Goal: Task Accomplishment & Management: Manage account settings

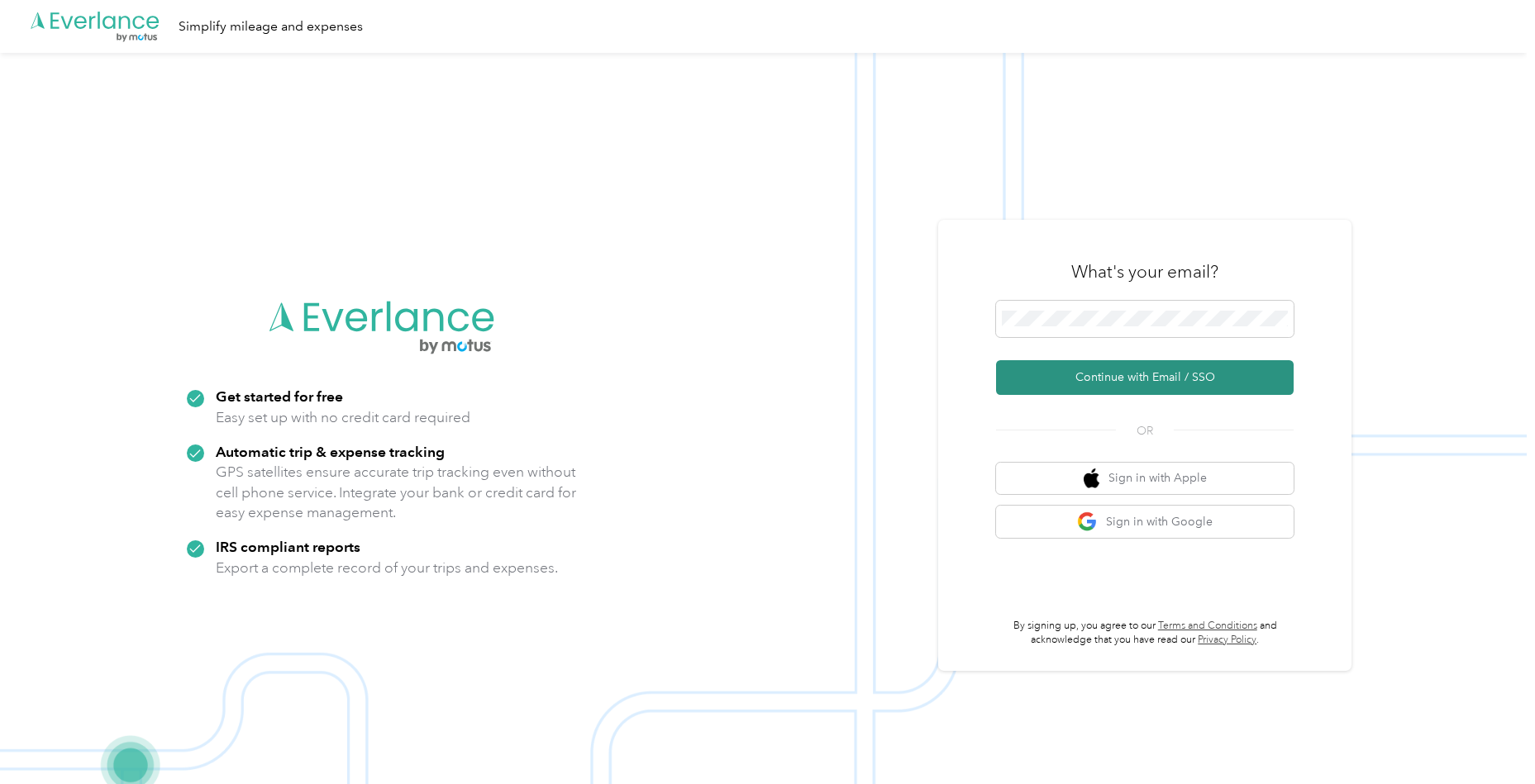
click at [1039, 382] on button "Continue with Email / SSO" at bounding box center [1145, 377] width 297 height 34
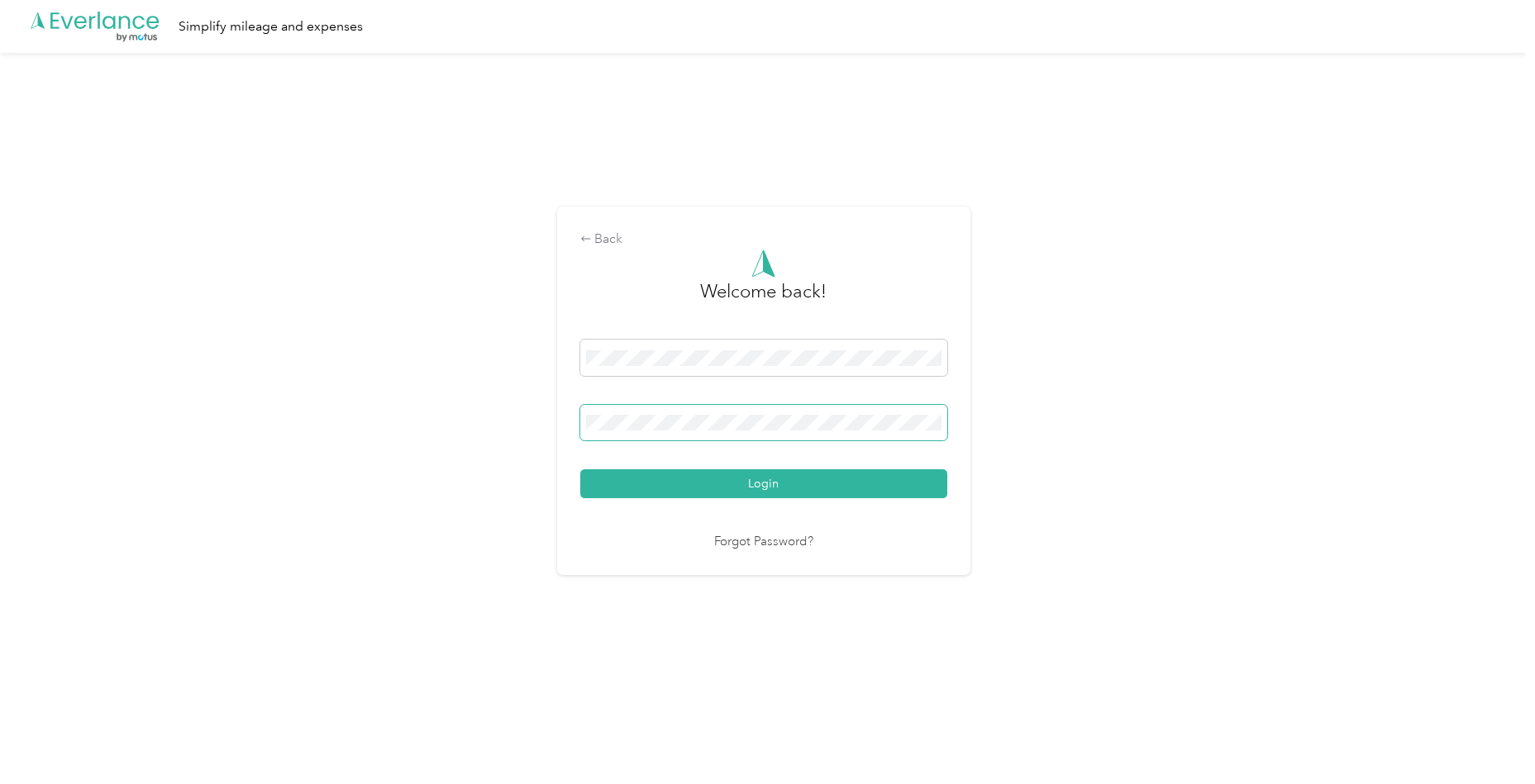
click at [767, 483] on button "Login" at bounding box center [764, 484] width 367 height 29
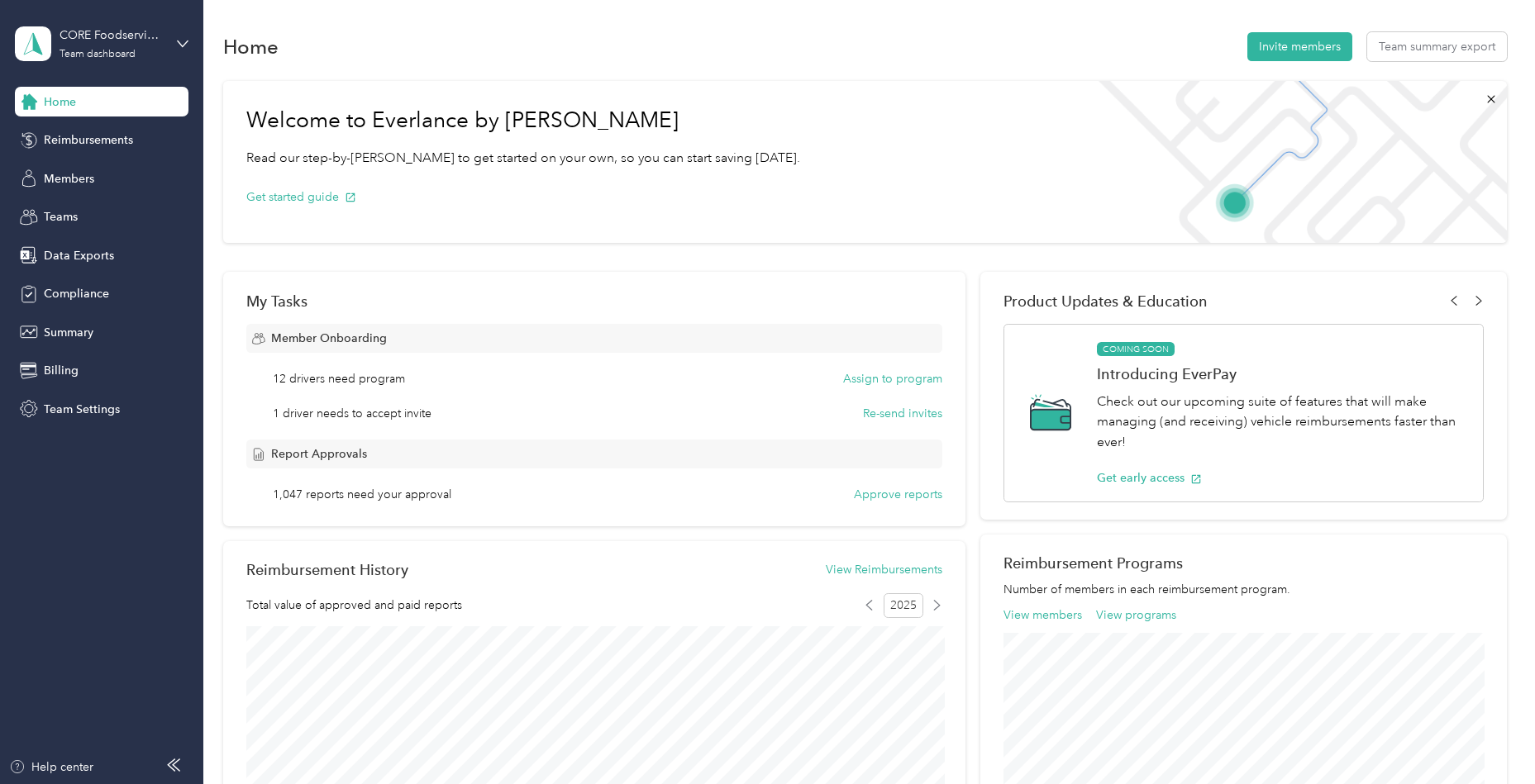
click at [72, 211] on span "Teams" at bounding box center [60, 217] width 34 height 17
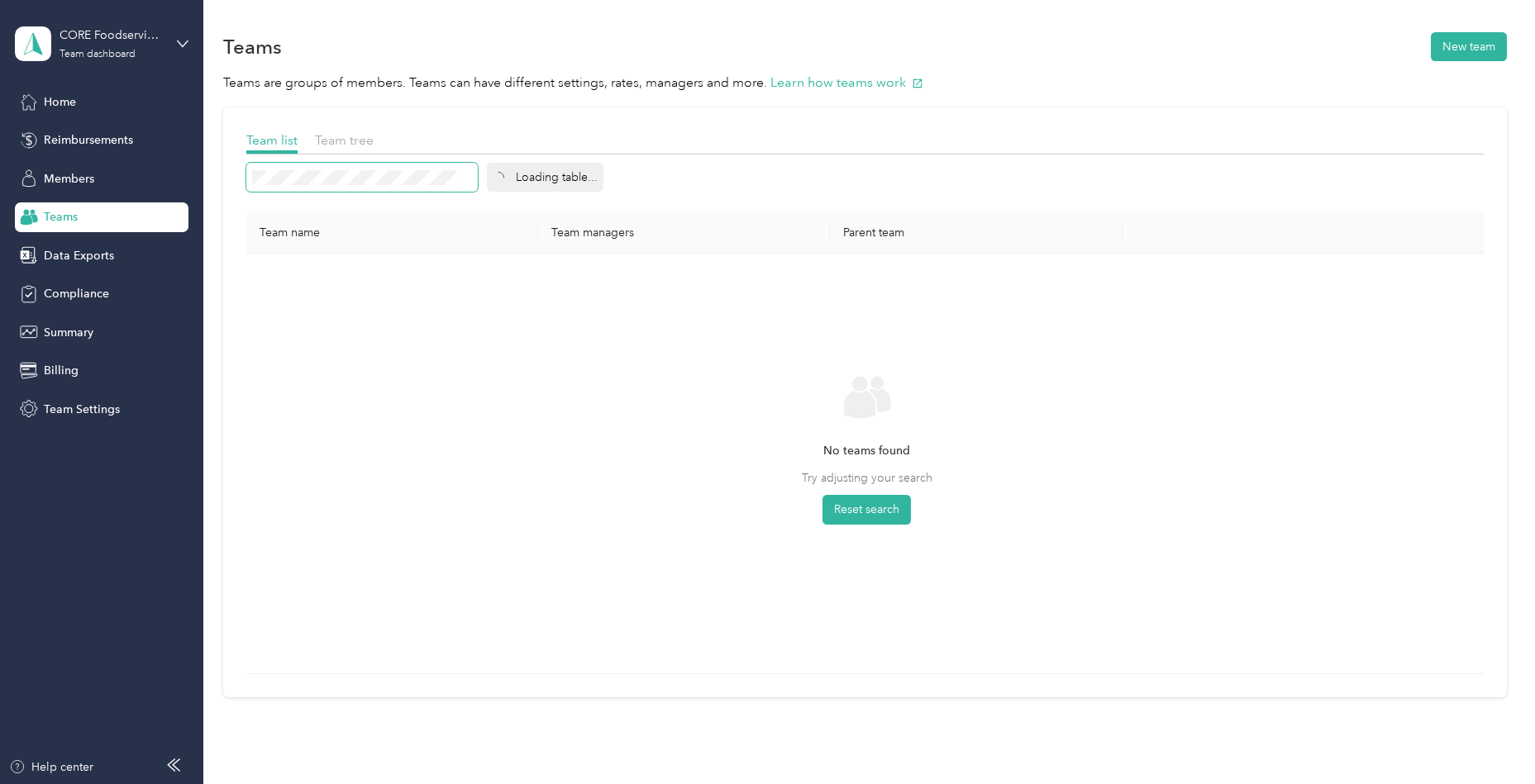
click at [327, 184] on span at bounding box center [362, 177] width 232 height 29
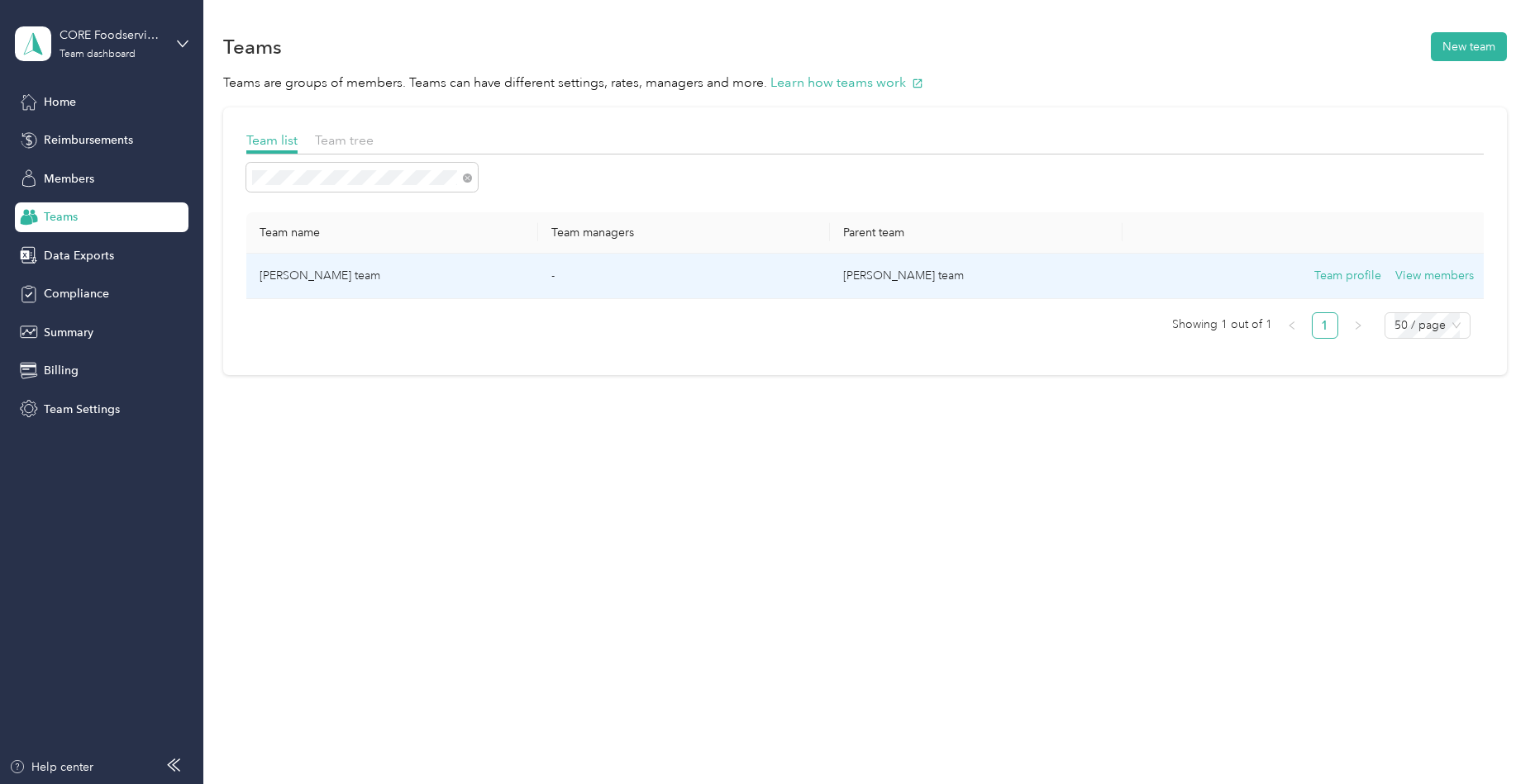
click at [481, 278] on td "[PERSON_NAME] team" at bounding box center [392, 276] width 292 height 46
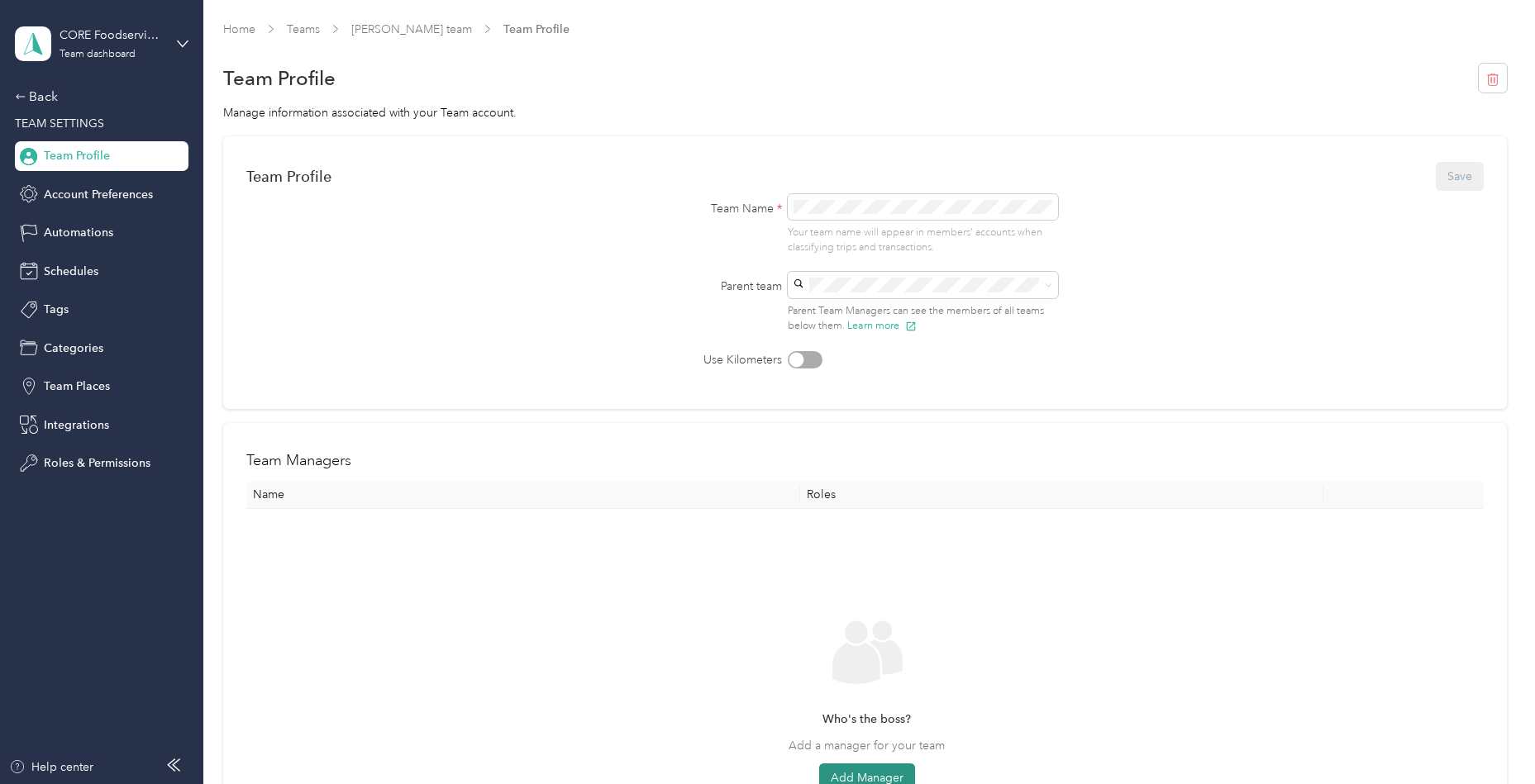
click at [855, 771] on button "Add Manager" at bounding box center [866, 778] width 96 height 30
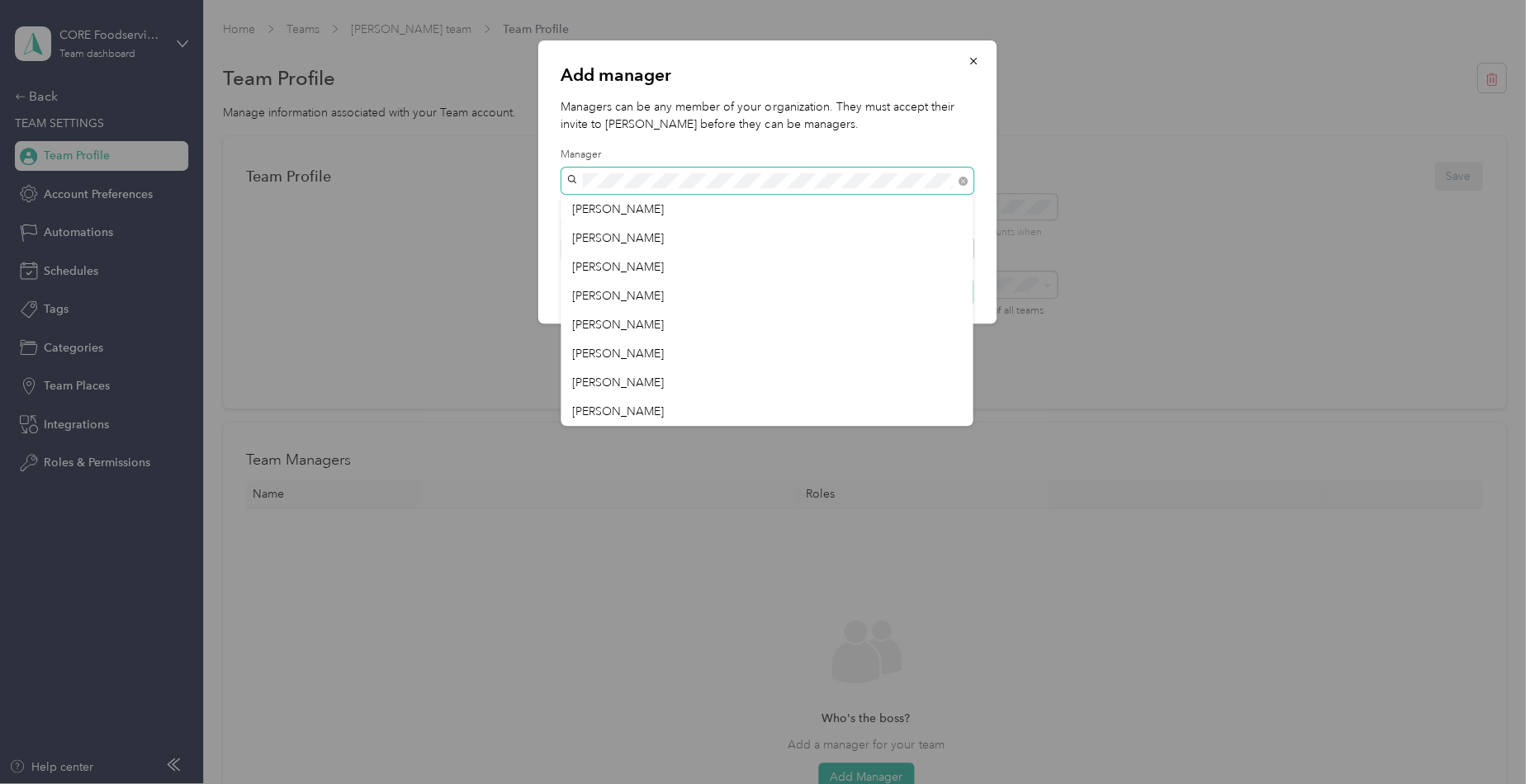
scroll to position [1213, 0]
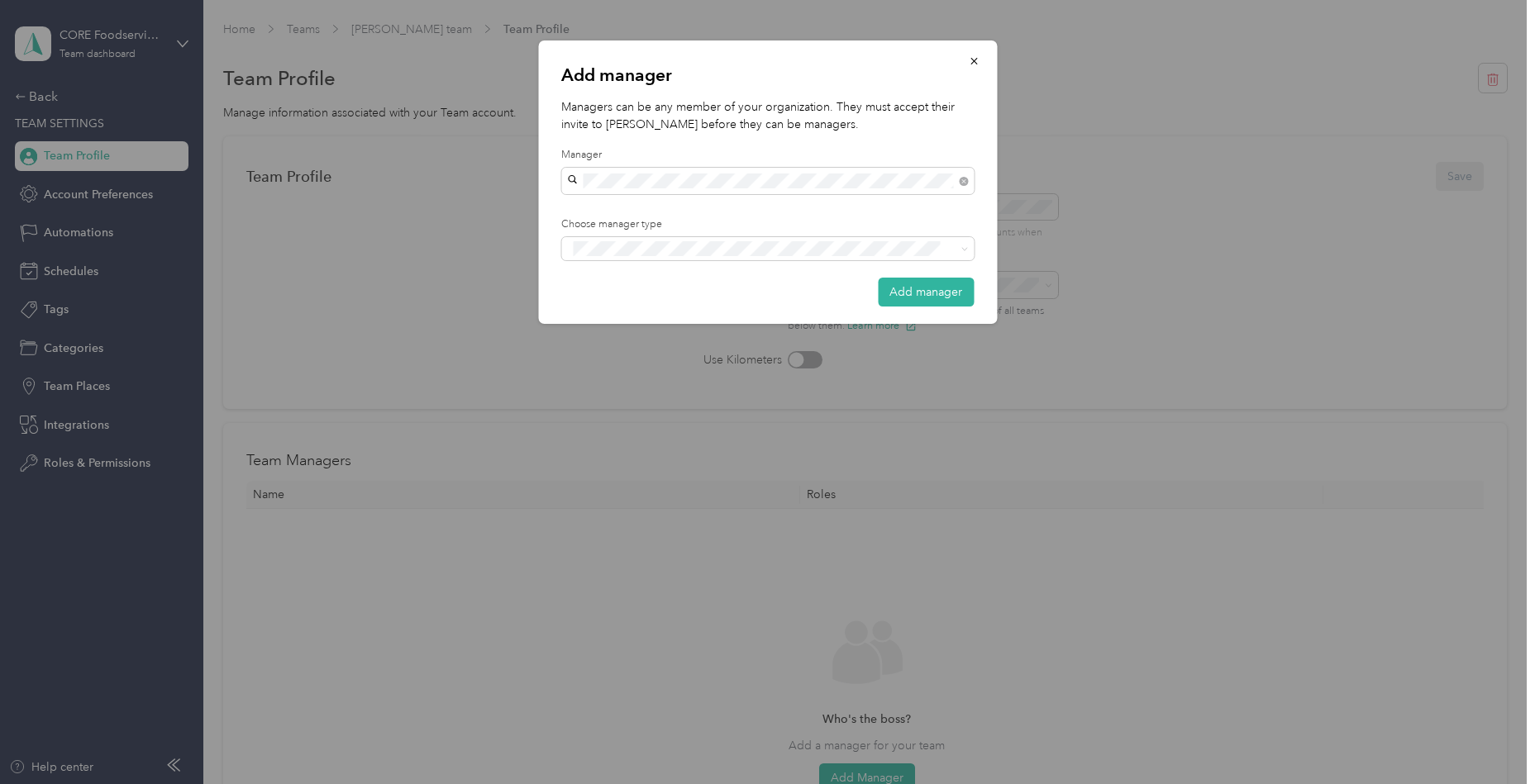
click at [637, 301] on div "[PERSON_NAME]" at bounding box center [768, 296] width 390 height 17
click at [689, 299] on div "Manager" at bounding box center [768, 309] width 390 height 21
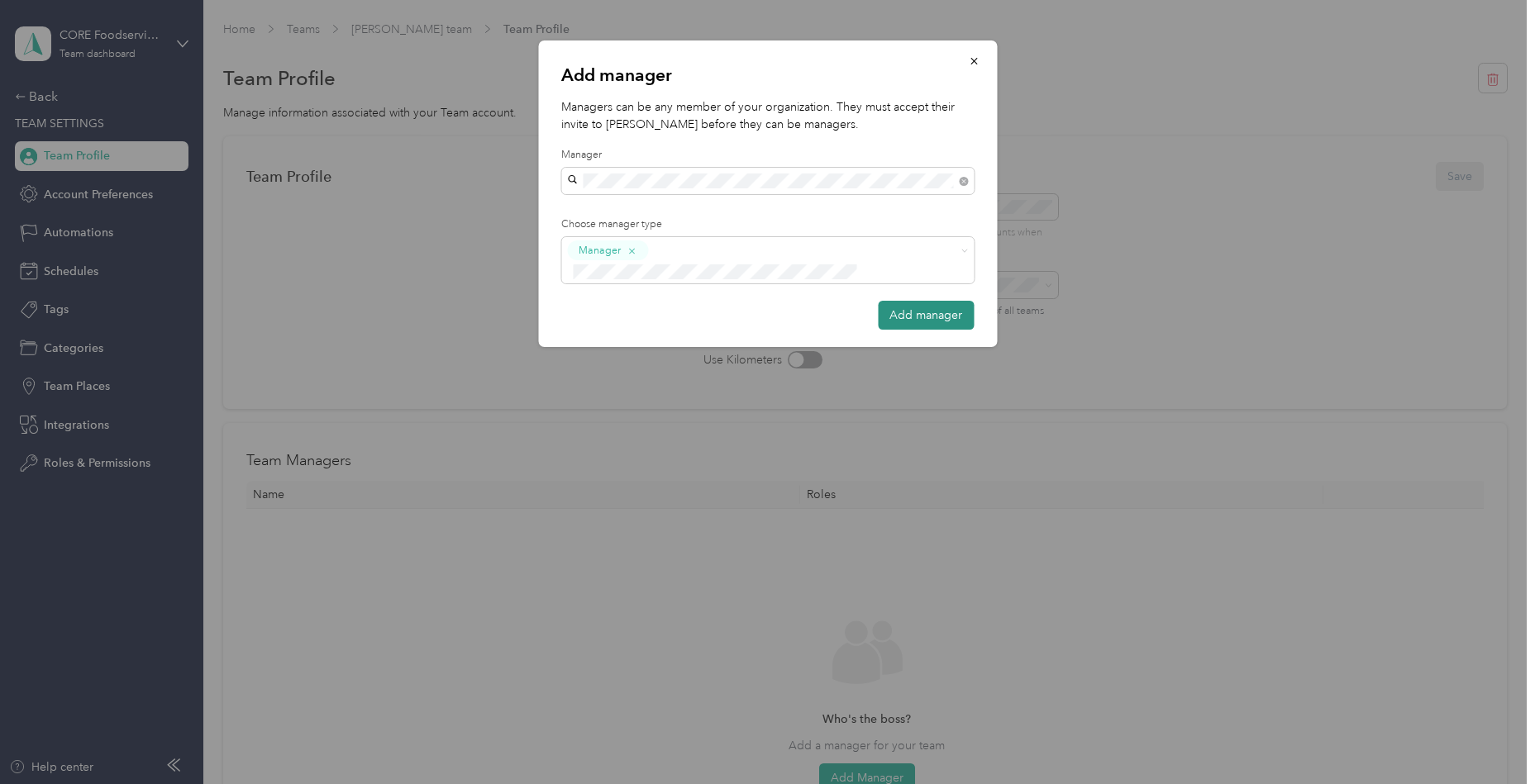
click at [904, 301] on button "Add manager" at bounding box center [926, 315] width 96 height 29
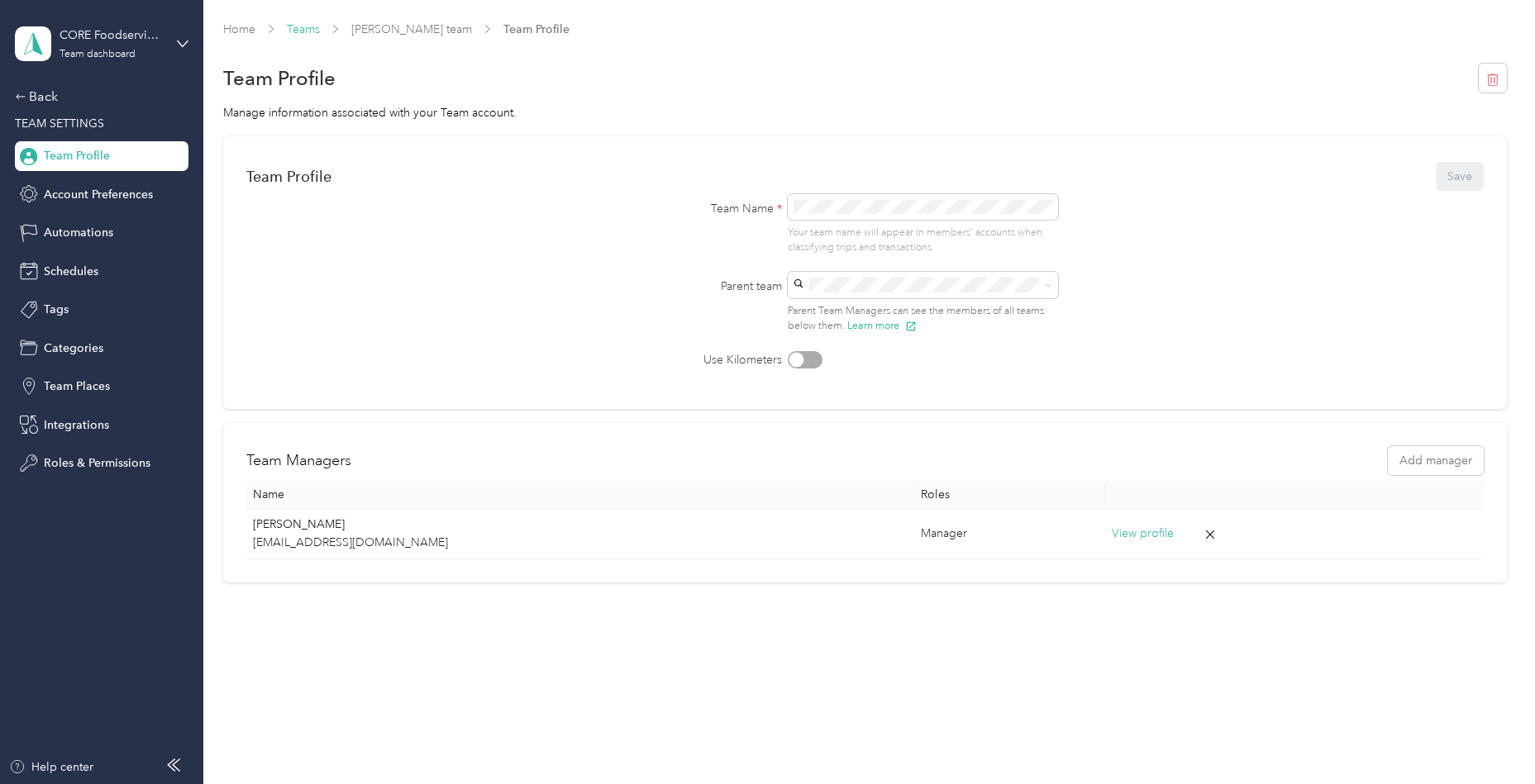
click at [303, 29] on link "Teams" at bounding box center [303, 29] width 33 height 14
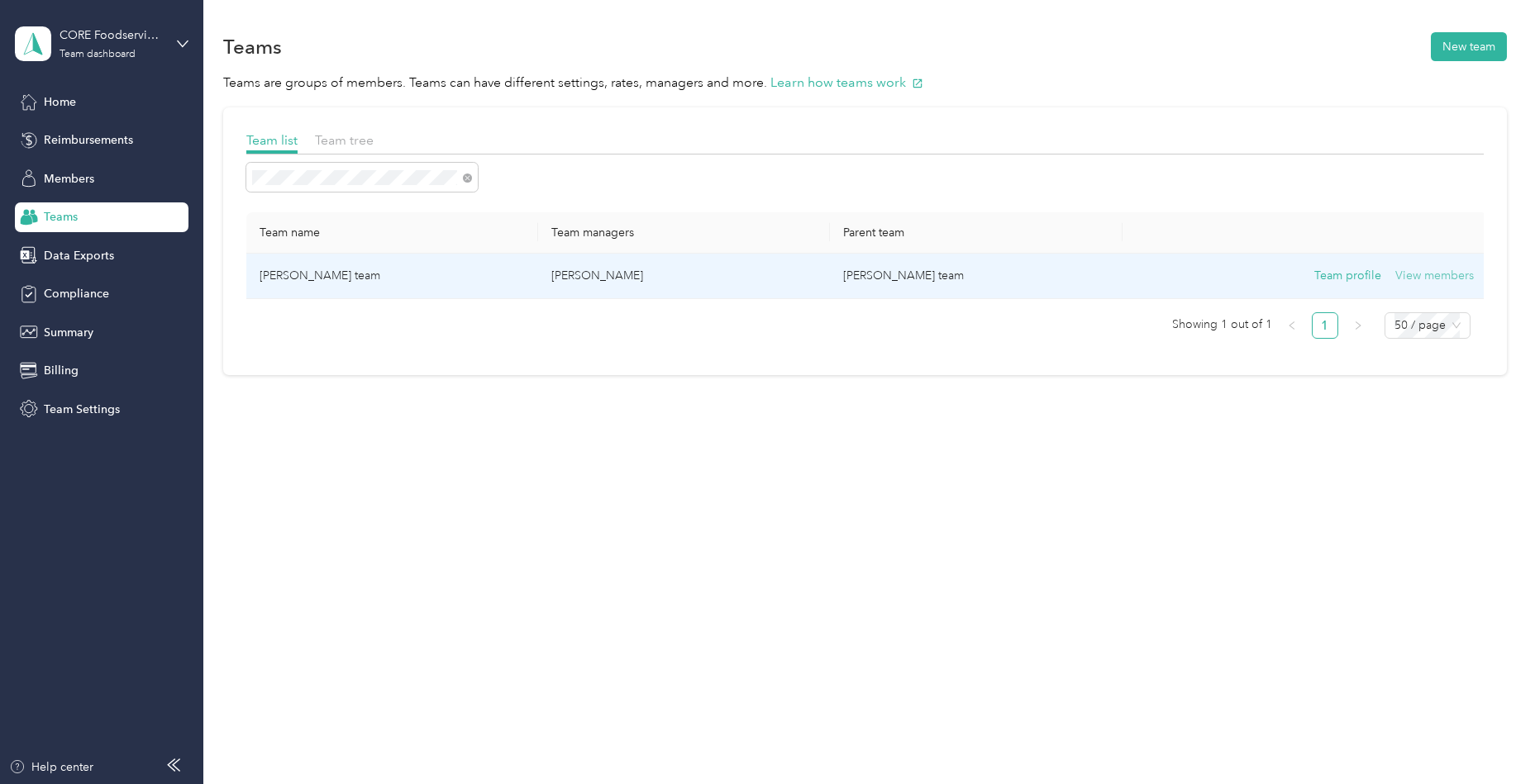
click at [1413, 276] on button "View members" at bounding box center [1434, 276] width 78 height 18
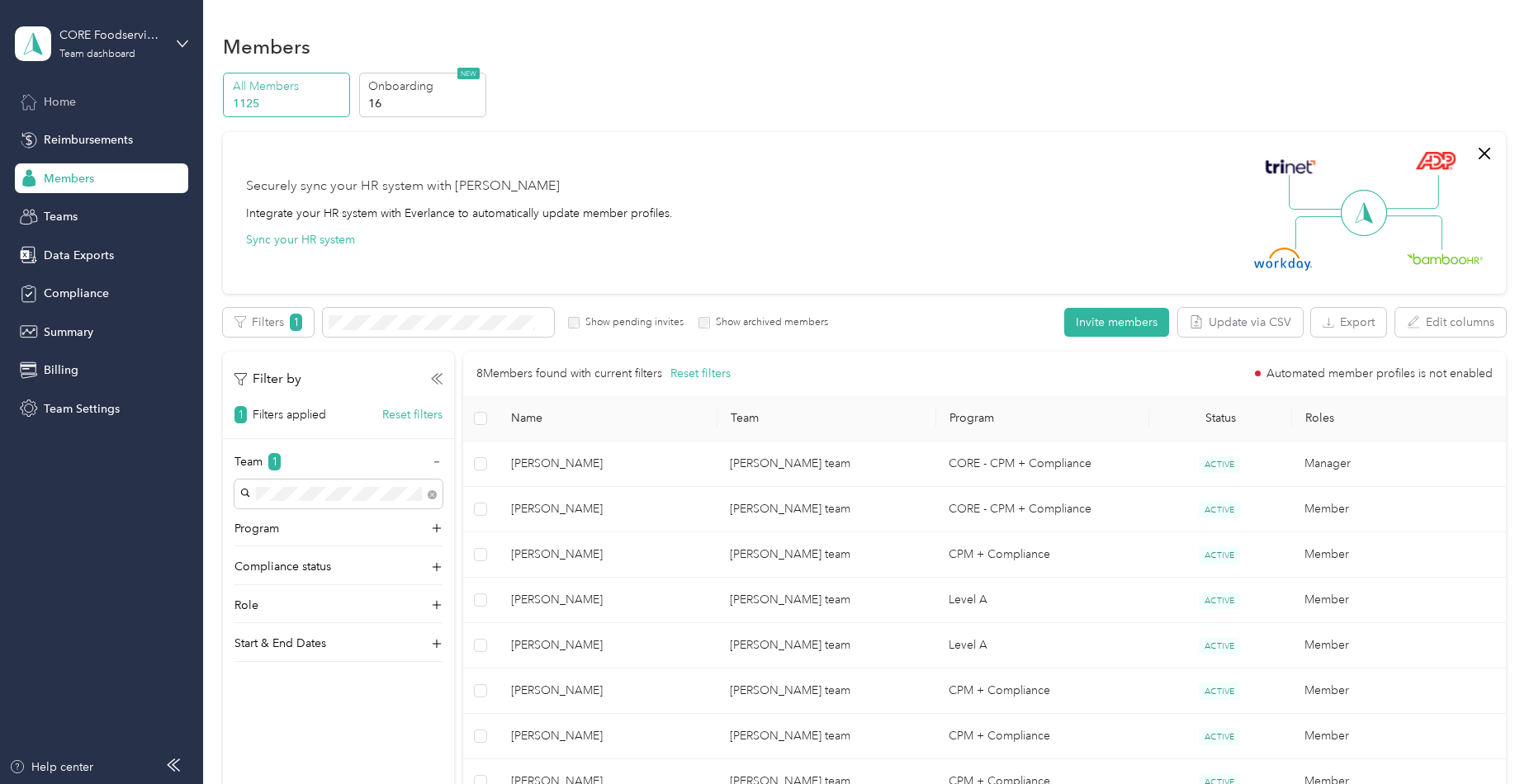
click at [90, 105] on div "Home" at bounding box center [101, 102] width 173 height 30
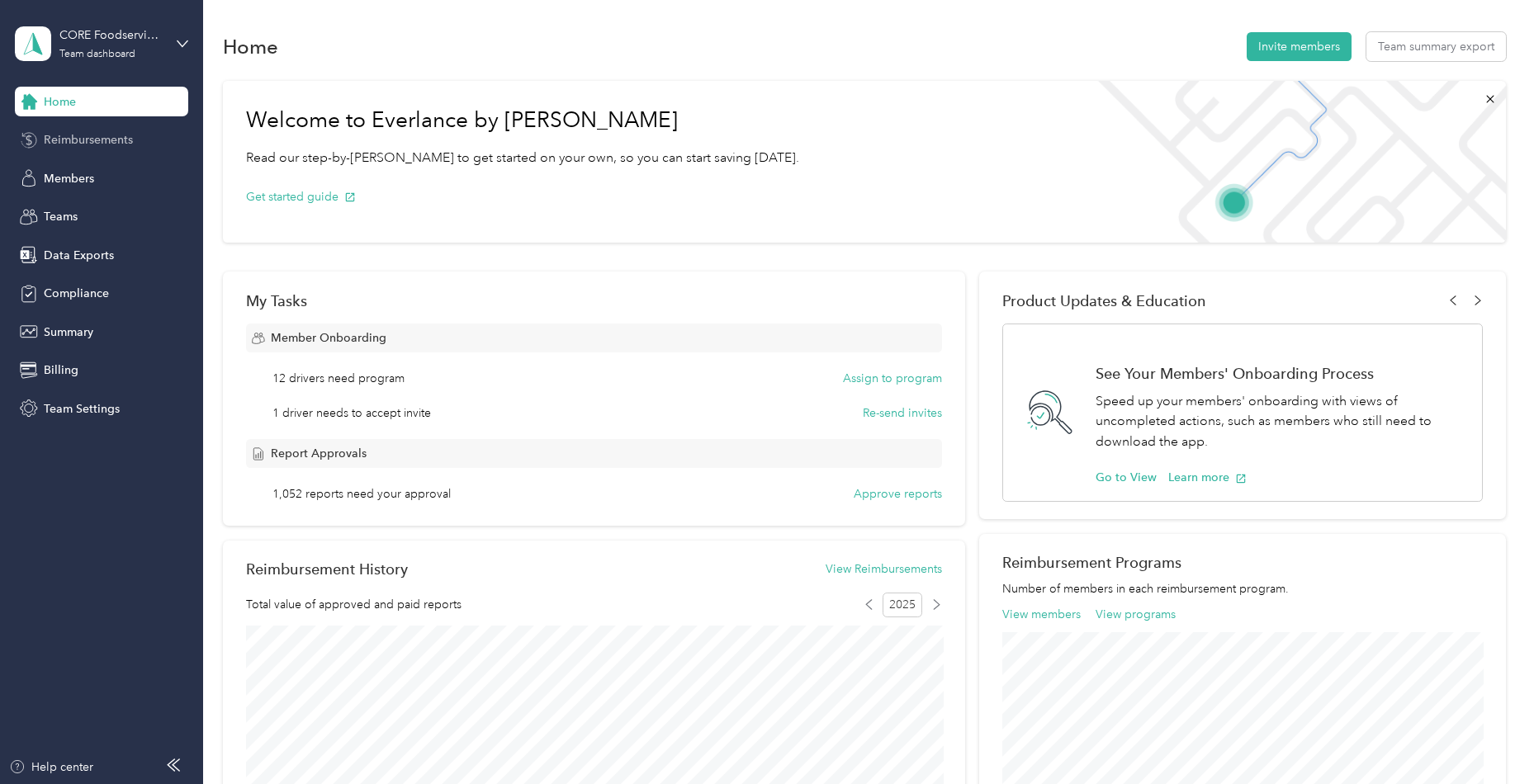
click at [125, 145] on span "Reimbursements" at bounding box center [89, 139] width 90 height 17
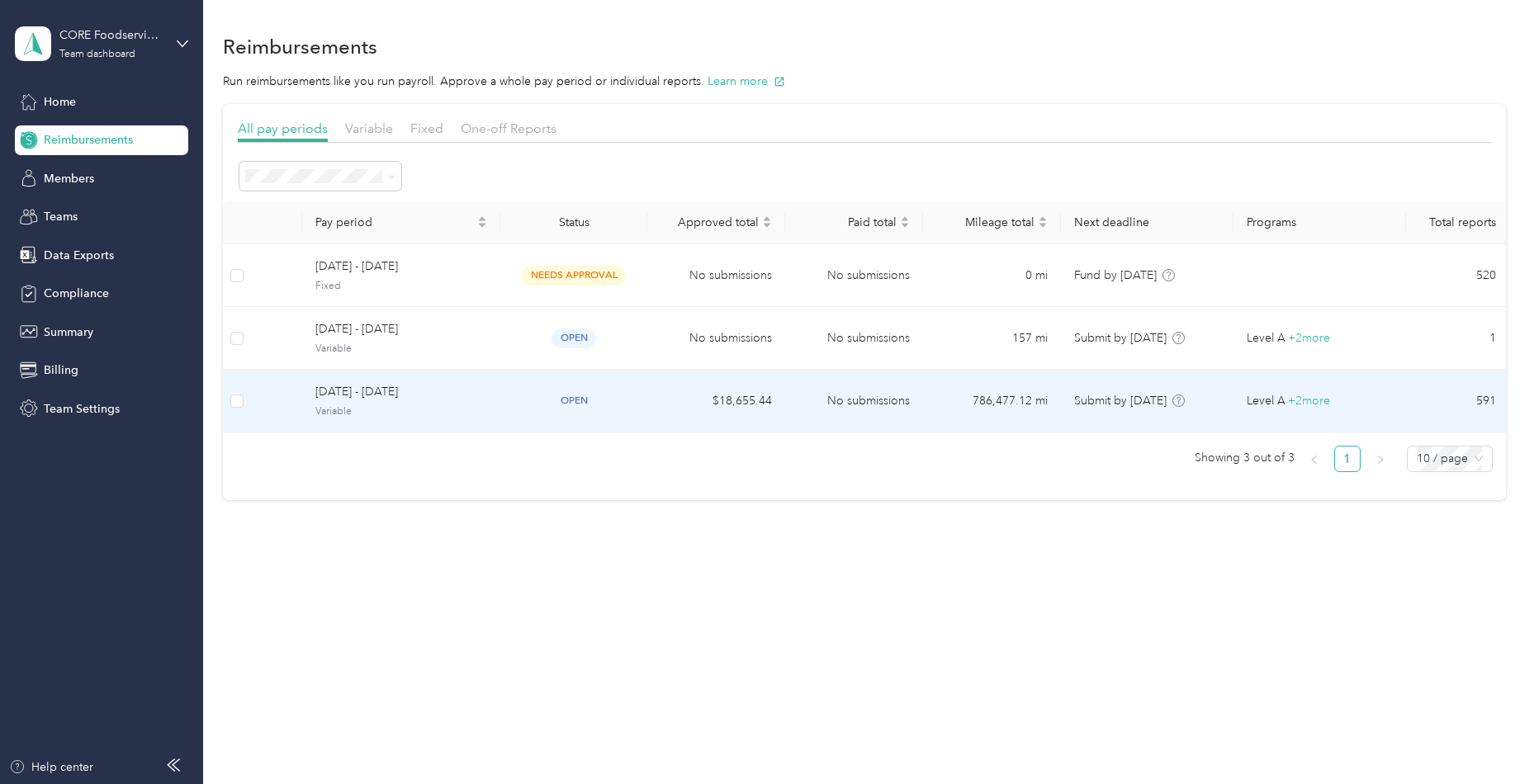
click at [331, 409] on span "Variable" at bounding box center [400, 411] width 171 height 15
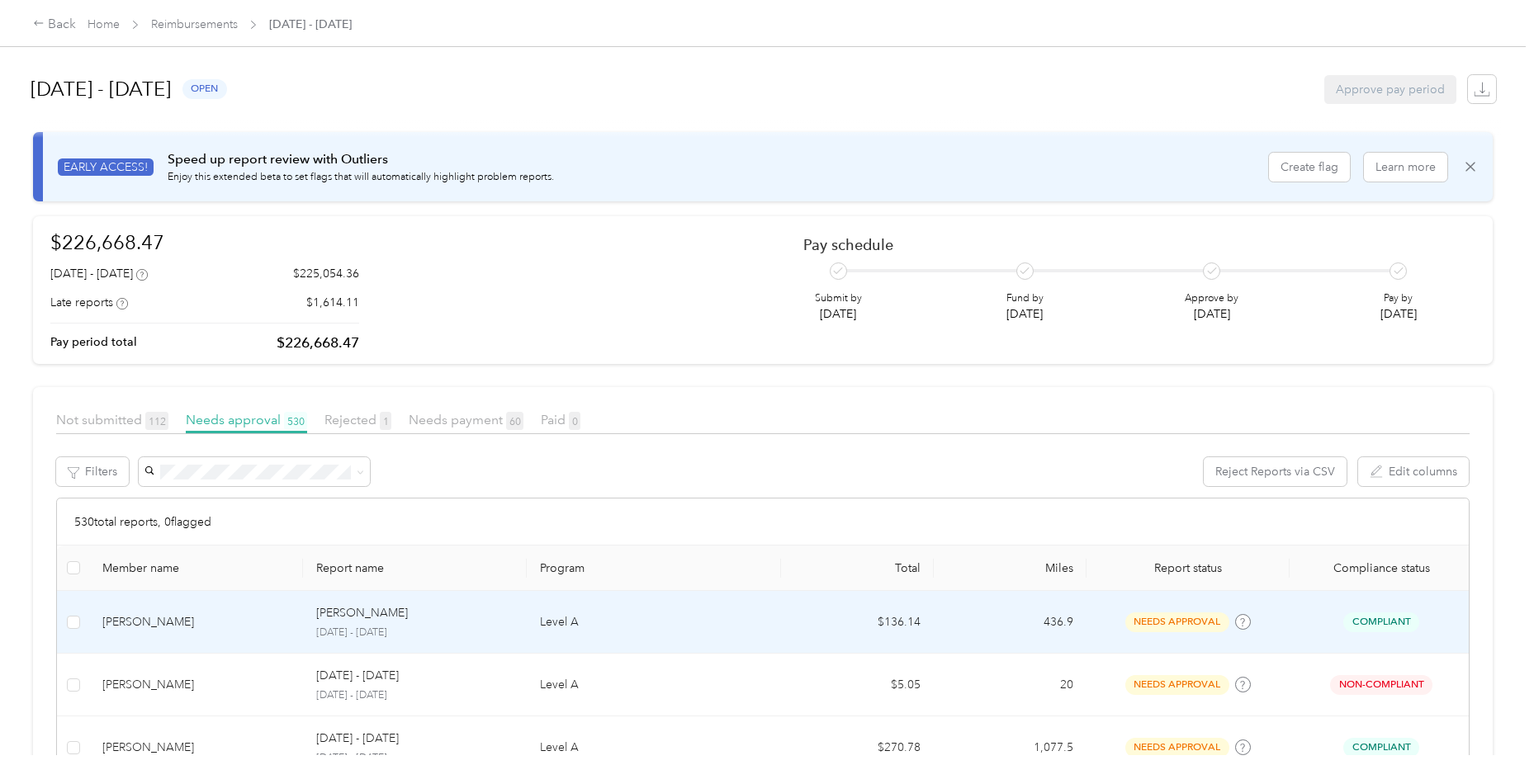
click at [213, 614] on div "[PERSON_NAME]" at bounding box center [196, 622] width 188 height 18
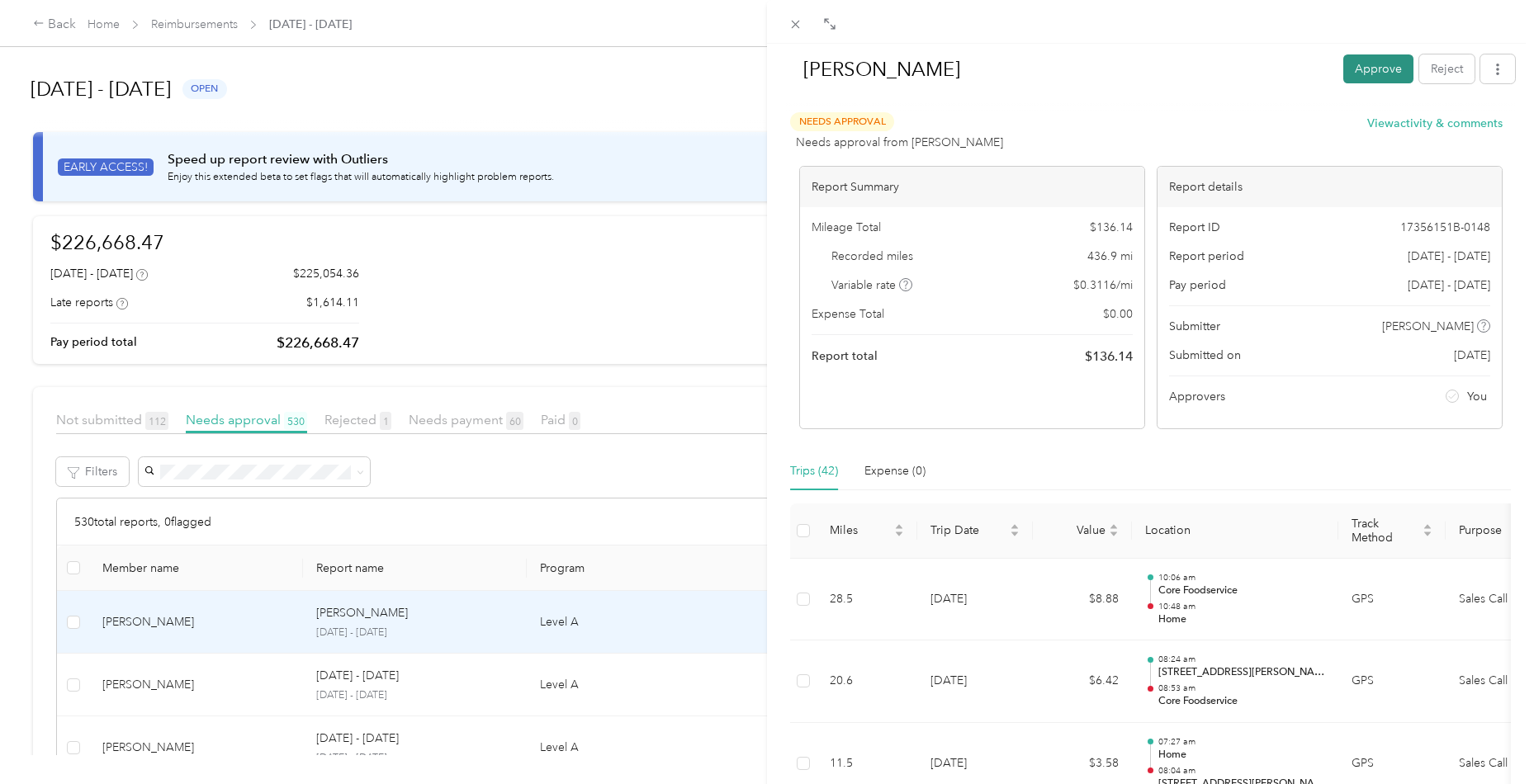
click at [1369, 78] on button "Approve" at bounding box center [1378, 69] width 71 height 29
click at [799, 28] on icon at bounding box center [796, 25] width 9 height 9
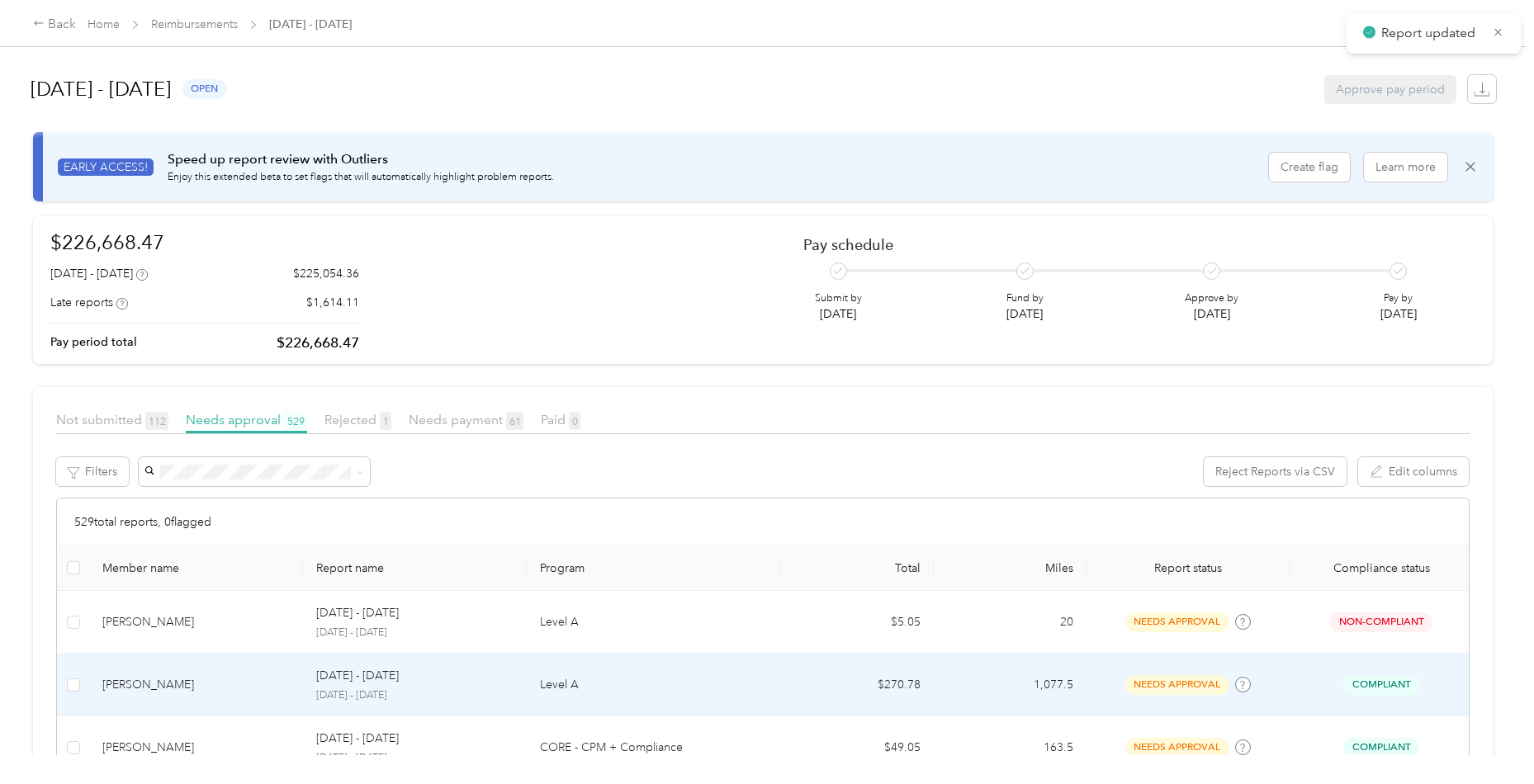
click at [372, 686] on div "[DATE] - [DATE] [DATE] - [DATE]" at bounding box center [414, 684] width 197 height 35
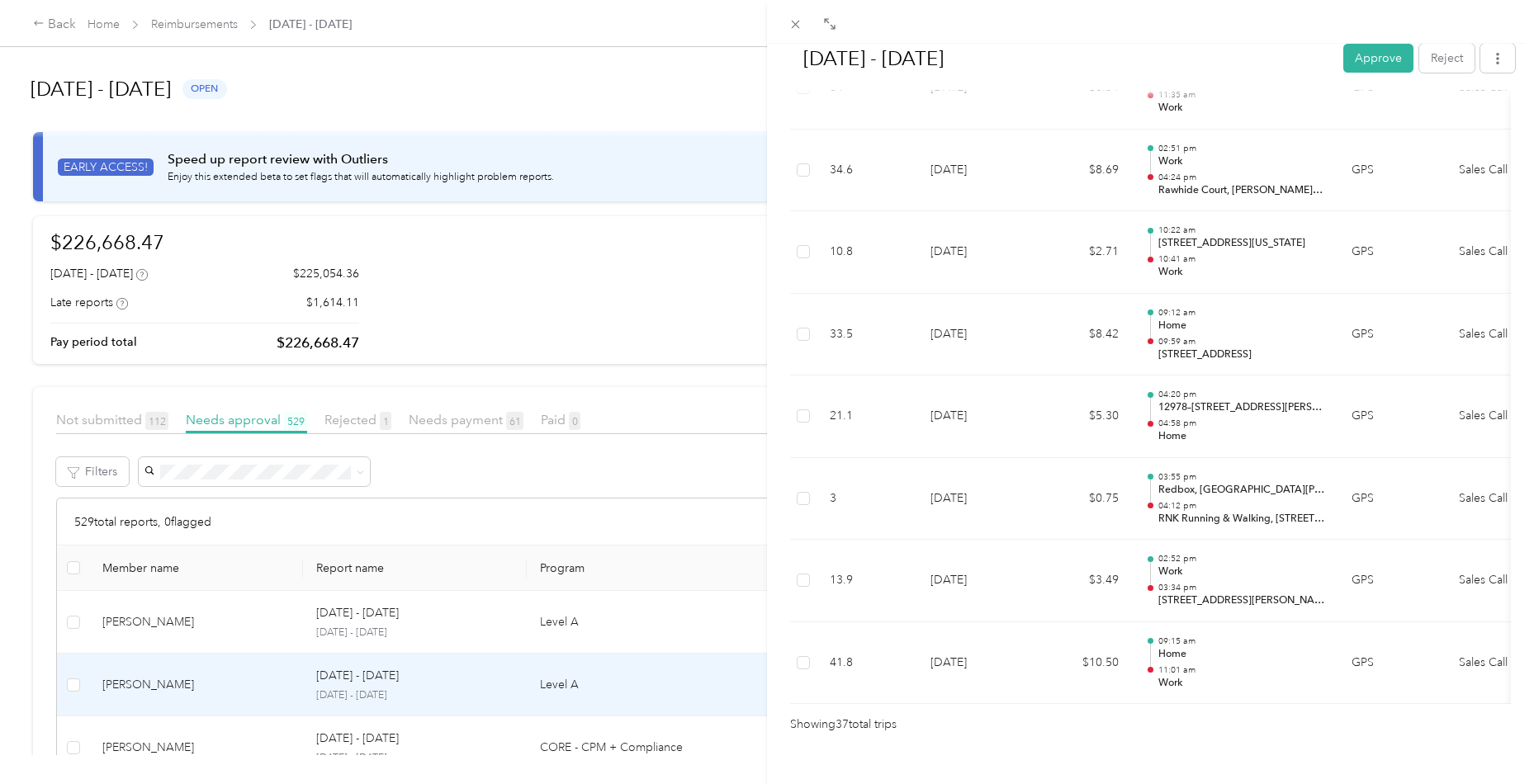
scroll to position [2892, 0]
click at [1381, 54] on button "Approve" at bounding box center [1378, 59] width 71 height 29
click at [247, 737] on div "[DATE] - [DATE] Approve Reject Needs Approval Needs approval from [PERSON_NAME]…" at bounding box center [767, 392] width 1534 height 784
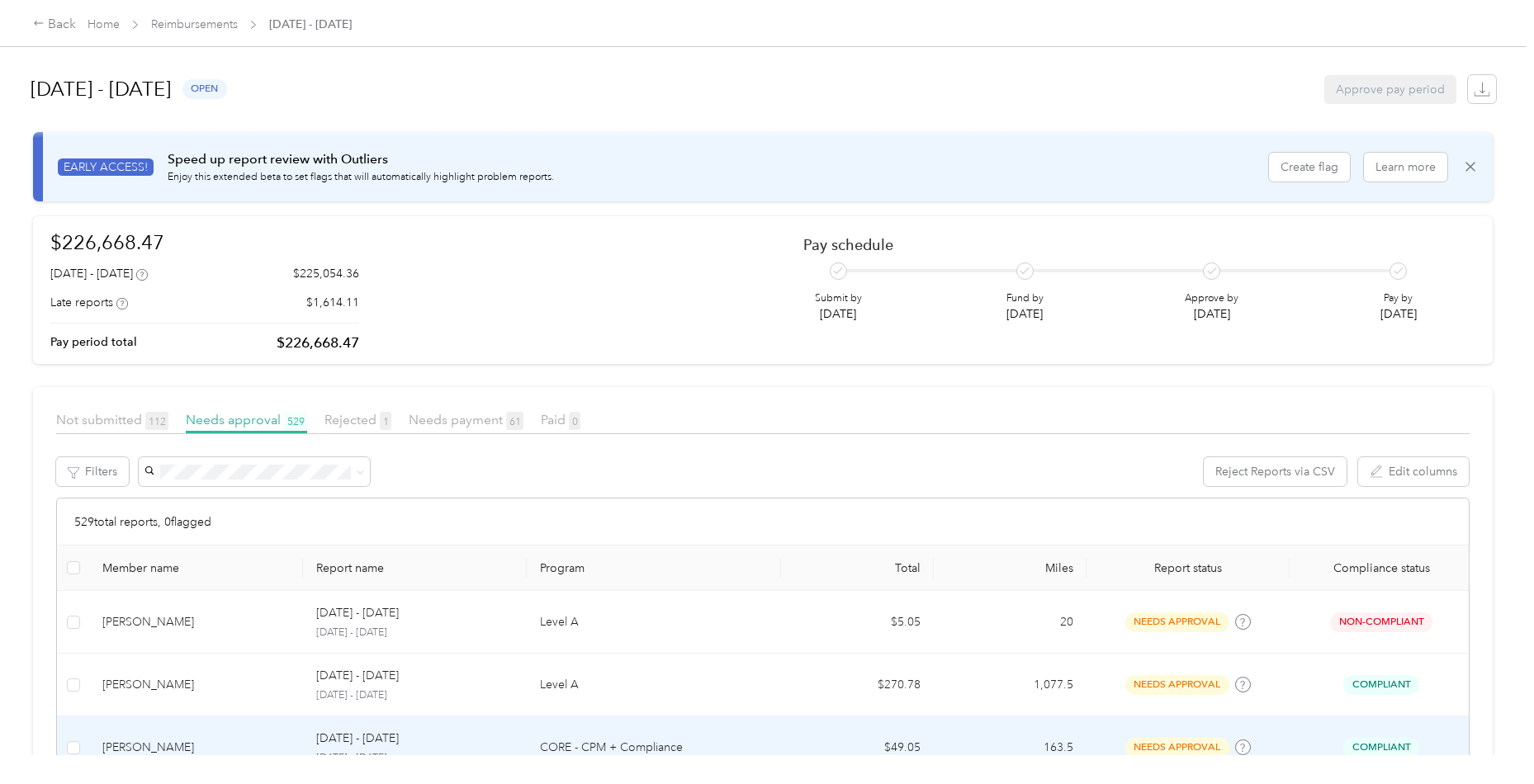
click at [252, 747] on div "[PERSON_NAME]" at bounding box center [196, 747] width 188 height 18
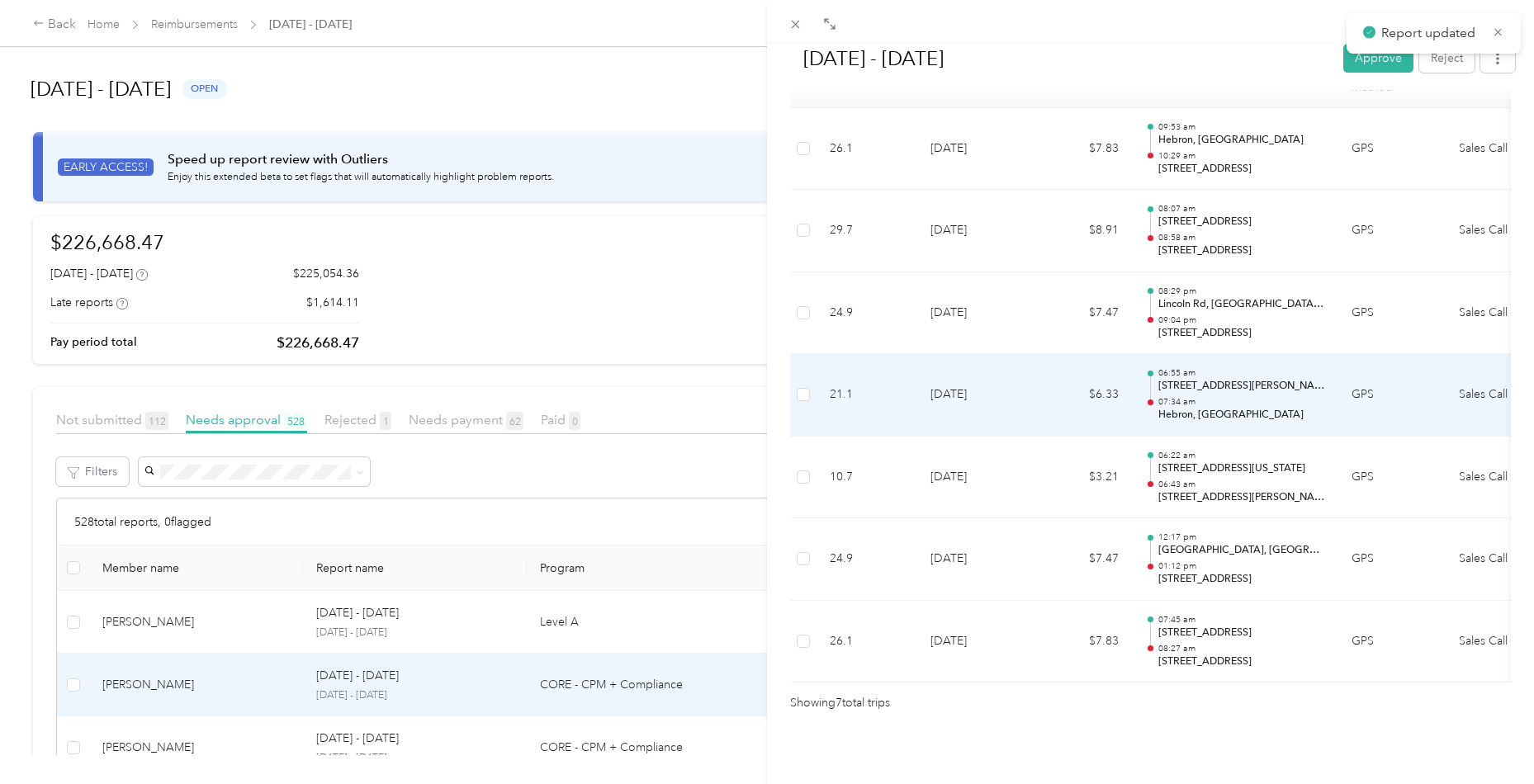
scroll to position [454, 0]
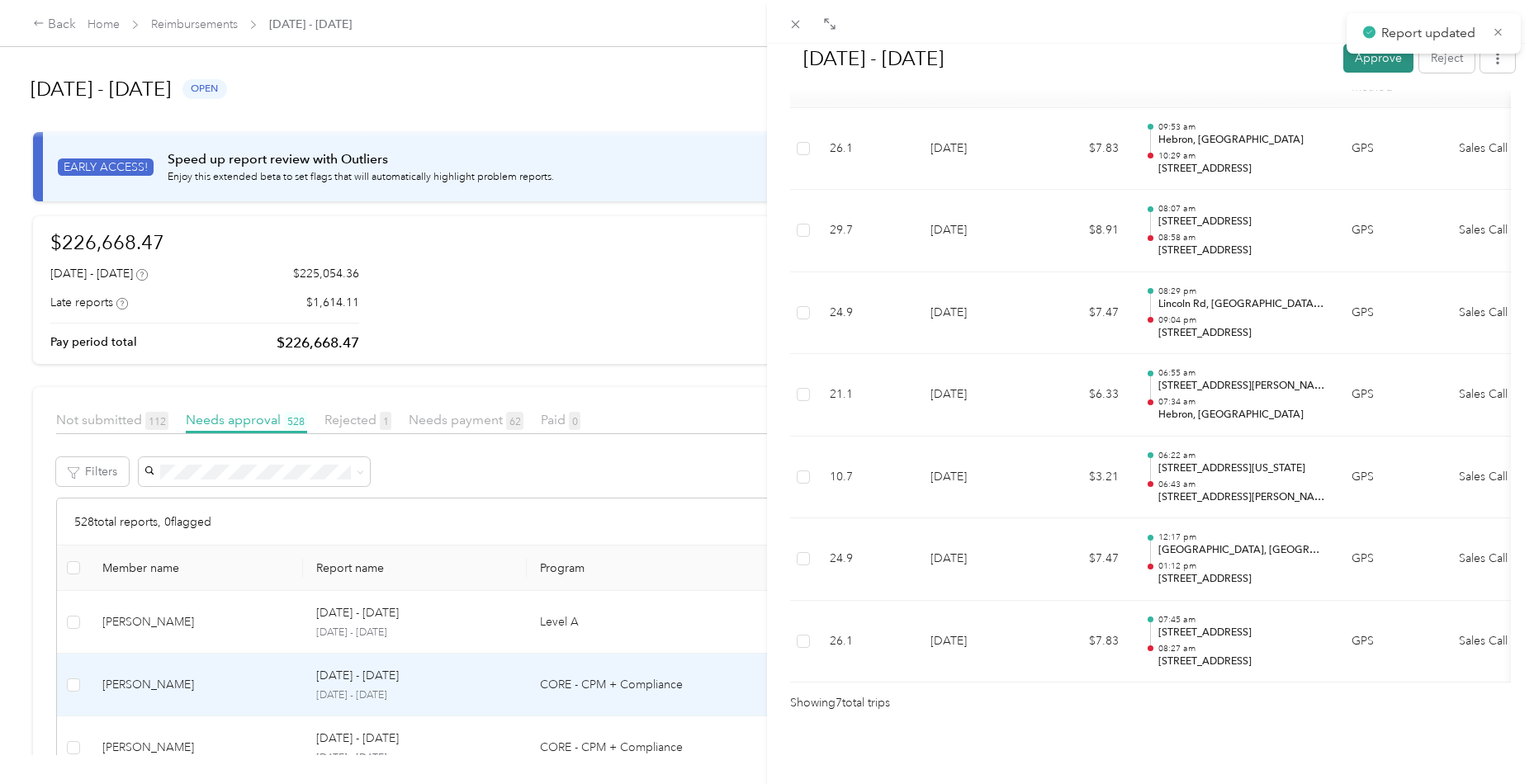
click at [1375, 68] on button "Approve" at bounding box center [1378, 59] width 71 height 29
click at [181, 738] on div "[DATE] - [DATE] Mark as paid Reject Unapprove Needs Payment Needs payment from …" at bounding box center [767, 392] width 1534 height 784
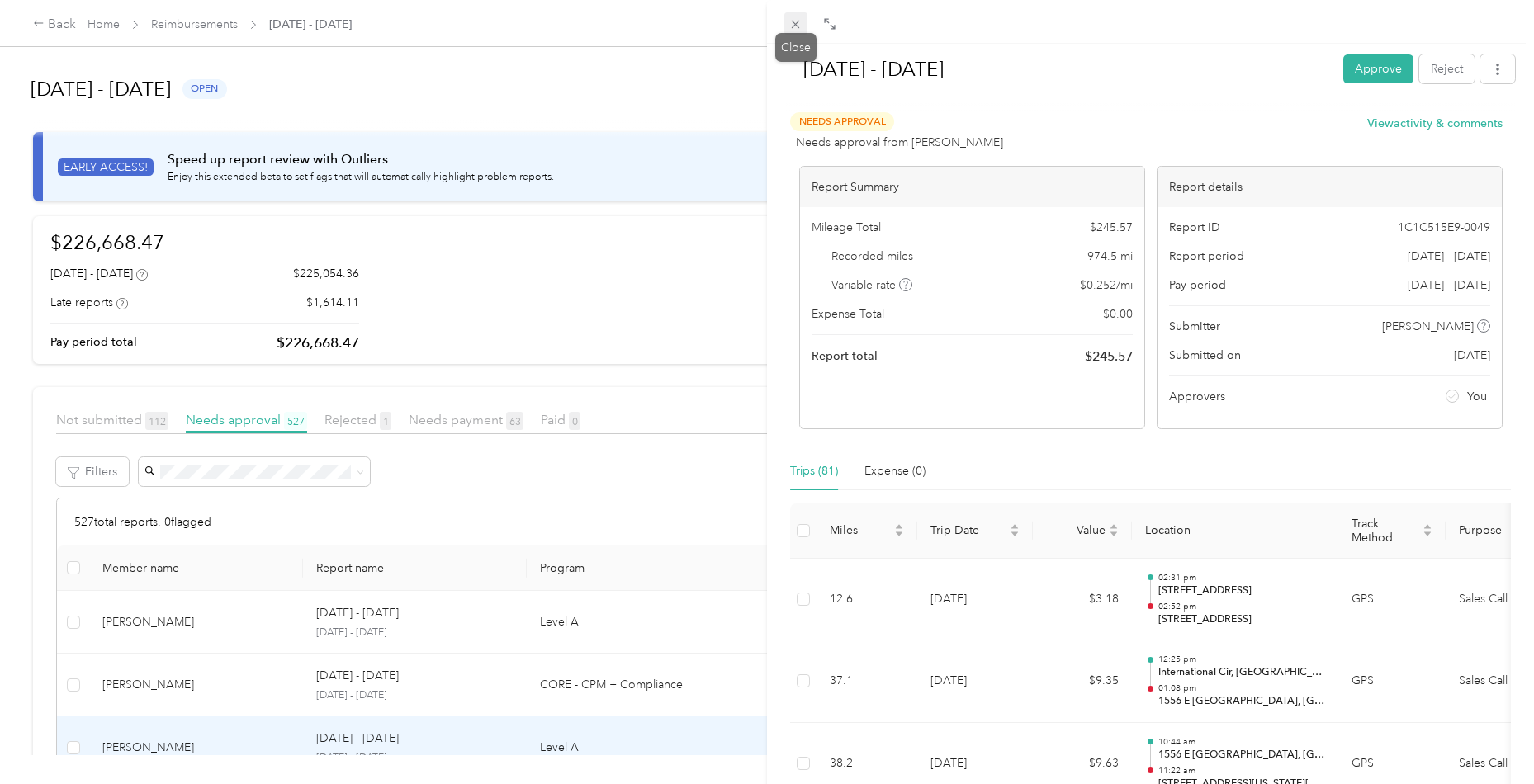
click at [801, 27] on icon at bounding box center [795, 24] width 14 height 14
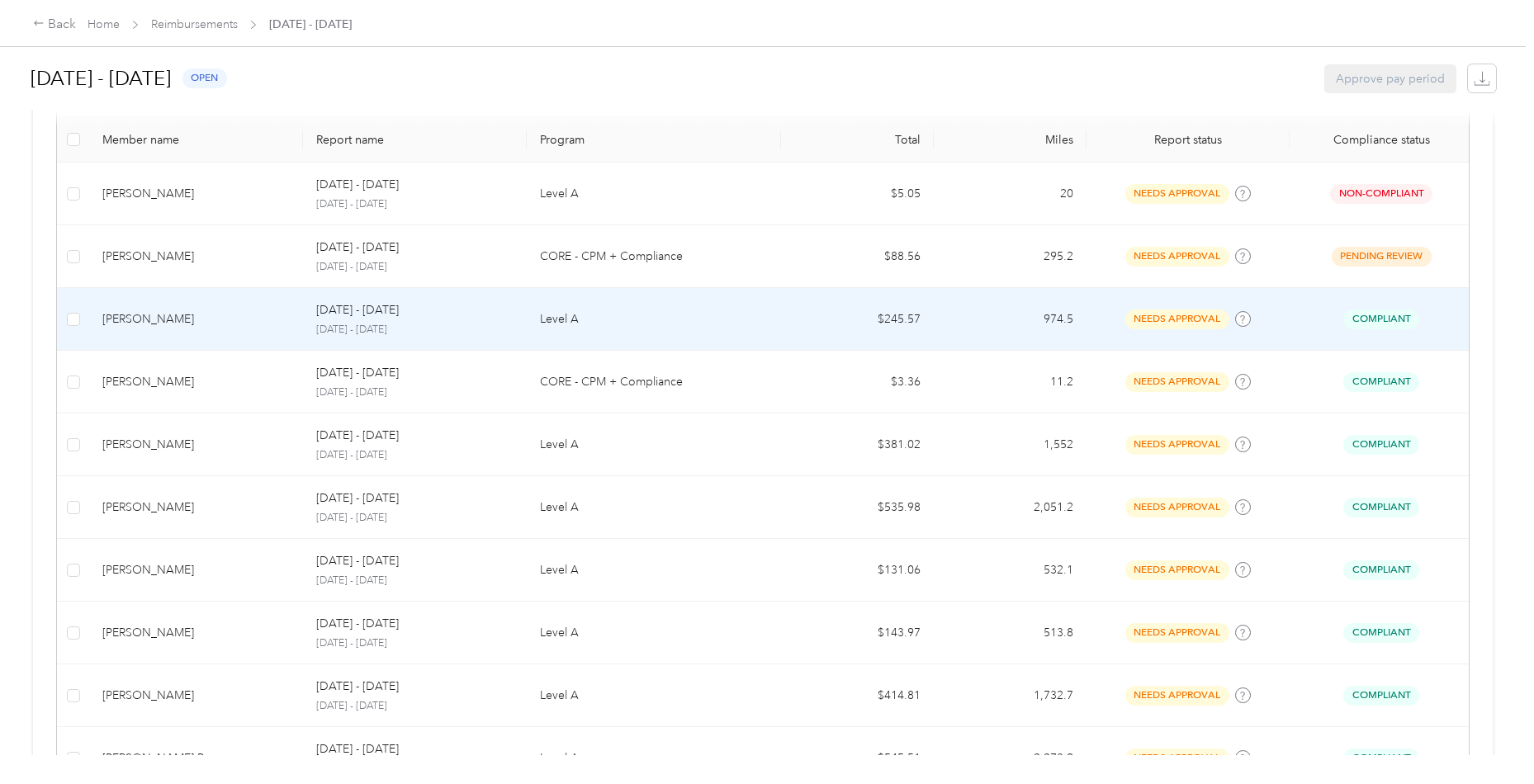
scroll to position [431, 0]
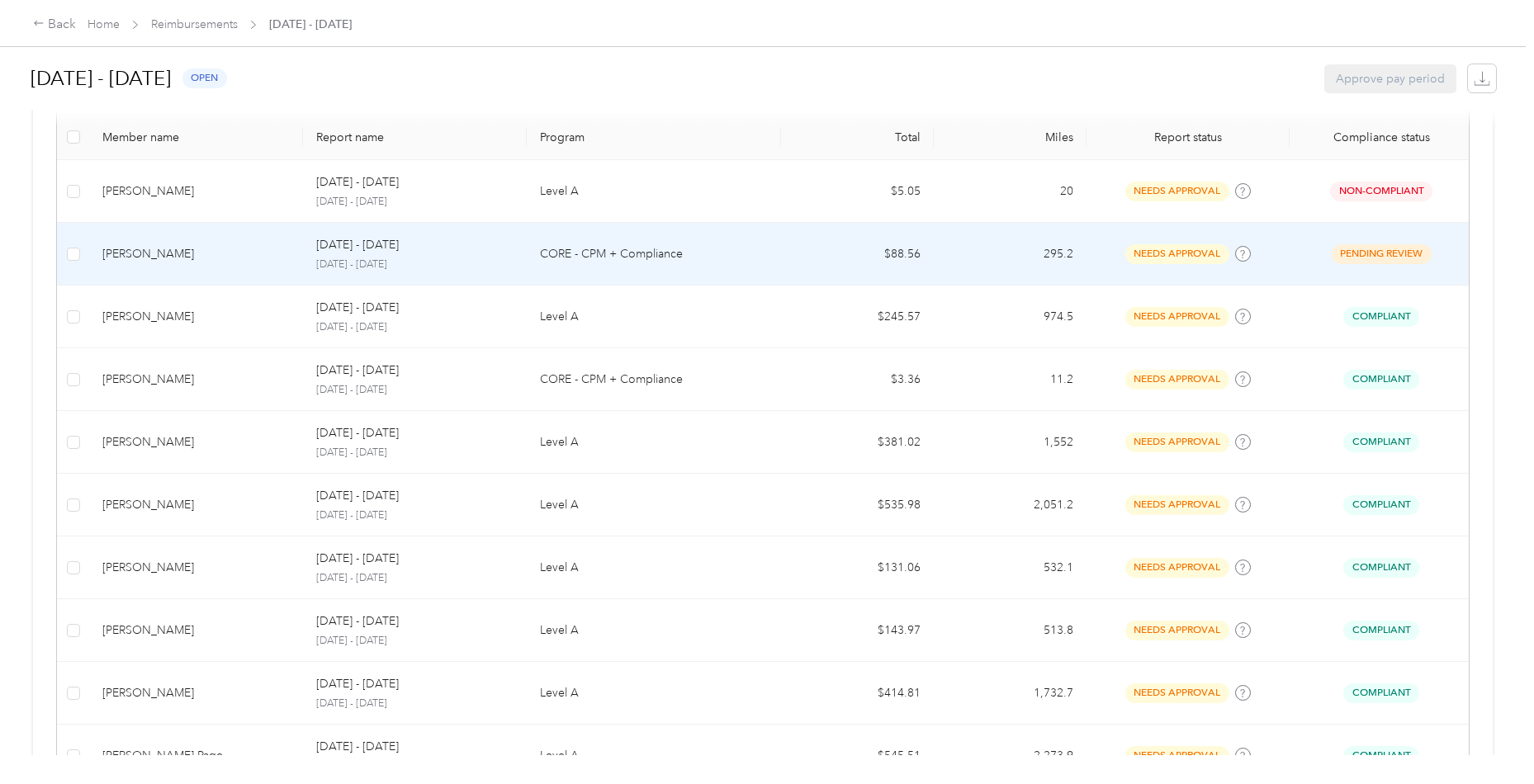
click at [180, 272] on td "[PERSON_NAME]" at bounding box center [196, 254] width 213 height 63
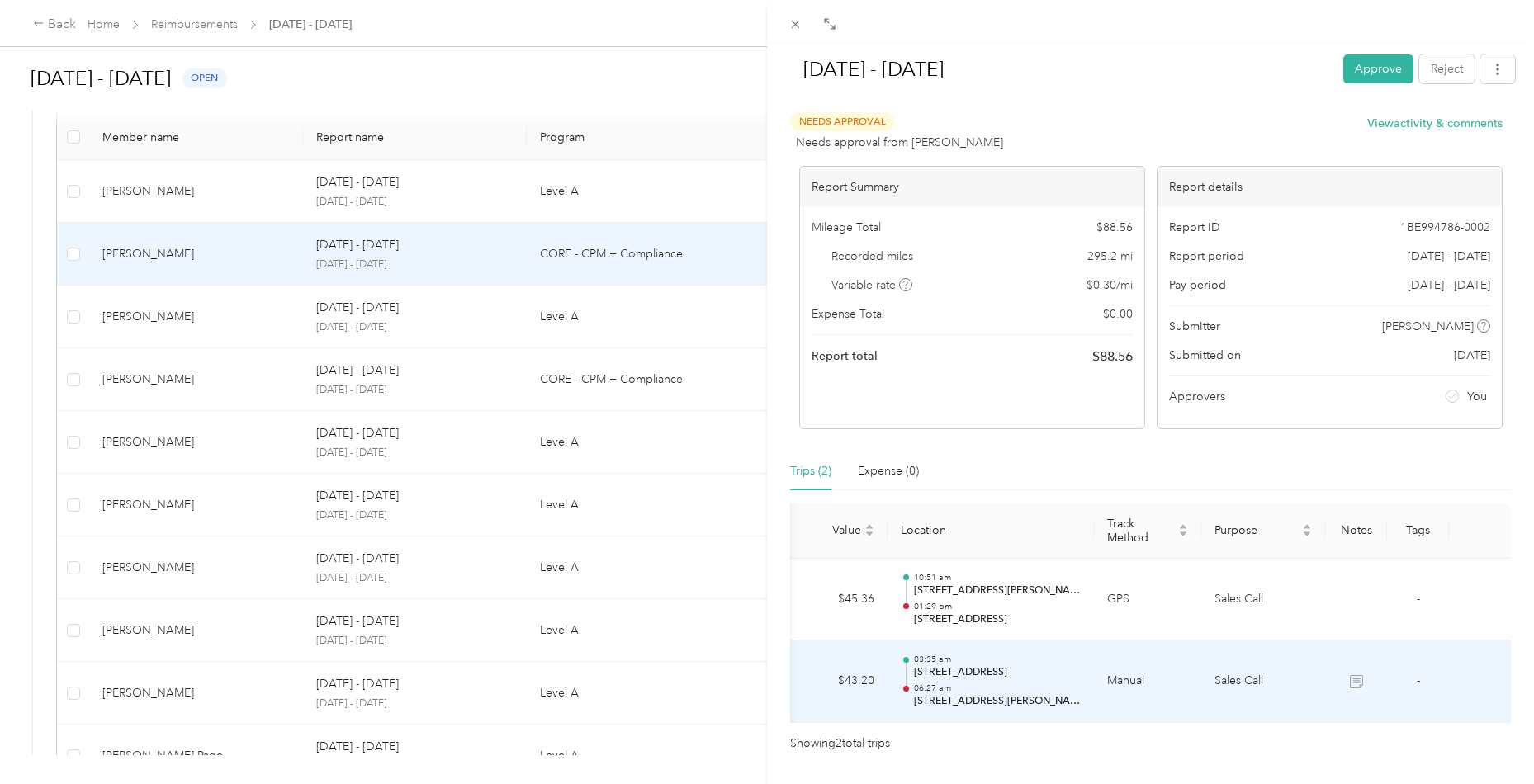
scroll to position [0, 249]
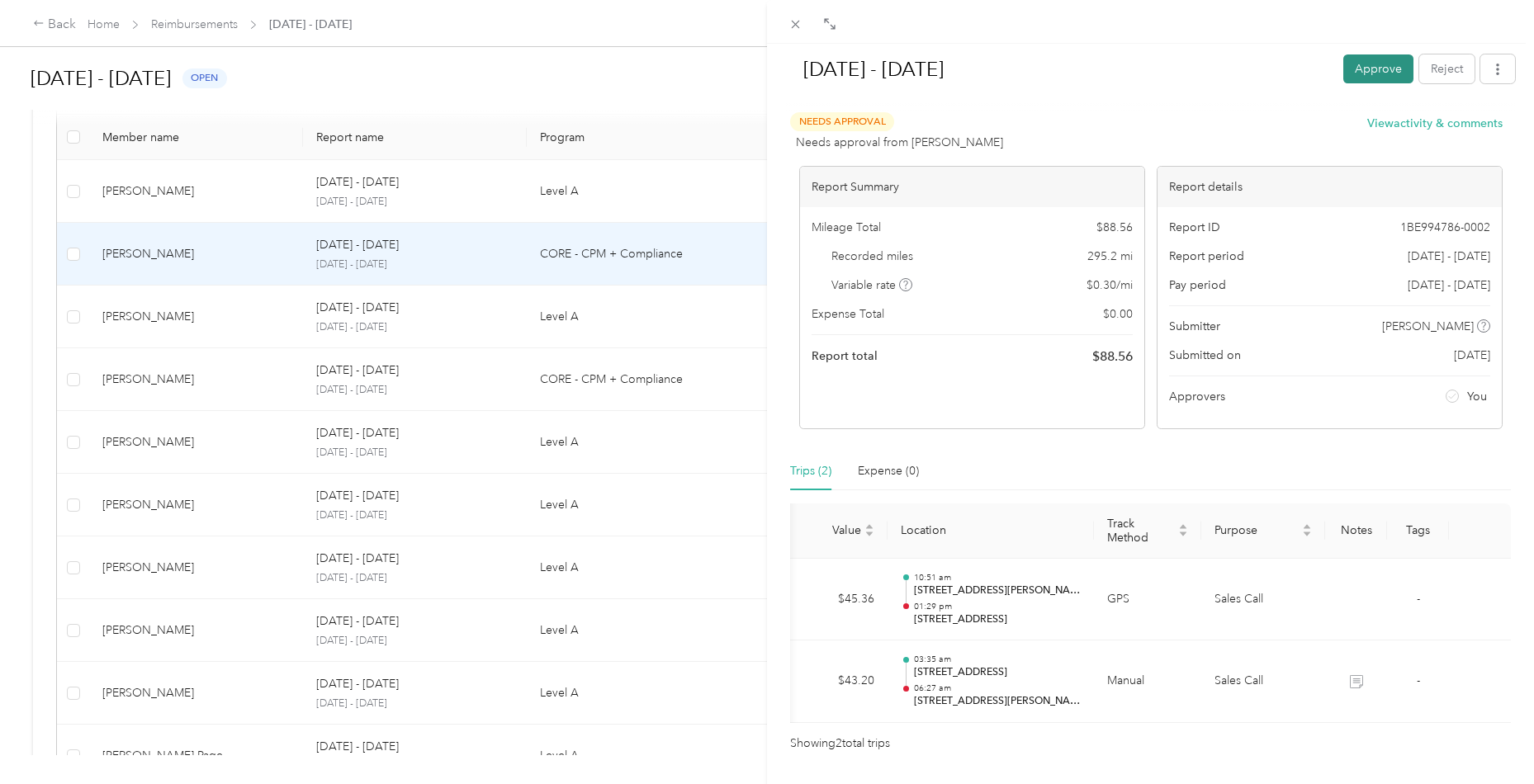
click at [1370, 71] on button "Approve" at bounding box center [1378, 69] width 71 height 29
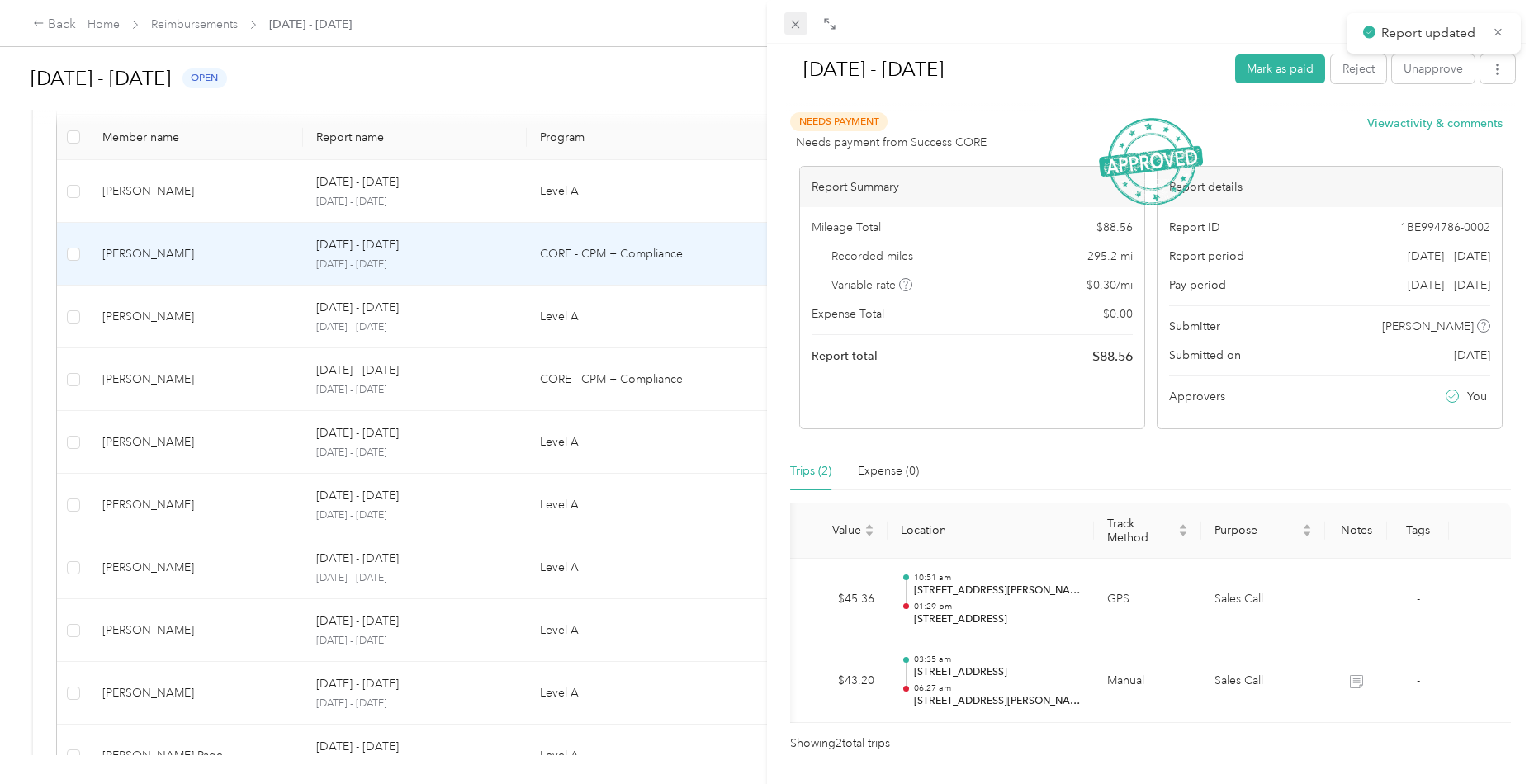
click at [795, 25] on icon at bounding box center [795, 24] width 14 height 14
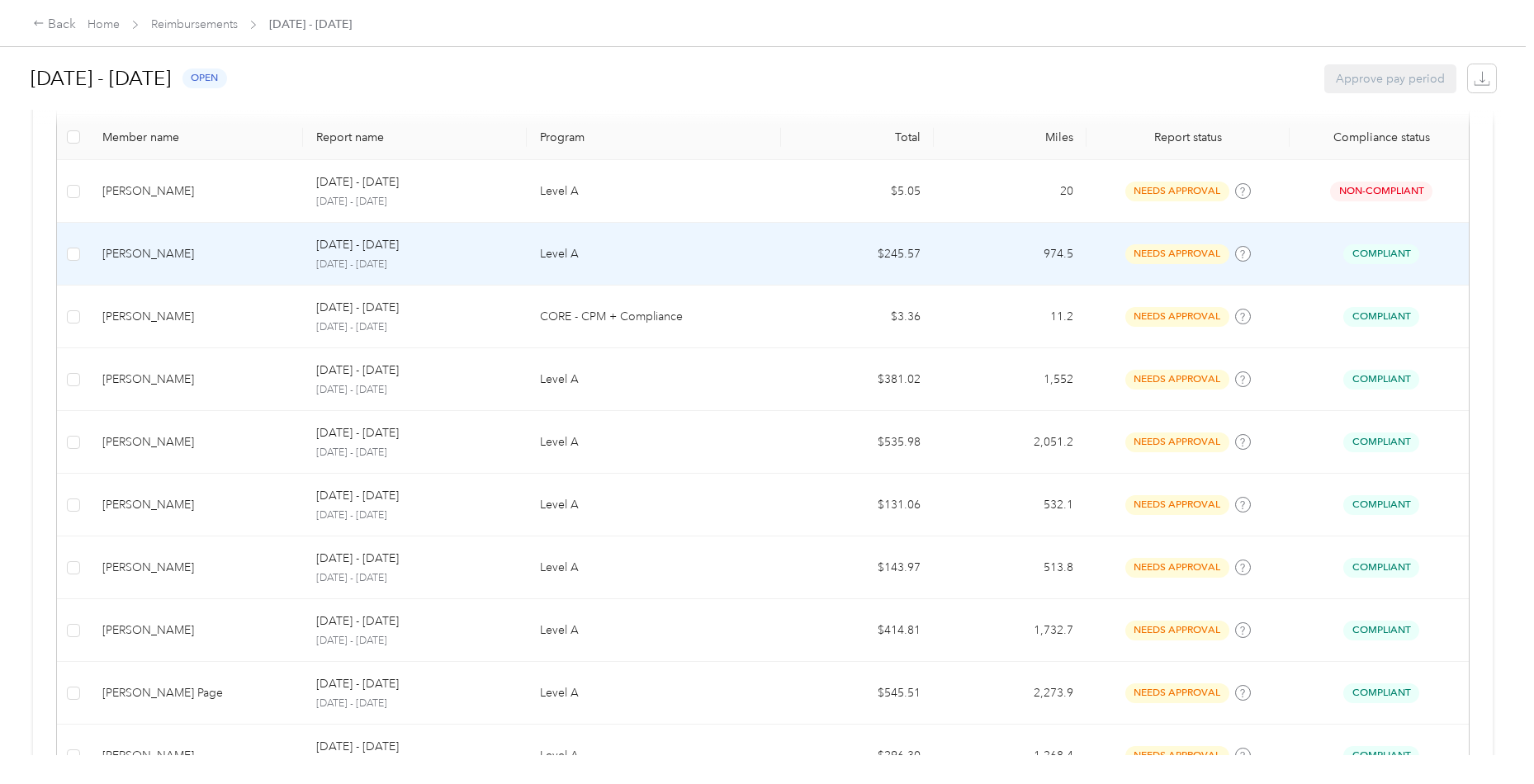
click at [183, 263] on td "[PERSON_NAME]" at bounding box center [196, 254] width 213 height 63
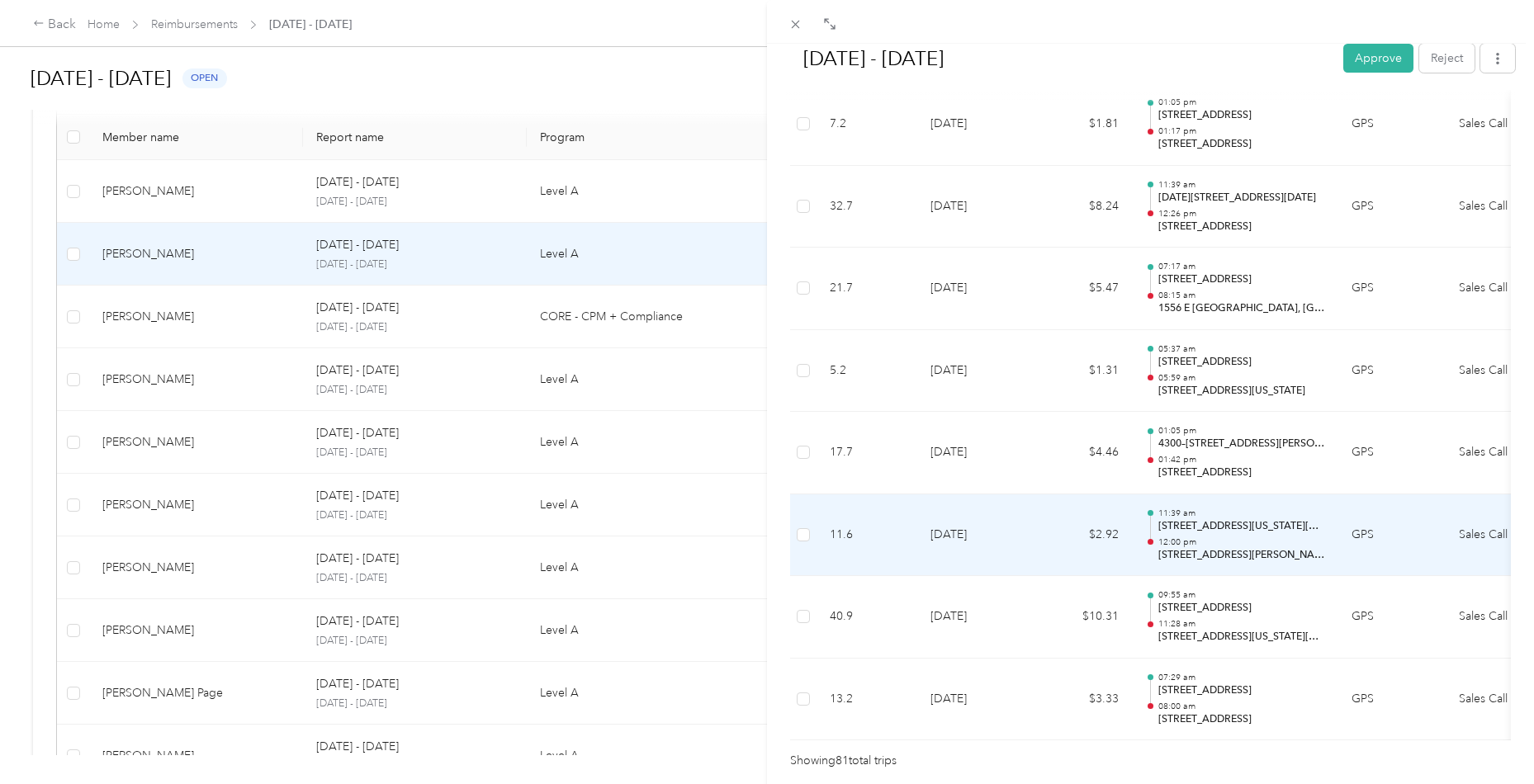
scroll to position [6469, 0]
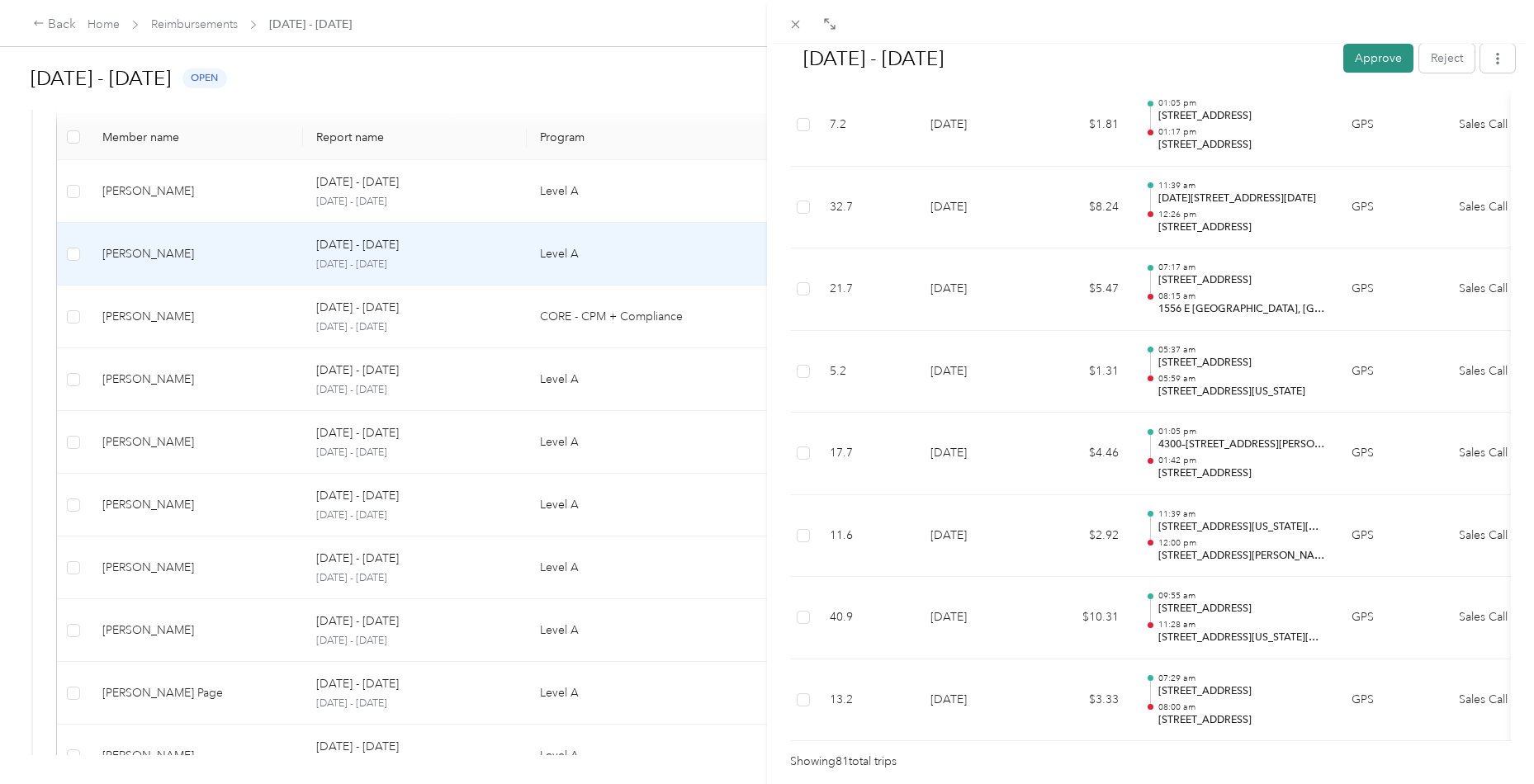
click at [1384, 53] on button "Approve" at bounding box center [1378, 59] width 71 height 29
click at [195, 332] on div "[DATE] - [DATE] Approve Reject Needs Approval Needs approval from [PERSON_NAME]…" at bounding box center [767, 392] width 1534 height 784
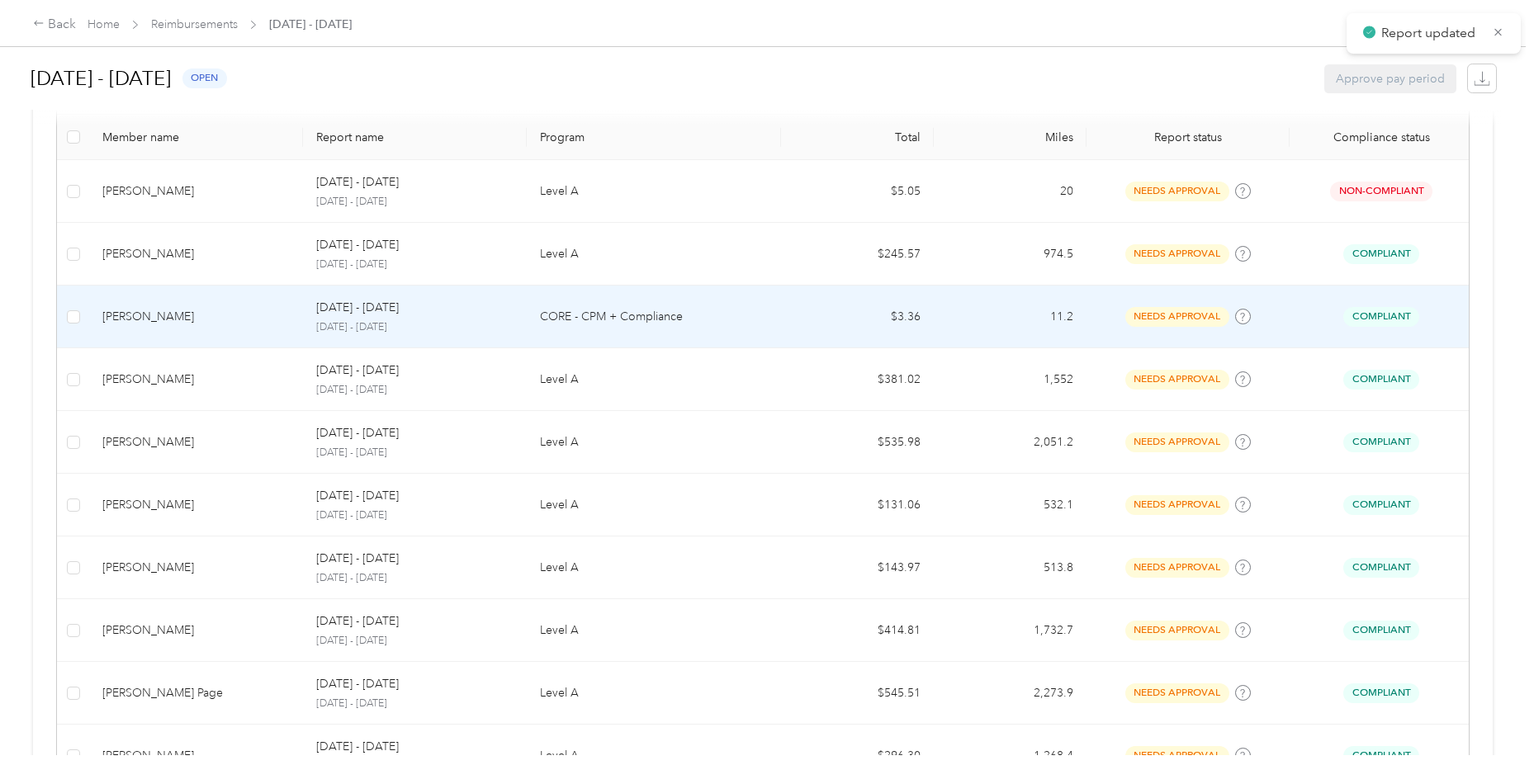
click at [213, 319] on div "[PERSON_NAME]" at bounding box center [196, 317] width 188 height 18
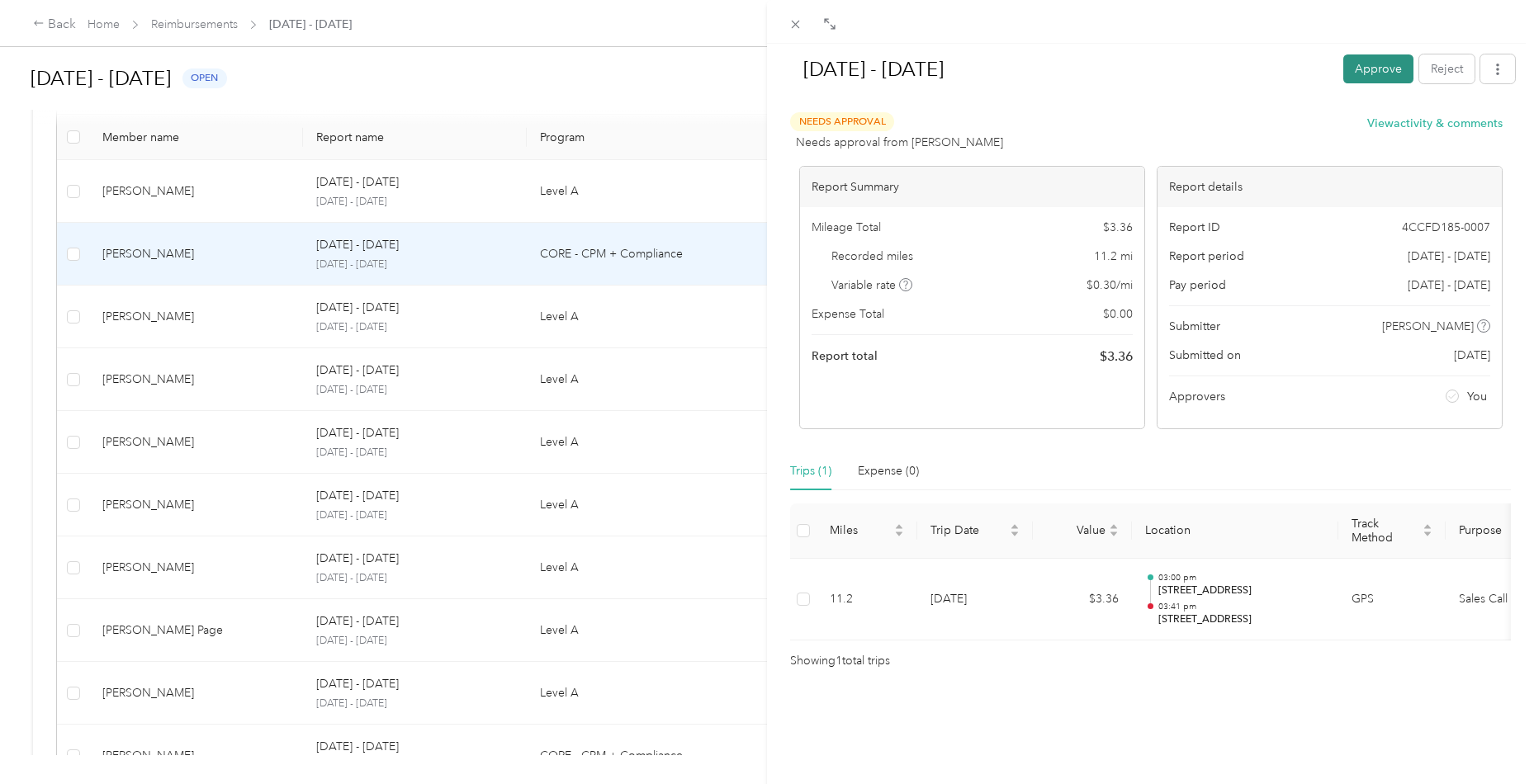
click at [1378, 73] on button "Approve" at bounding box center [1378, 69] width 71 height 29
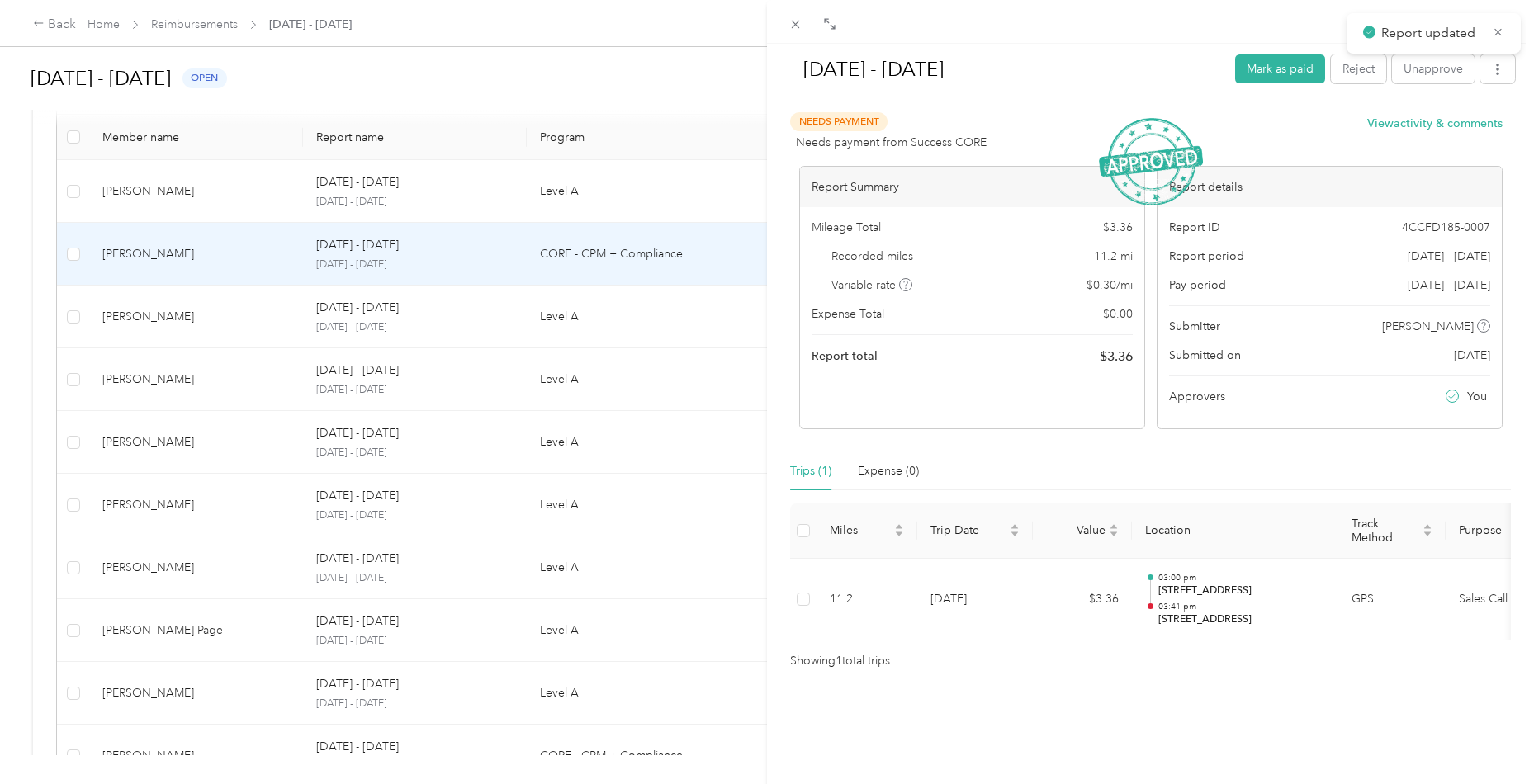
click at [263, 325] on div "[DATE] - [DATE] Mark as paid Reject Unapprove Needs Payment Needs payment from …" at bounding box center [767, 392] width 1534 height 784
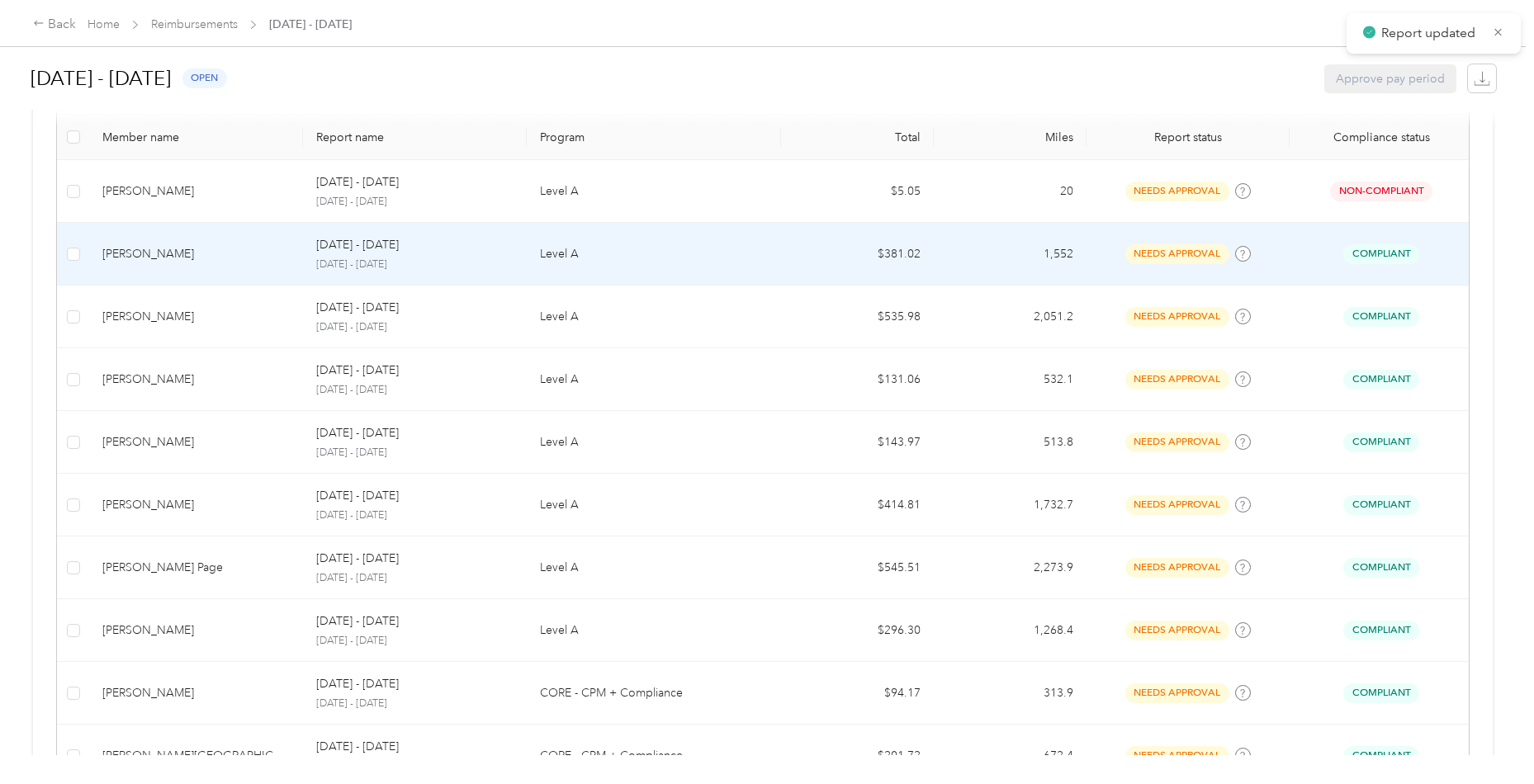
click at [251, 275] on td "[PERSON_NAME]" at bounding box center [196, 254] width 213 height 63
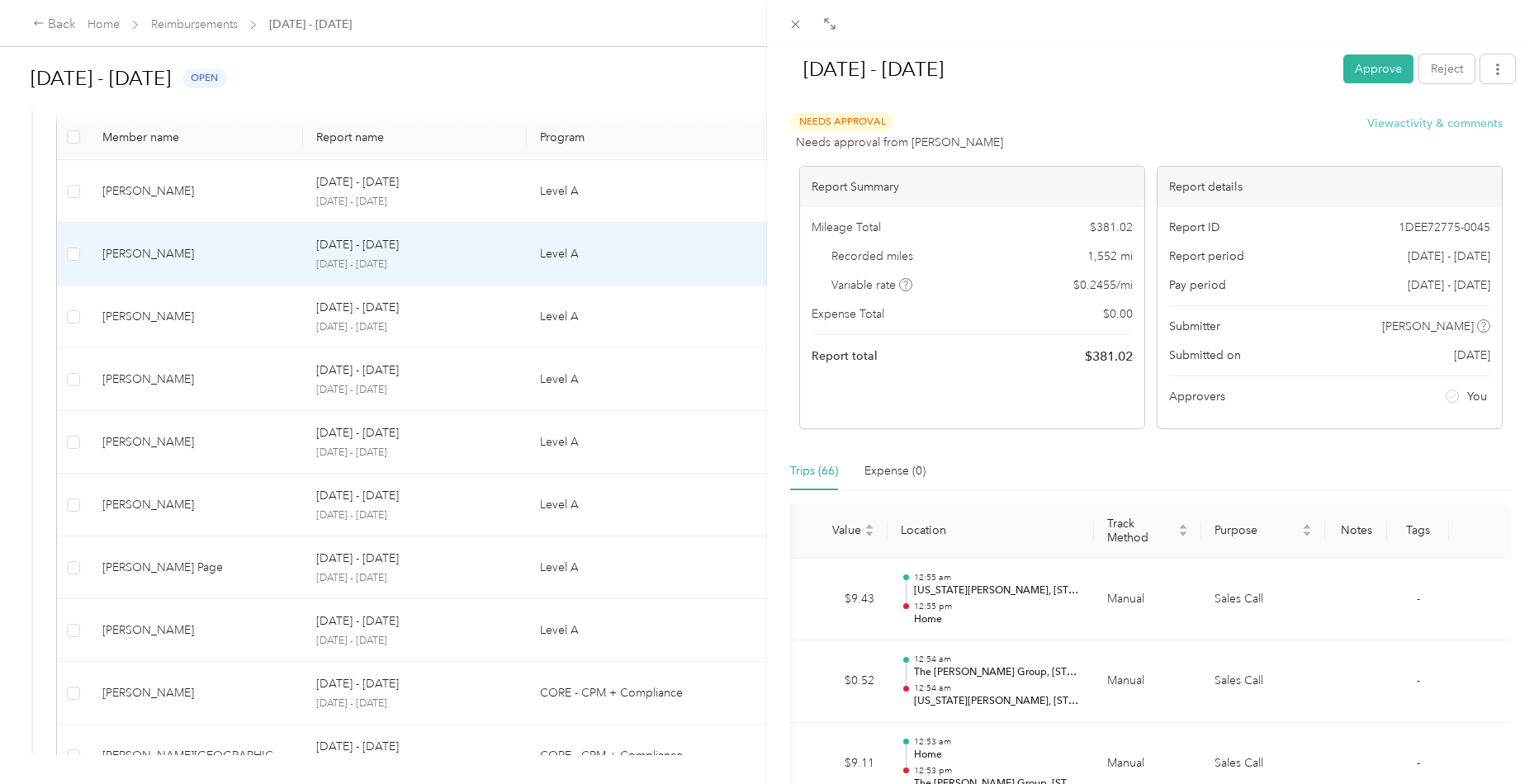
click at [1439, 118] on button "View activity & comments" at bounding box center [1434, 123] width 135 height 17
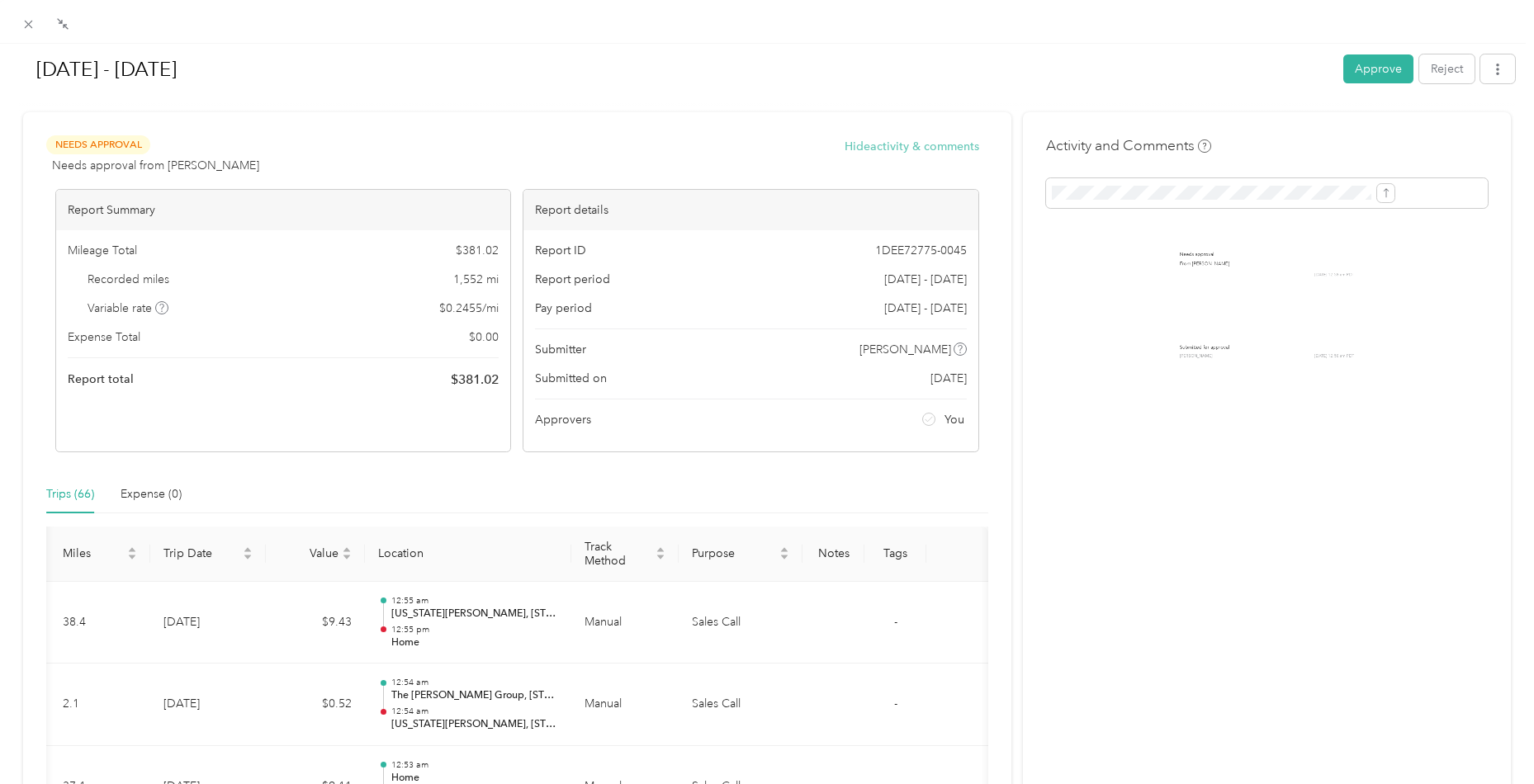
scroll to position [0, 27]
click at [1485, 55] on button "button" at bounding box center [1498, 69] width 34 height 29
click at [1453, 132] on span "Download" at bounding box center [1446, 130] width 54 height 17
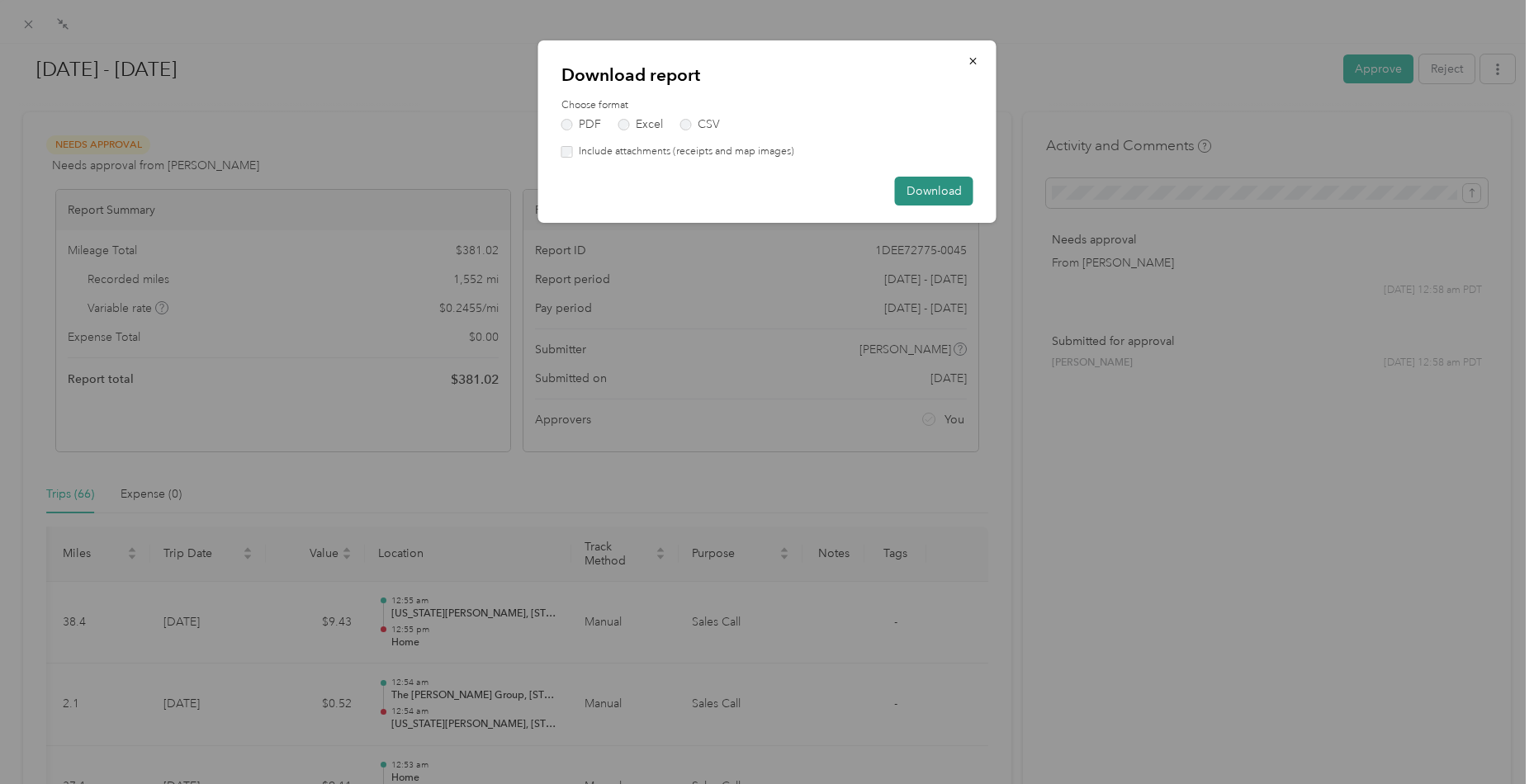
click at [944, 188] on button "Download" at bounding box center [934, 191] width 78 height 29
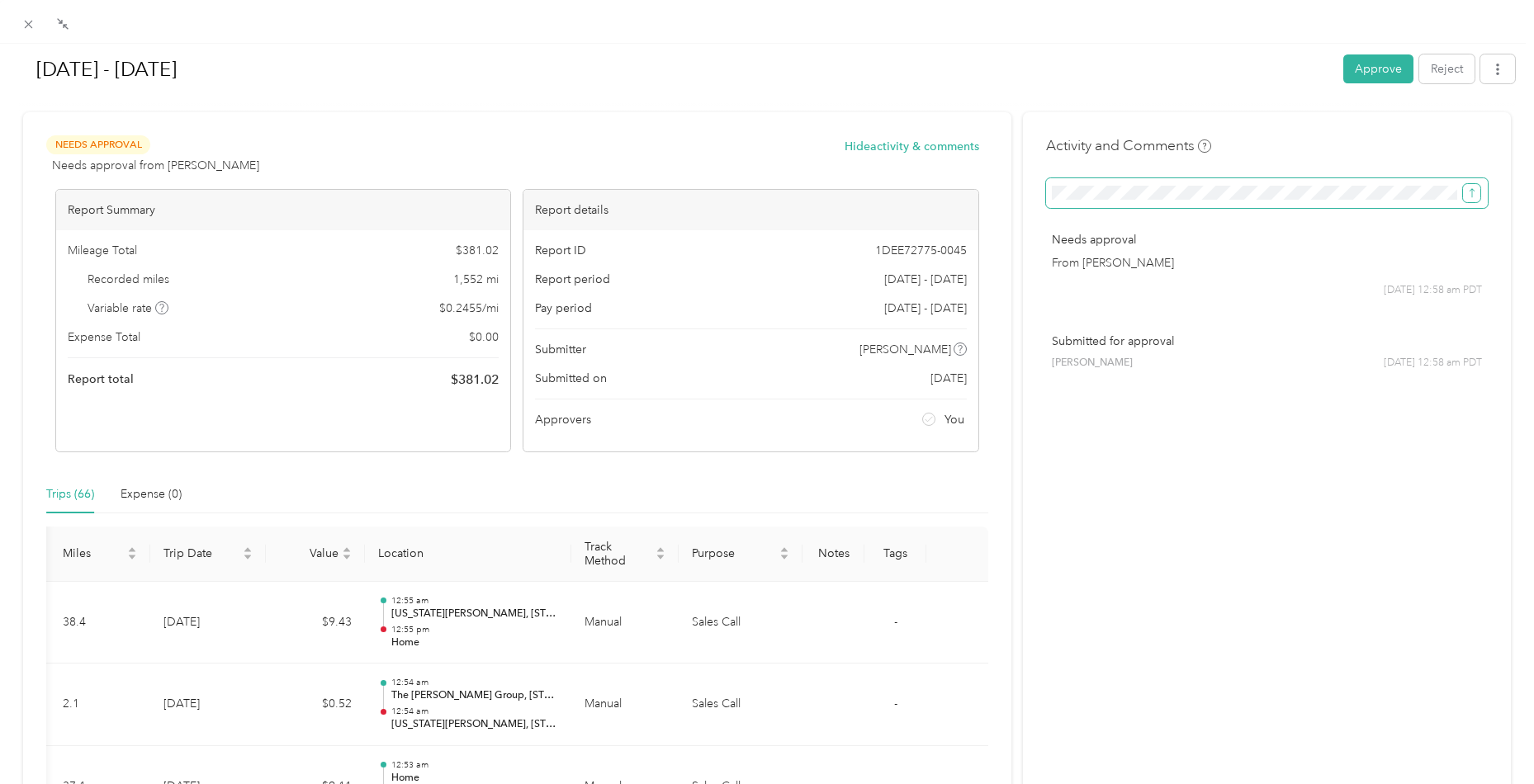
click at [1466, 196] on icon "submit" at bounding box center [1471, 193] width 11 height 11
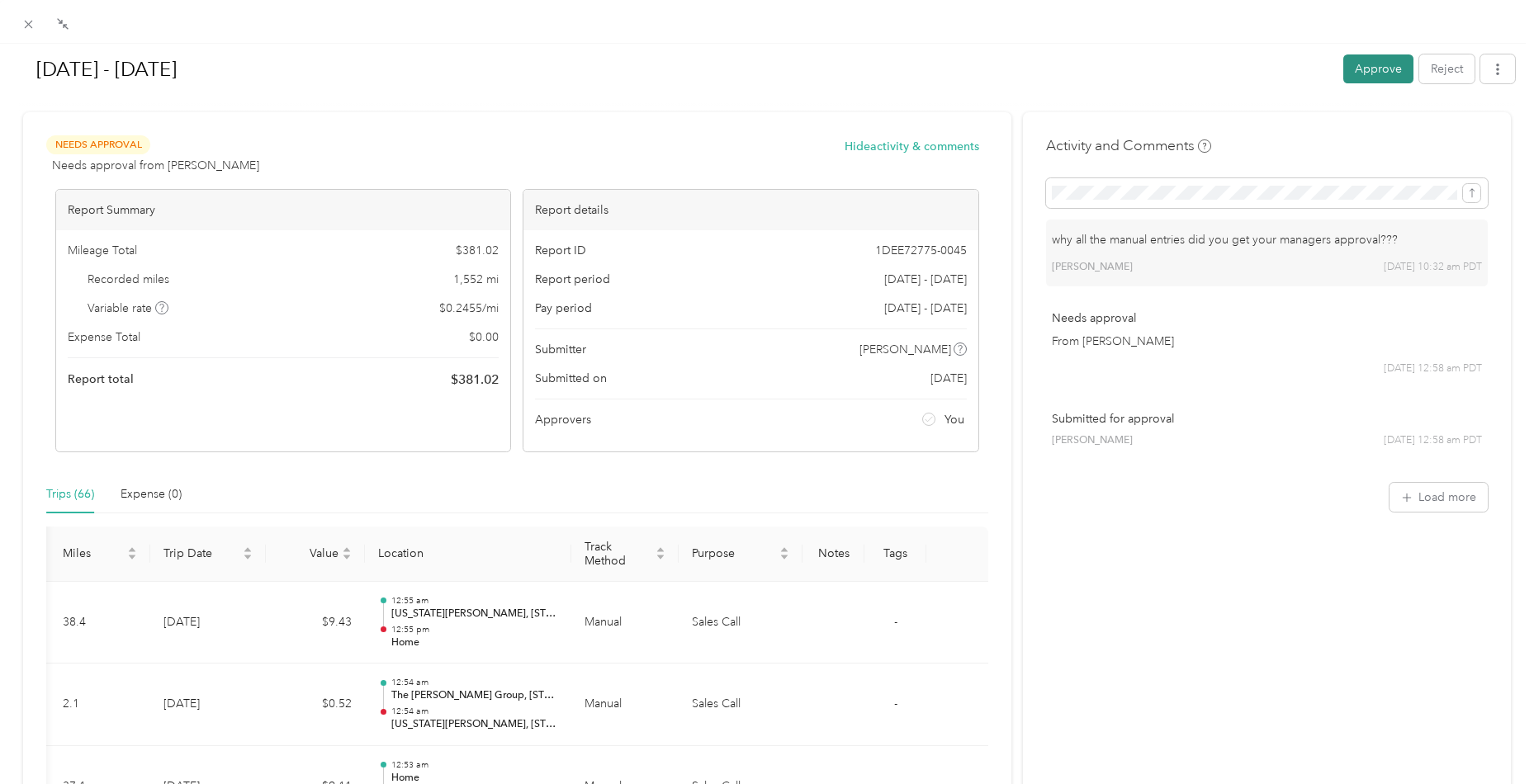
click at [1365, 76] on button "Approve" at bounding box center [1378, 69] width 71 height 29
click at [33, 28] on div "Compress" at bounding box center [63, 43] width 65 height 29
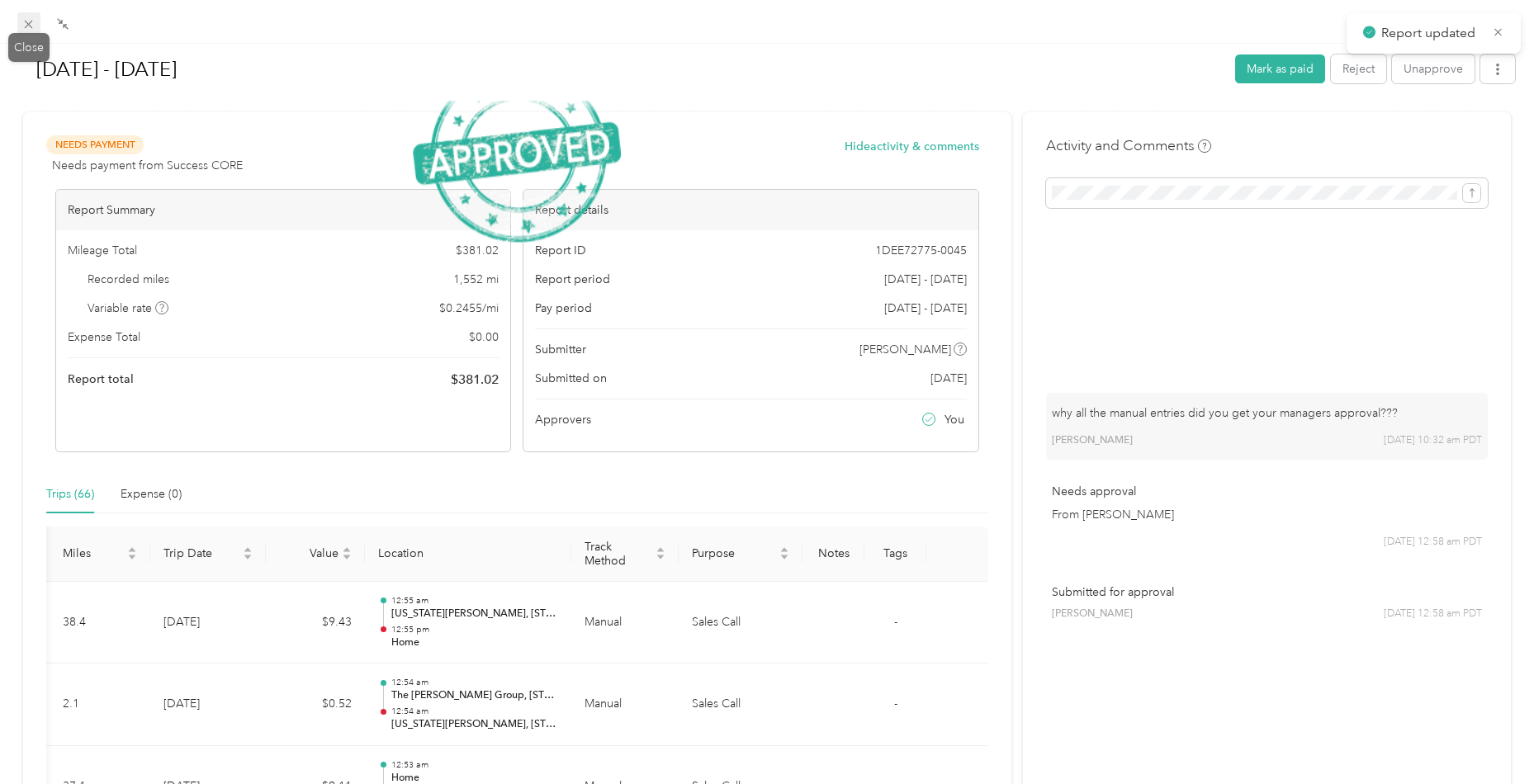
click at [28, 25] on icon at bounding box center [29, 25] width 9 height 9
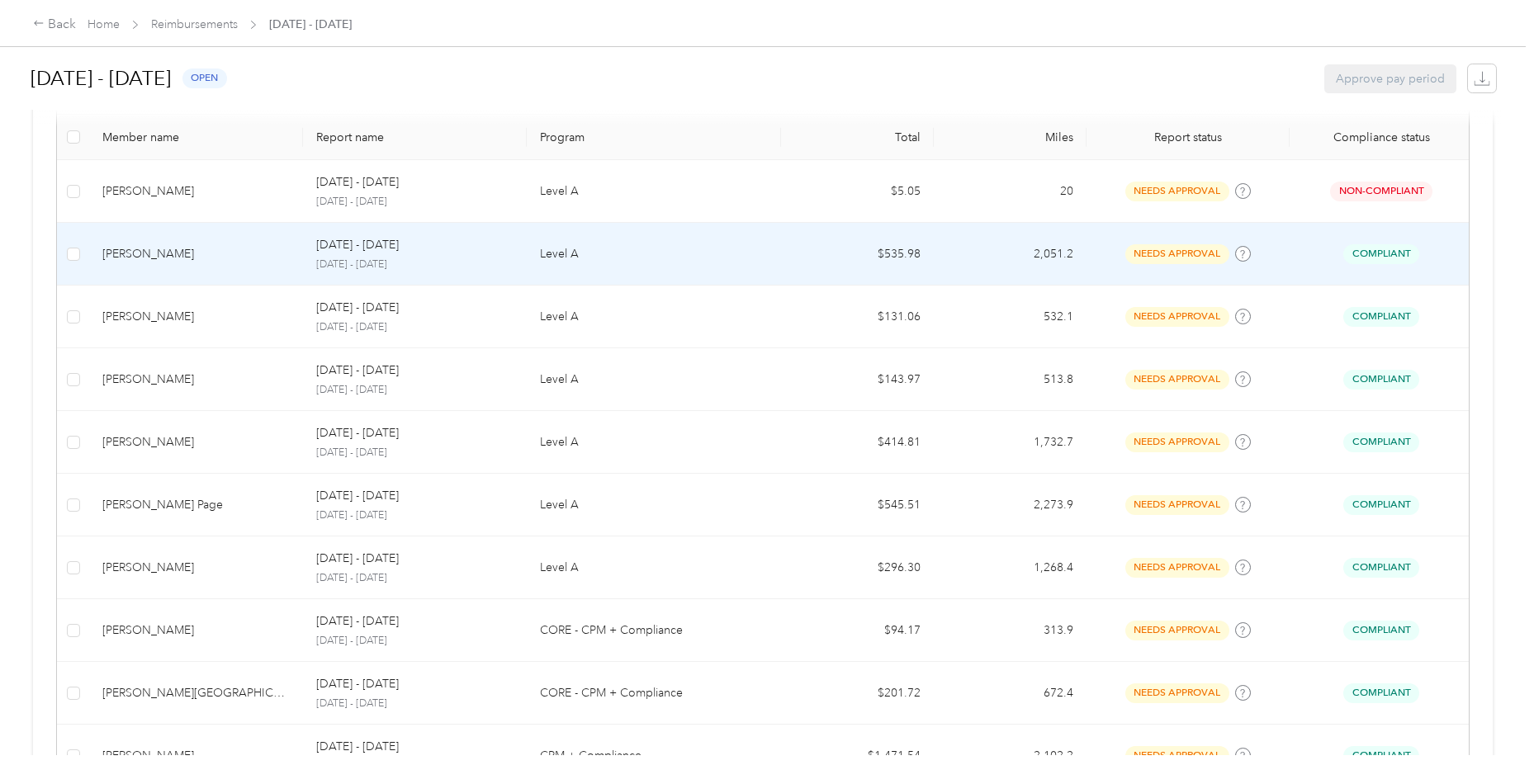
click at [173, 270] on td "[PERSON_NAME]" at bounding box center [196, 254] width 213 height 63
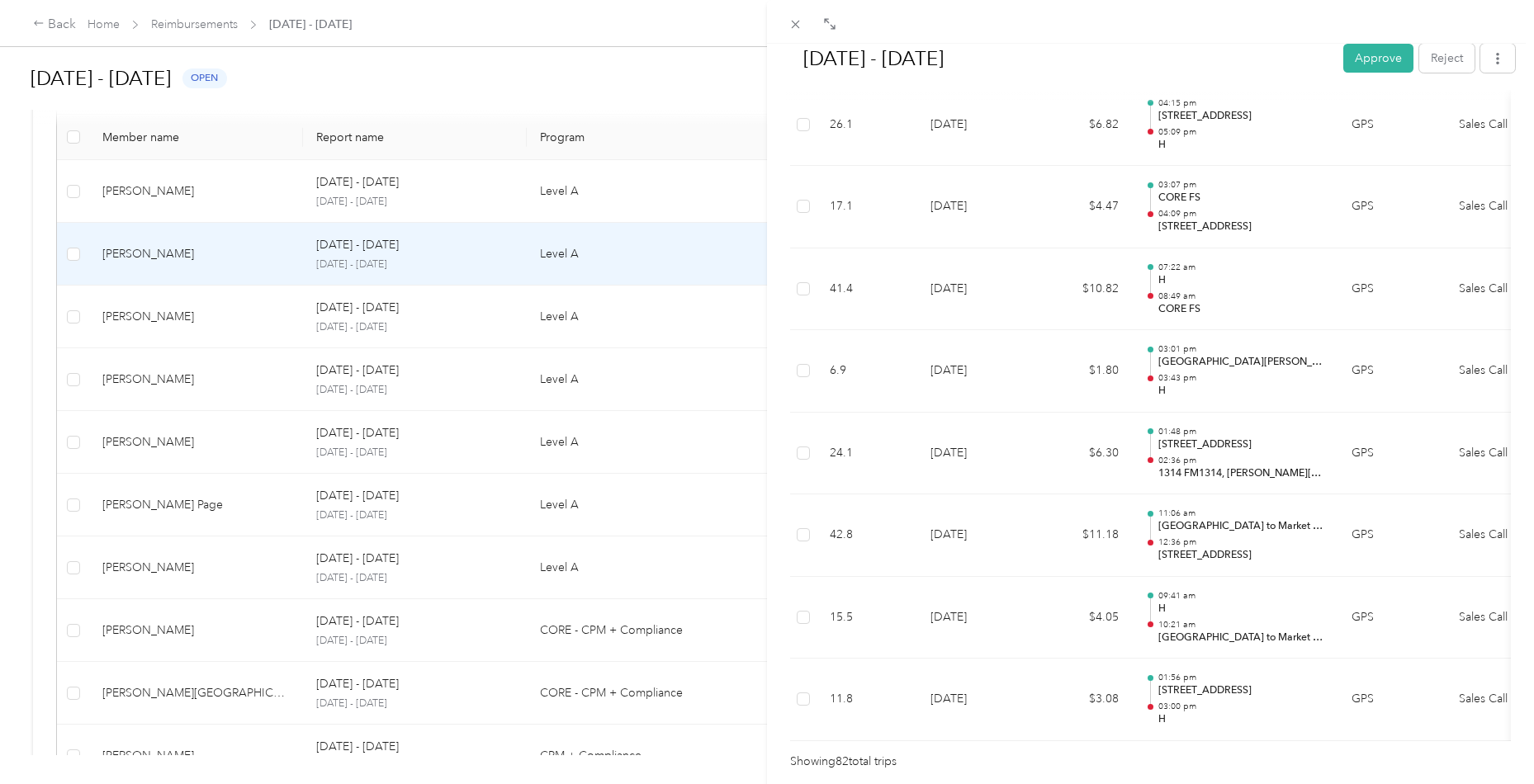
scroll to position [6551, 0]
click at [1382, 58] on button "Approve" at bounding box center [1378, 59] width 71 height 29
click at [191, 323] on div "[DATE] - [DATE] Mark as paid Reject Unapprove Needs Payment Needs payment from …" at bounding box center [767, 392] width 1534 height 784
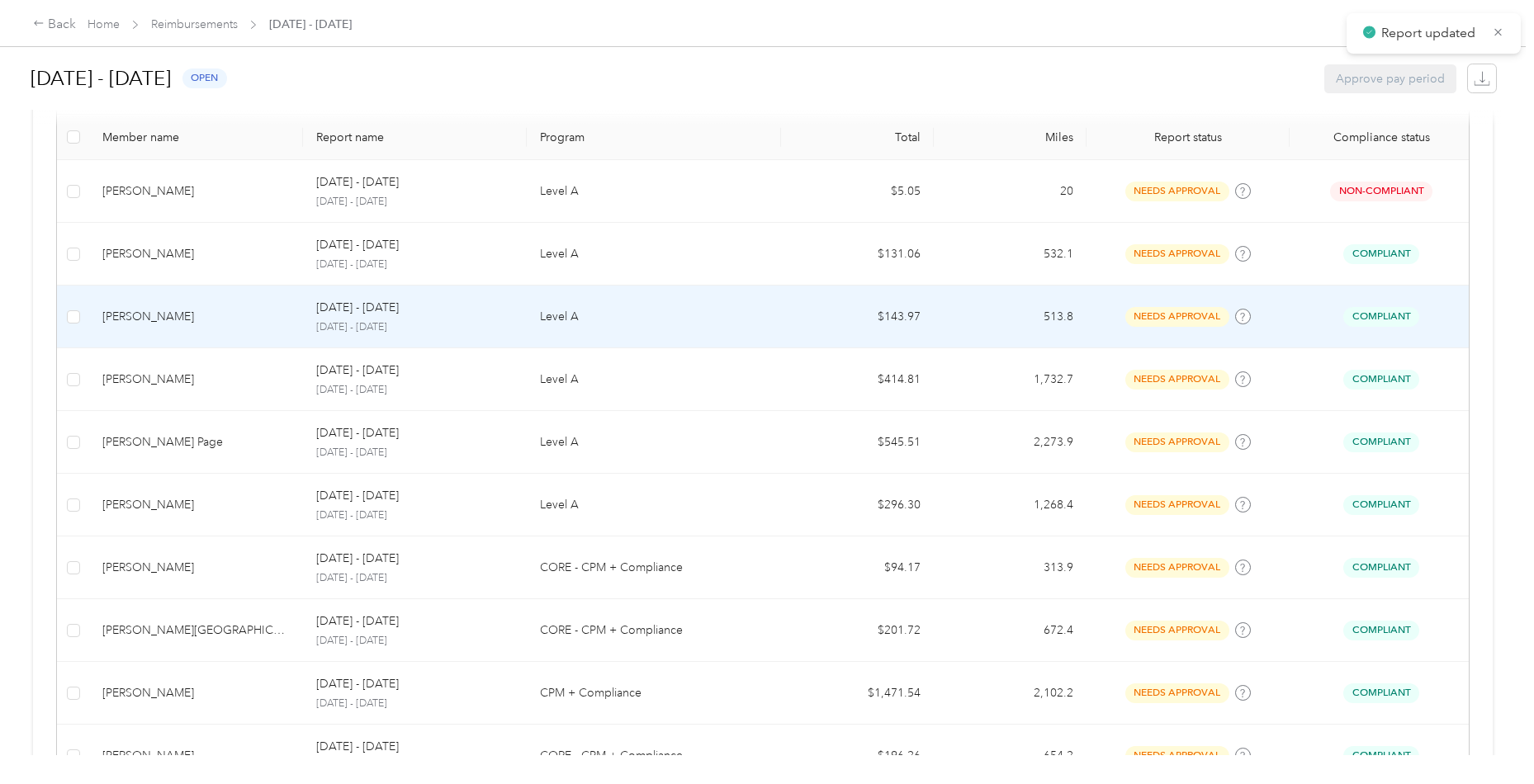
click at [194, 314] on div "[PERSON_NAME]" at bounding box center [196, 317] width 188 height 18
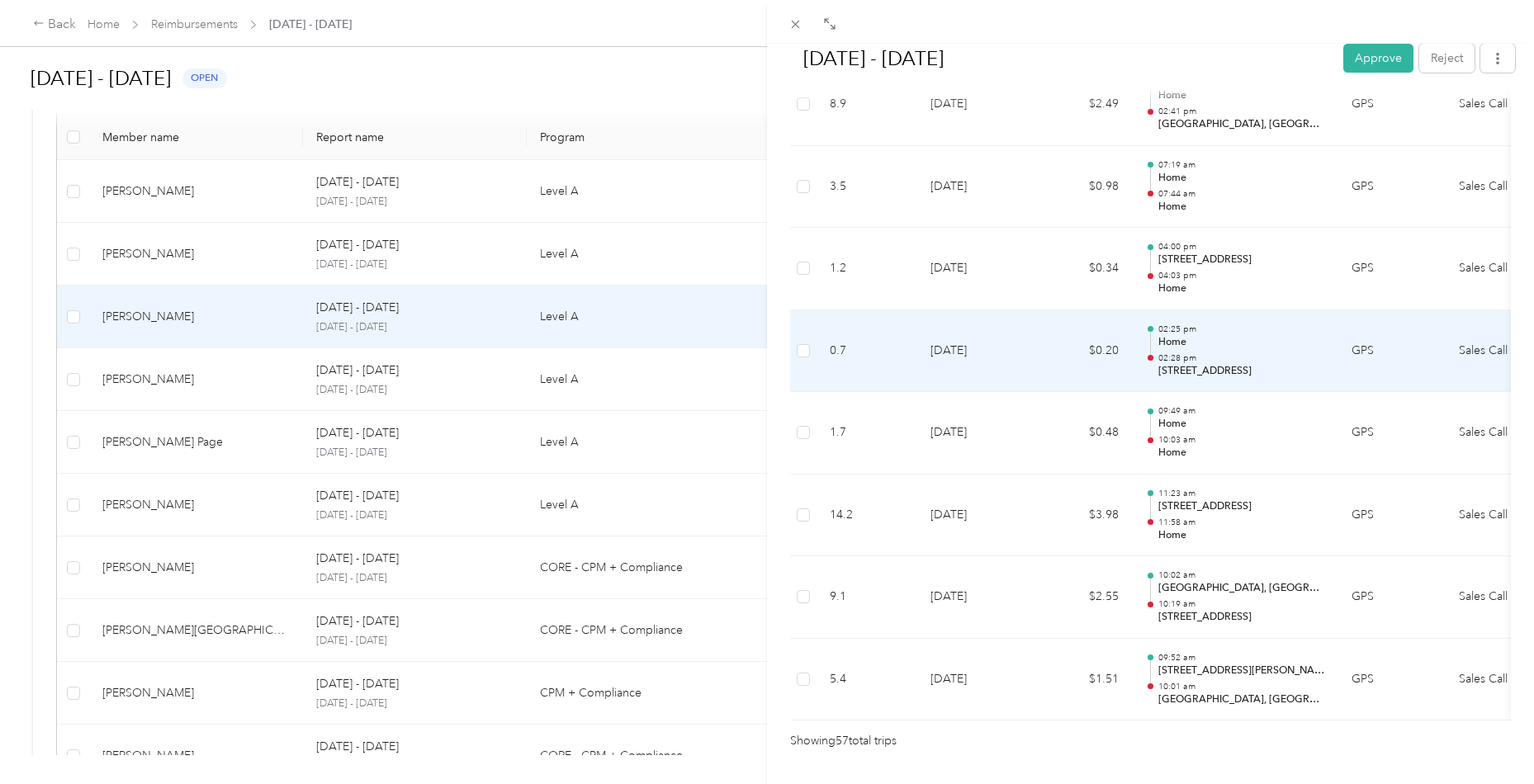
scroll to position [4518, 0]
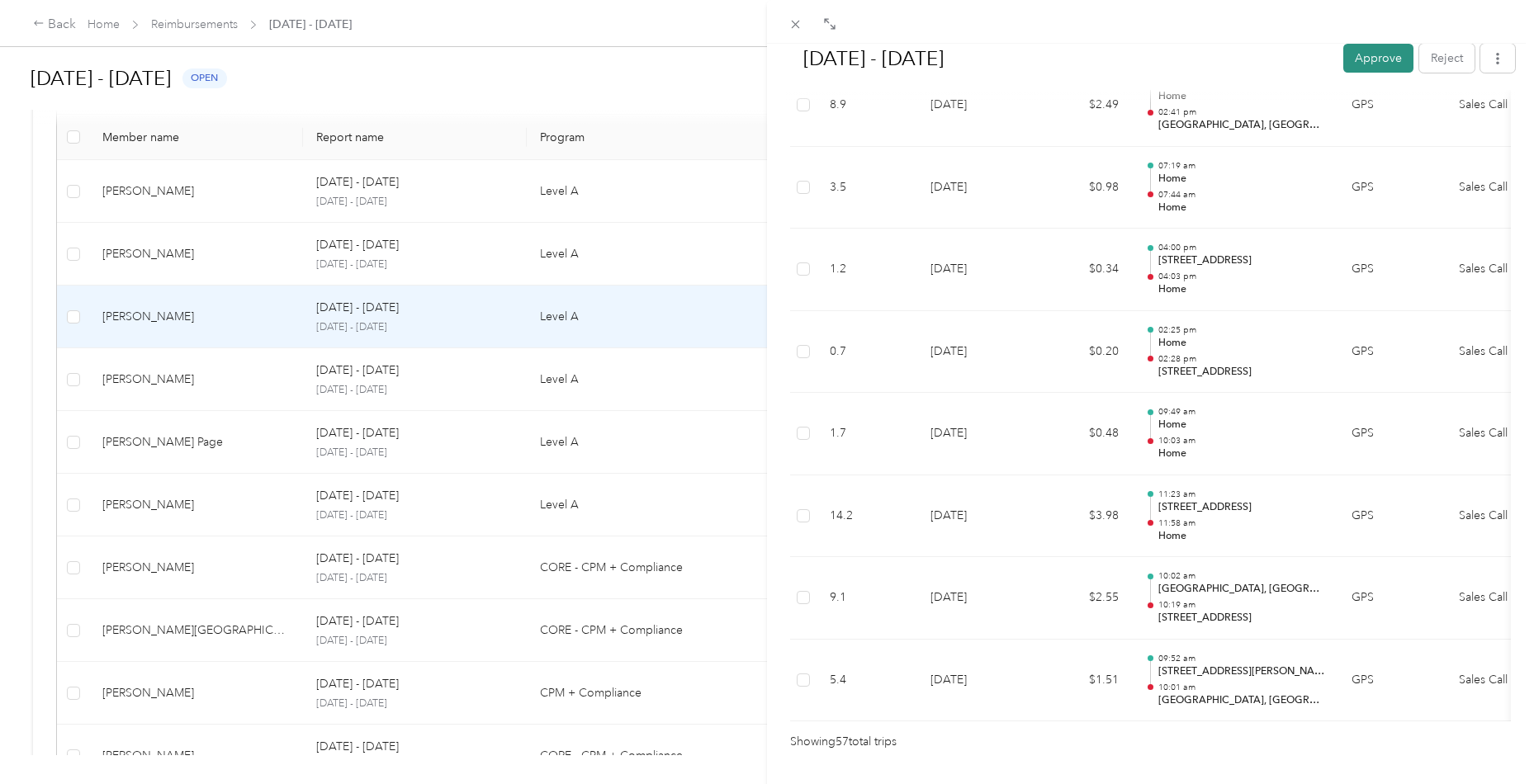
click at [1366, 62] on button "Approve" at bounding box center [1378, 59] width 71 height 29
click at [164, 395] on div "[DATE] - [DATE] Approve Reject Needs Approval Needs approval from [PERSON_NAME]…" at bounding box center [767, 392] width 1534 height 784
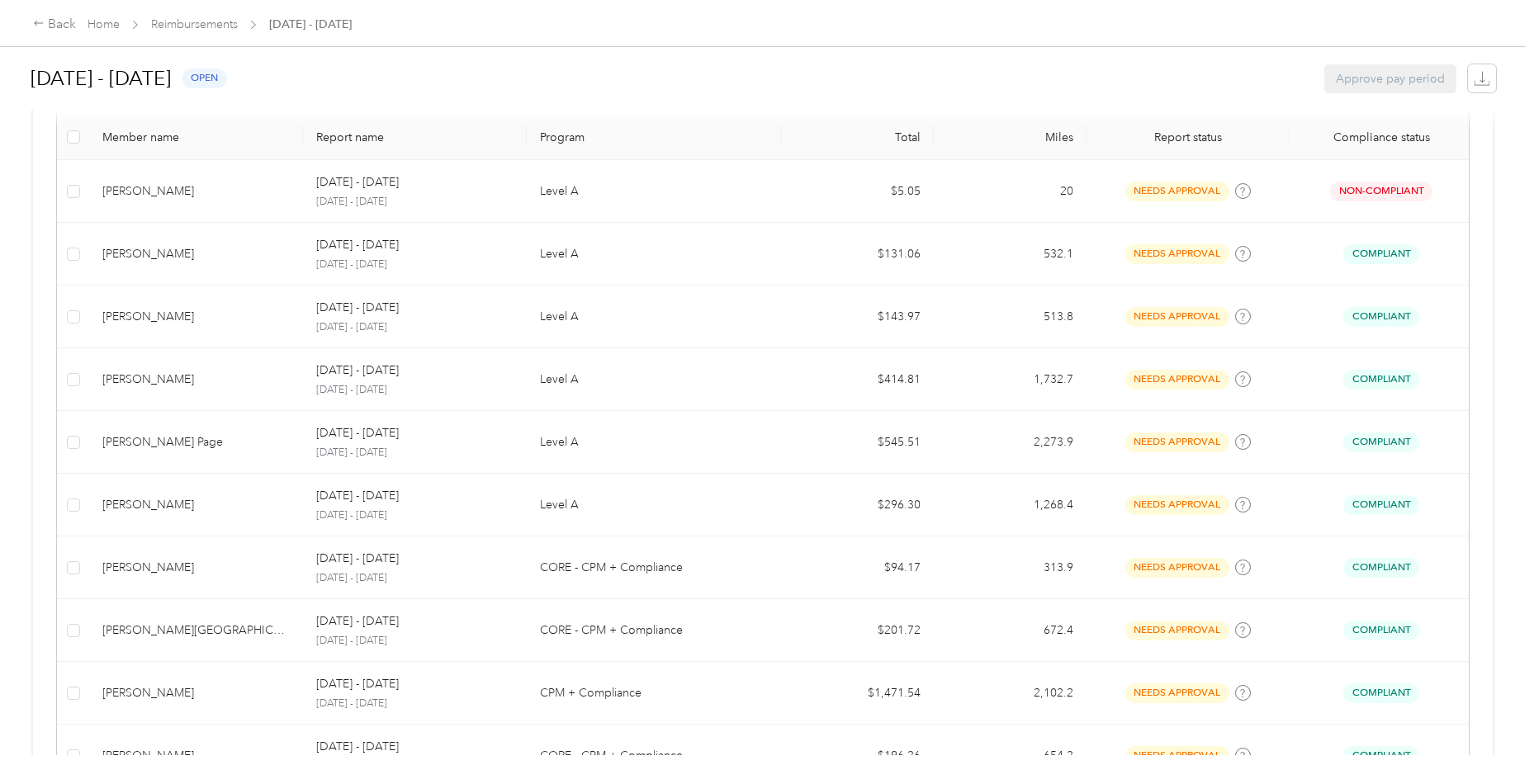
click at [179, 381] on div "[PERSON_NAME]" at bounding box center [196, 380] width 188 height 18
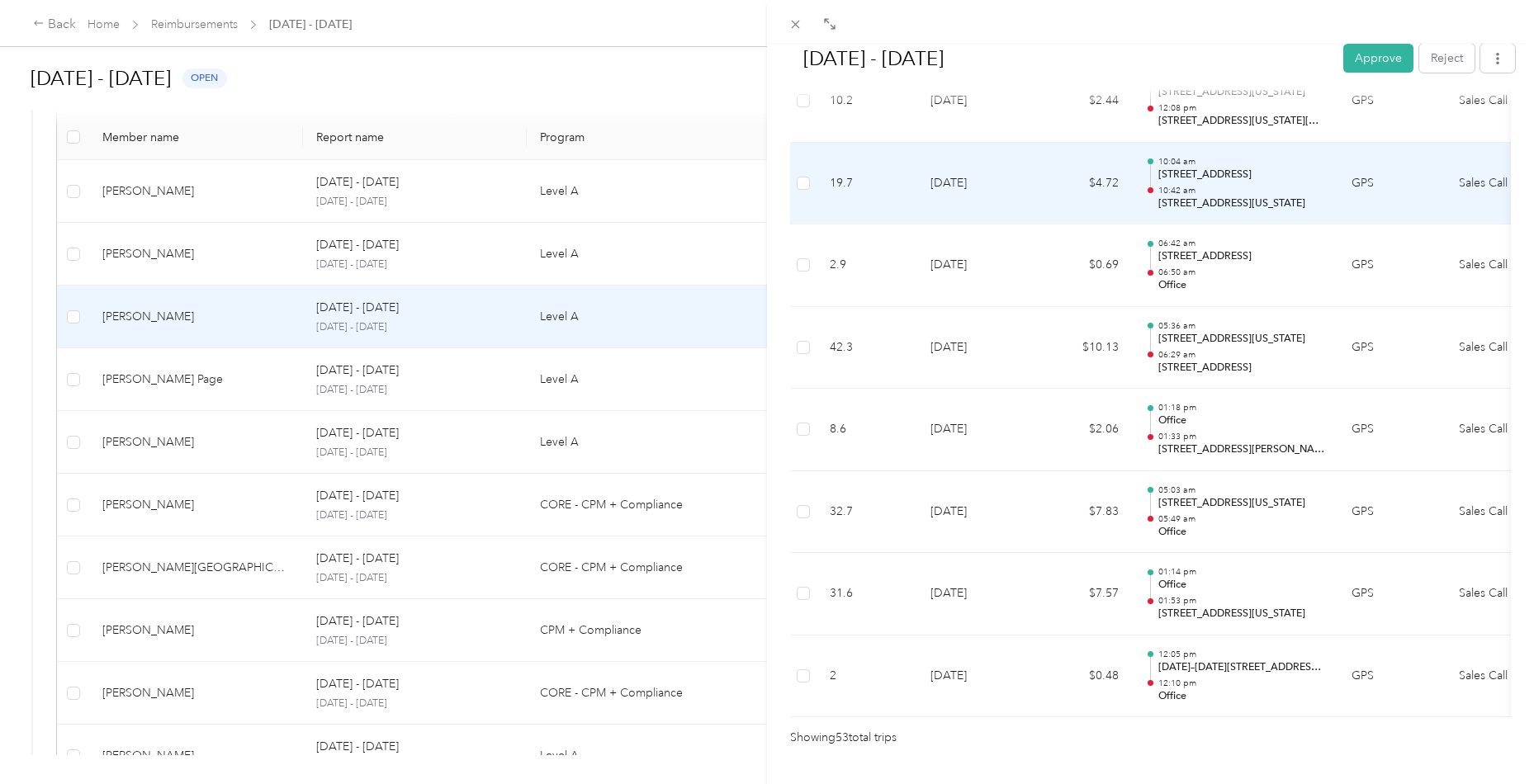
scroll to position [4193, 0]
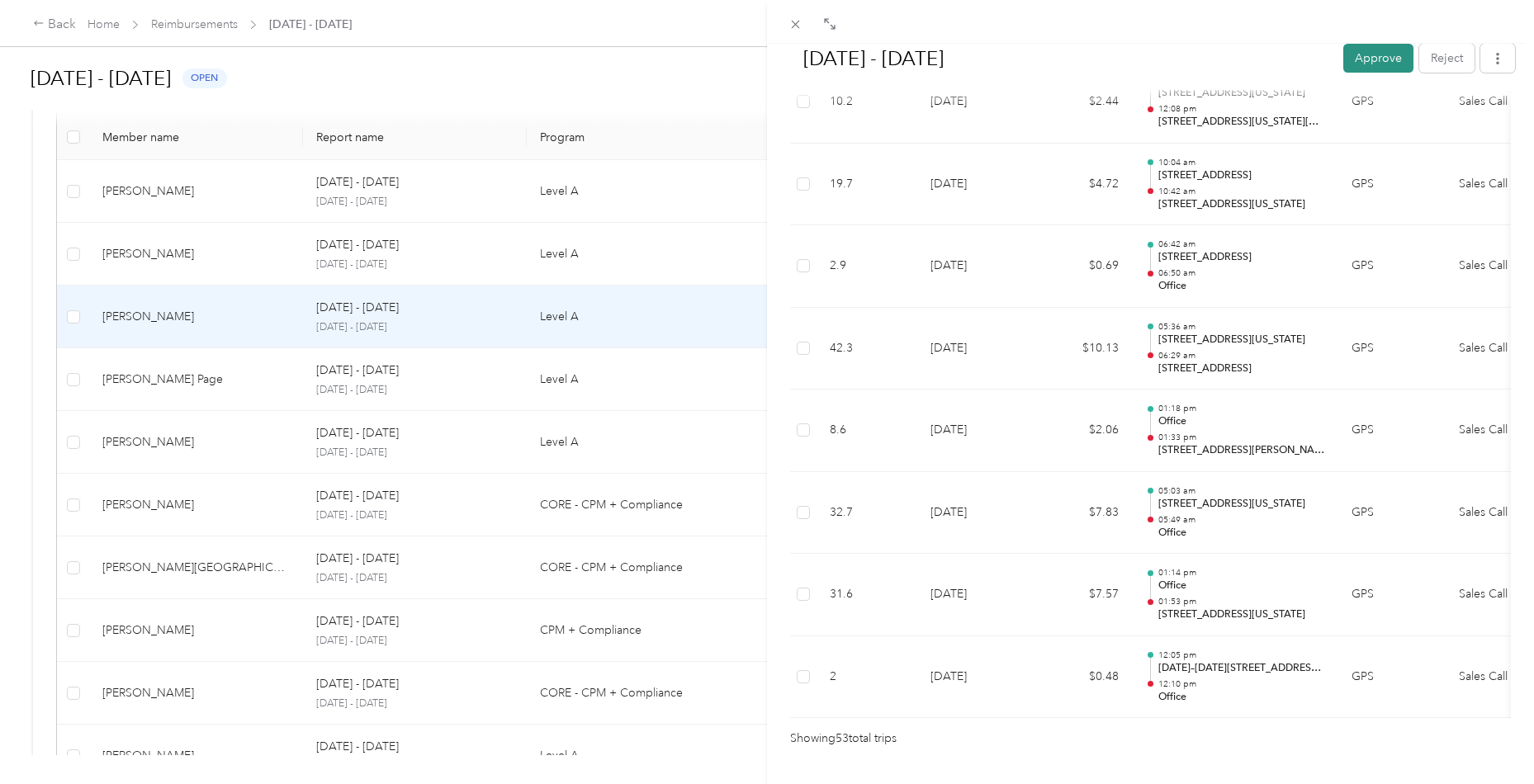
click at [1369, 69] on button "Approve" at bounding box center [1378, 59] width 71 height 29
click at [231, 367] on div "[DATE] - [DATE] Approve Reject Needs Approval Needs approval from [PERSON_NAME]…" at bounding box center [767, 392] width 1534 height 784
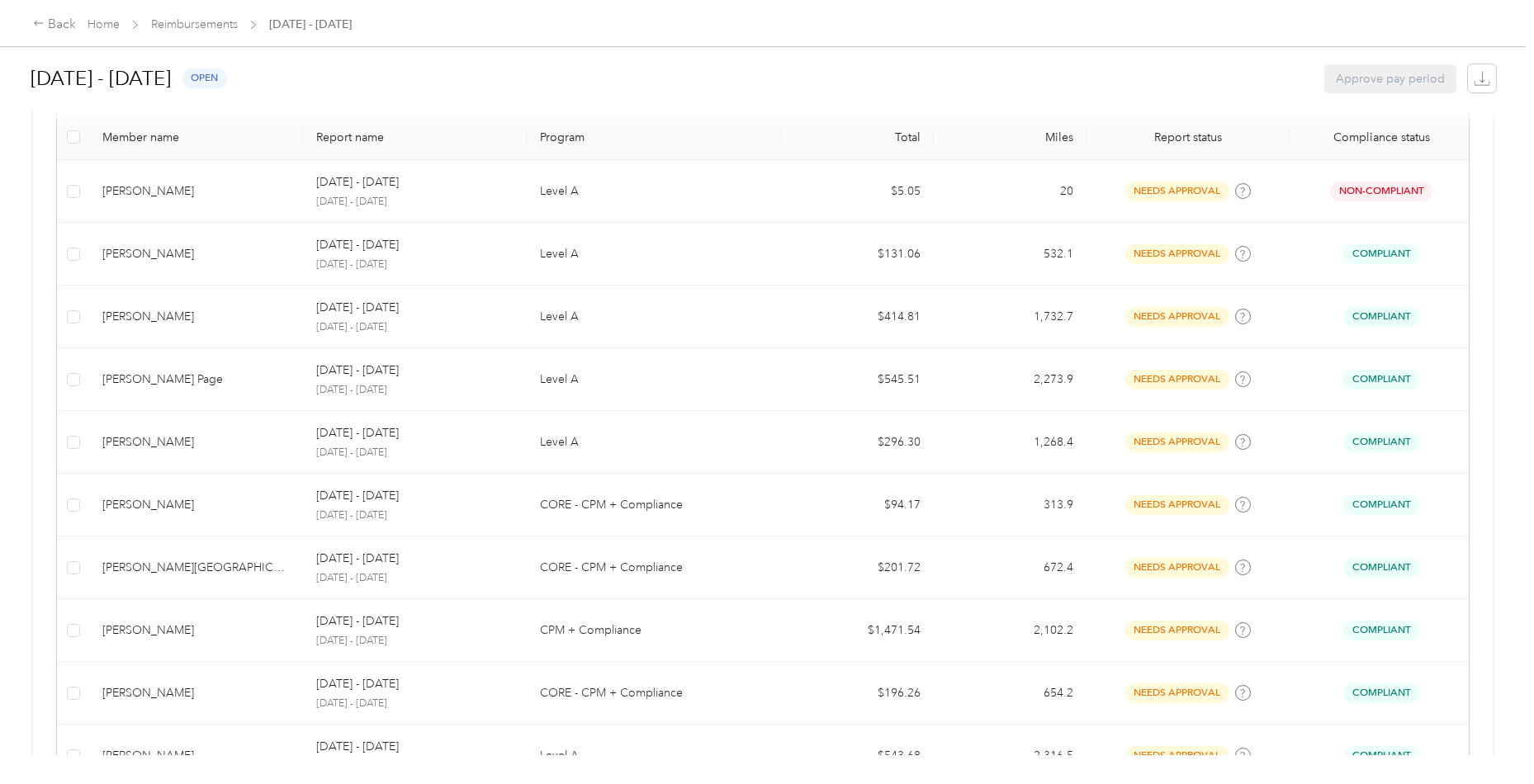
click at [231, 367] on td "[PERSON_NAME] Page" at bounding box center [196, 380] width 213 height 63
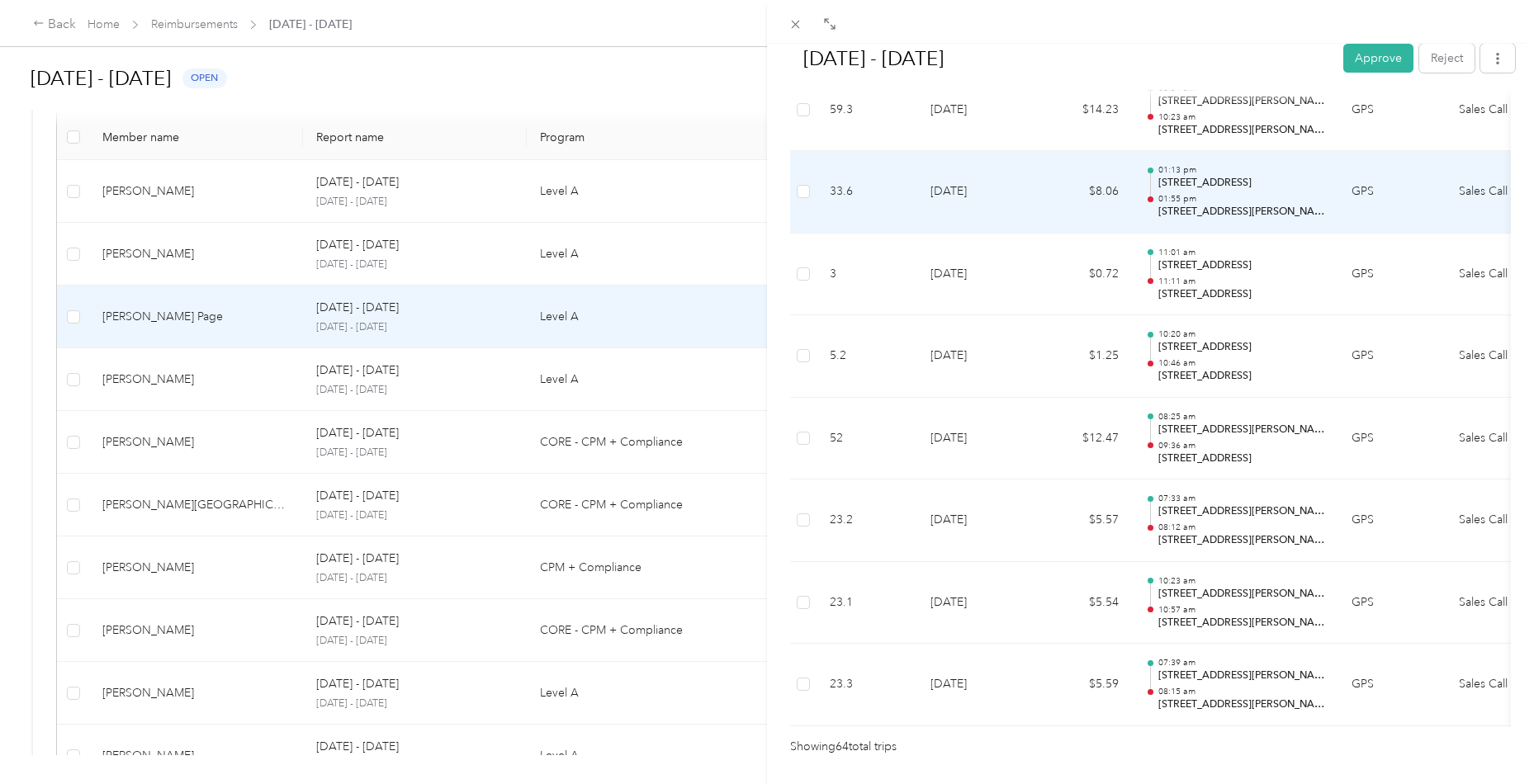
scroll to position [5088, 0]
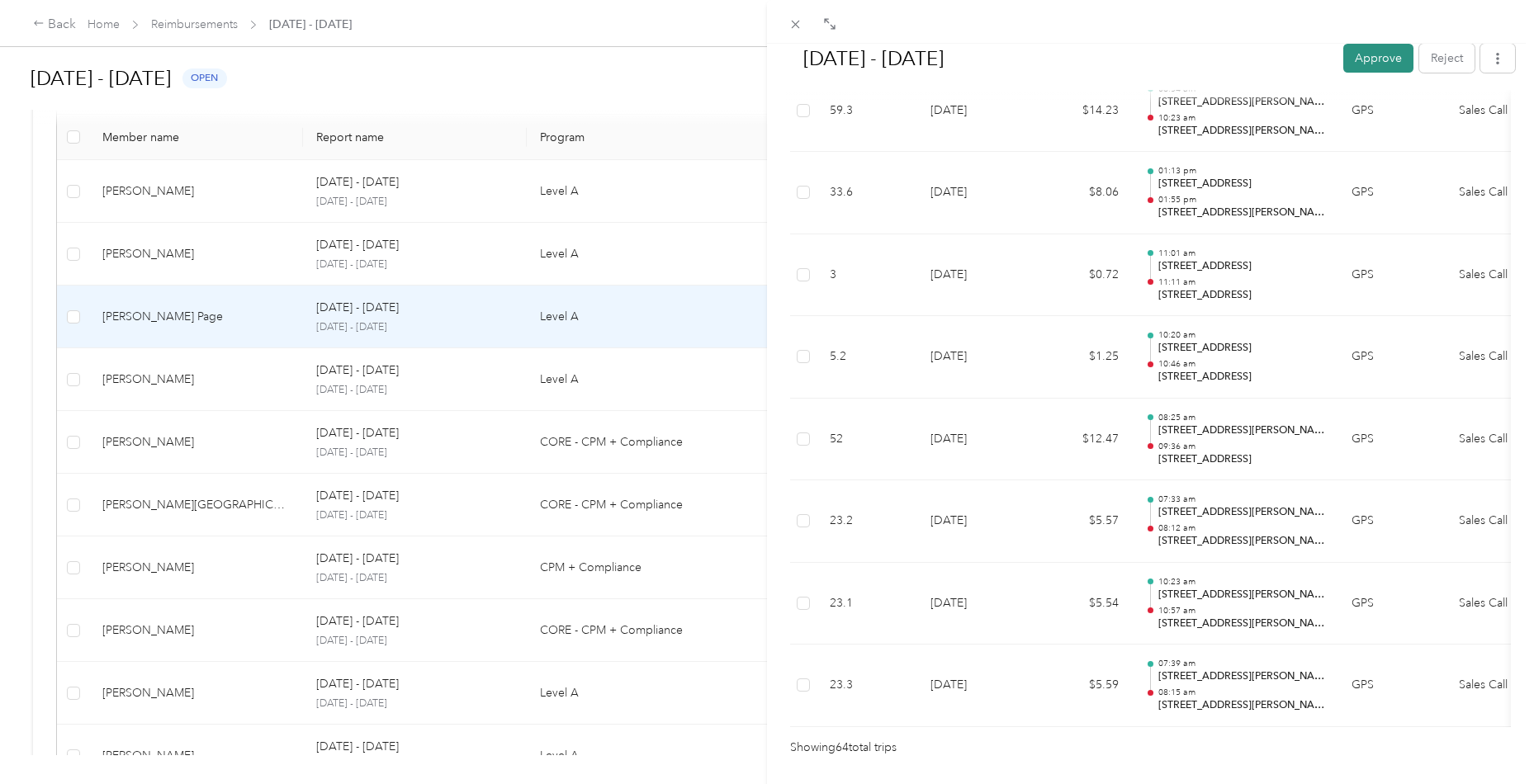
click at [1372, 46] on button "Approve" at bounding box center [1378, 59] width 71 height 29
click at [215, 269] on div "[DATE] - [DATE] Approve Reject Needs Approval Needs approval from [PERSON_NAME]…" at bounding box center [767, 392] width 1534 height 784
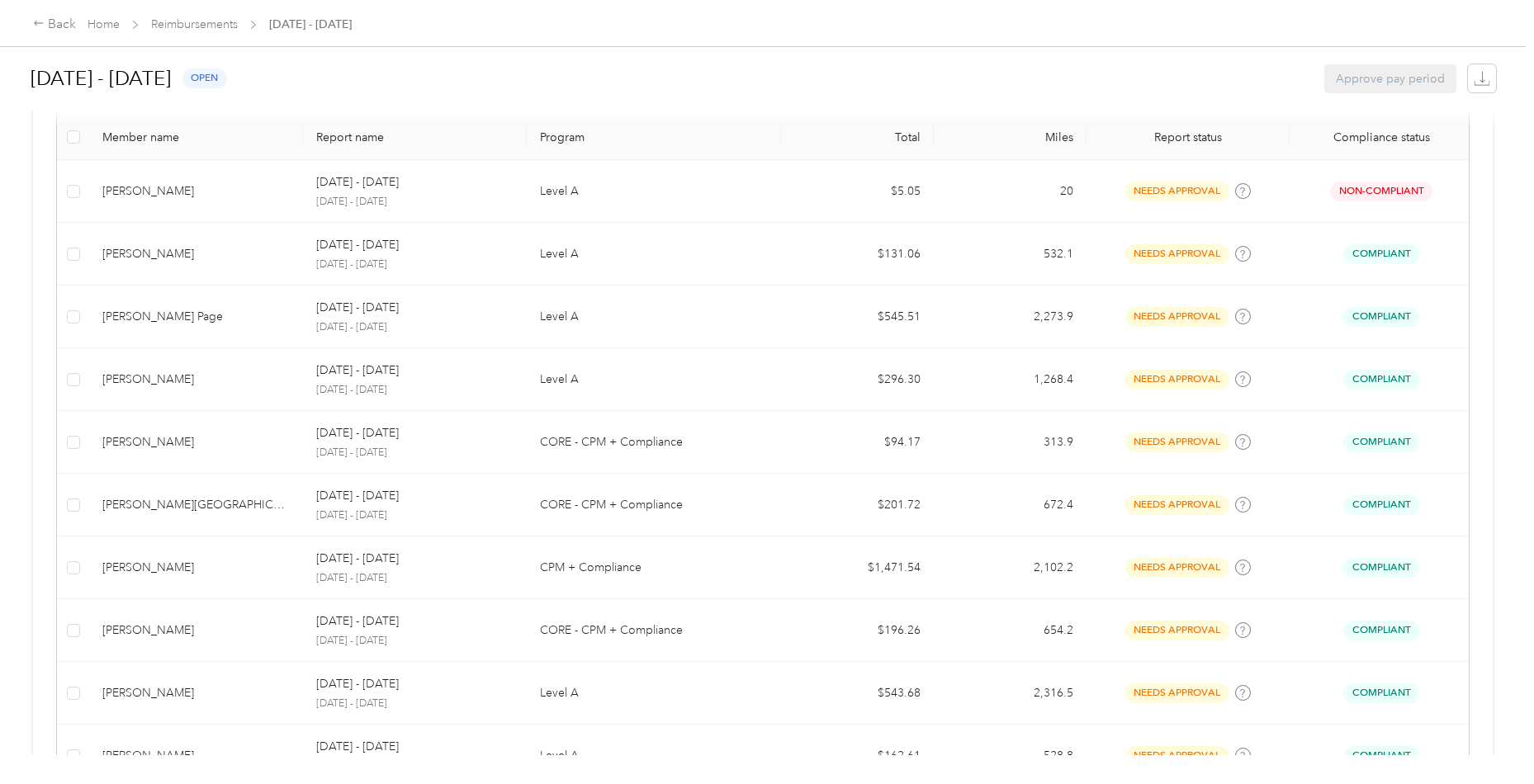
click at [227, 262] on td "[PERSON_NAME]" at bounding box center [196, 254] width 213 height 63
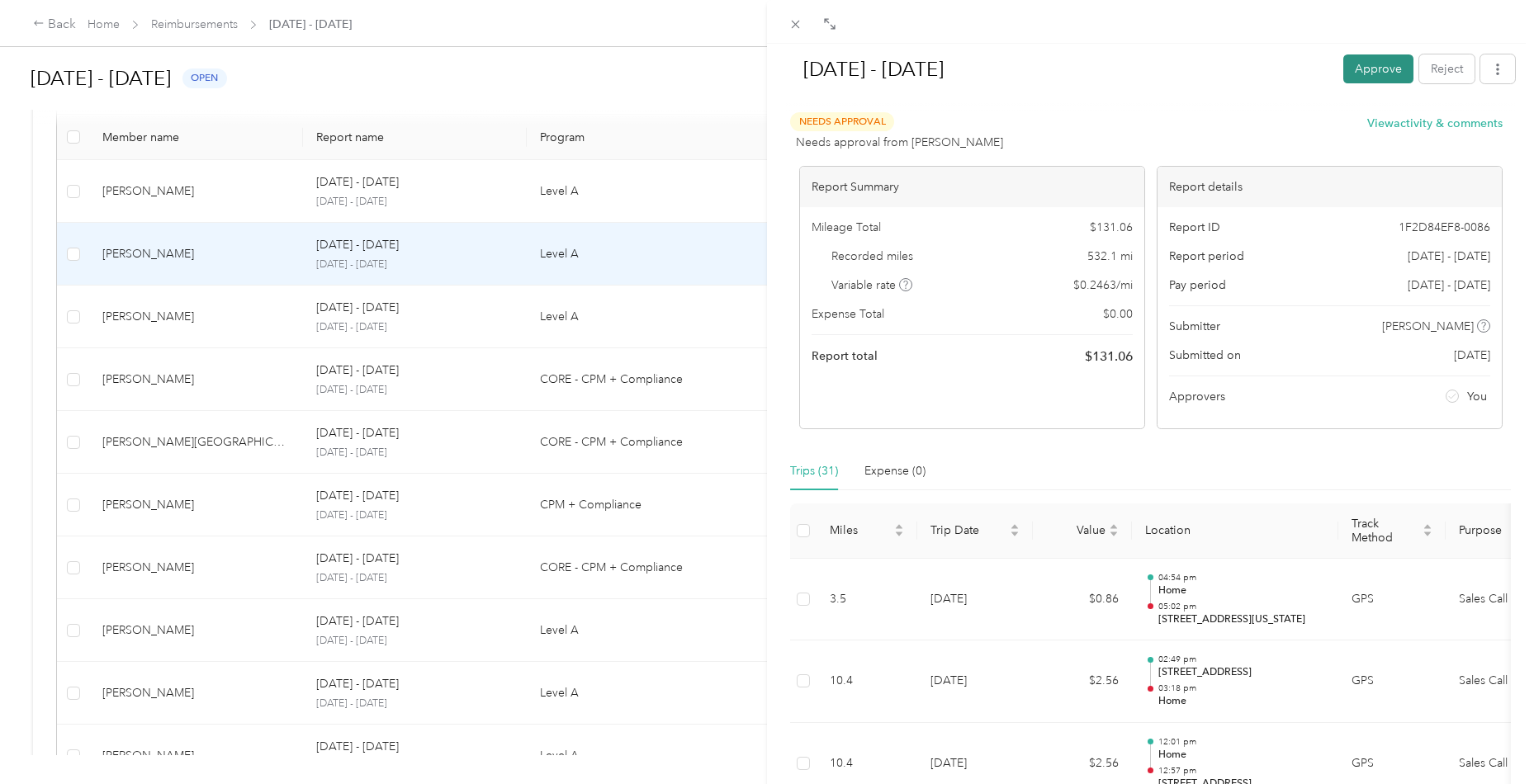
click at [1362, 74] on button "Approve" at bounding box center [1378, 69] width 71 height 29
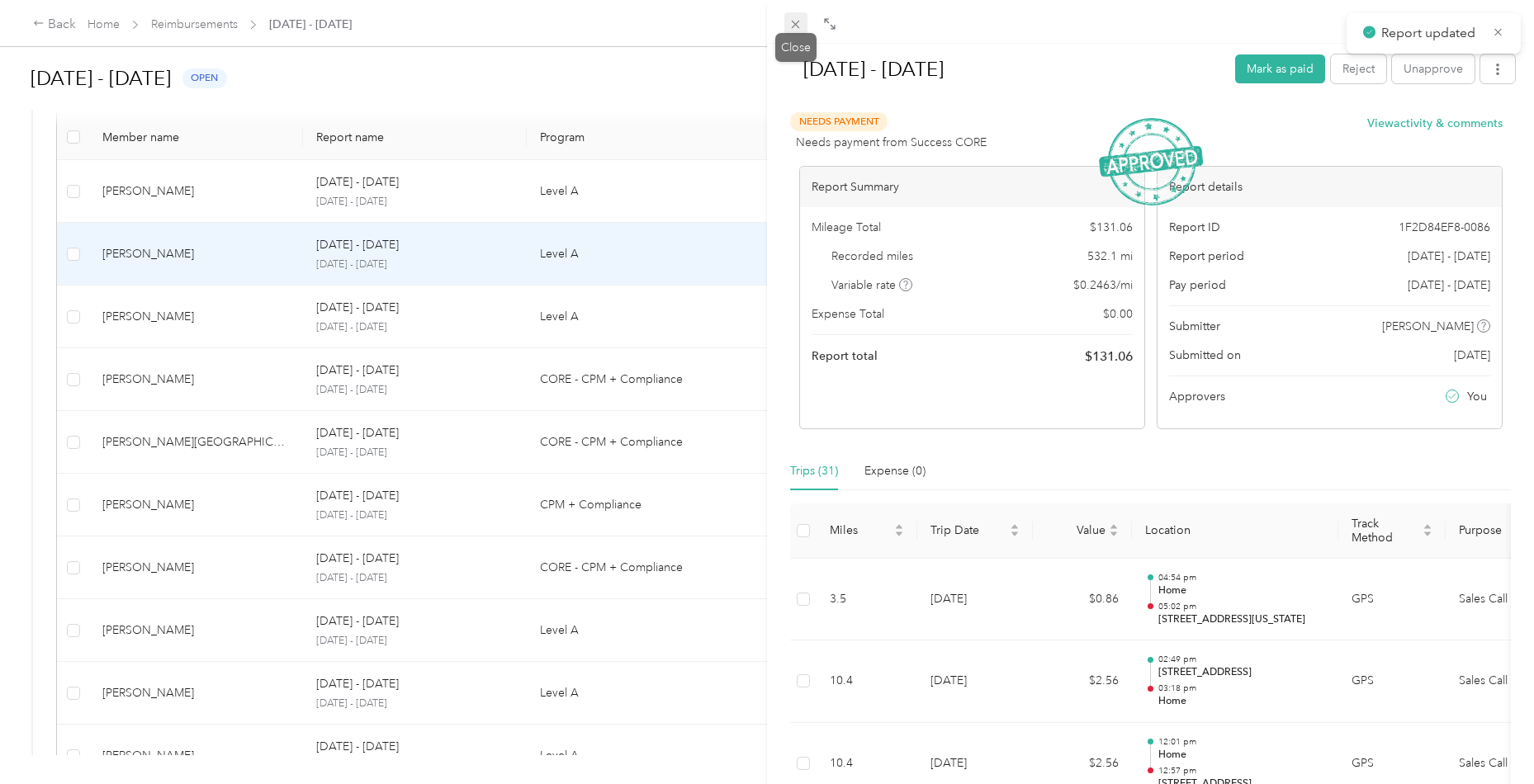
click at [799, 28] on icon at bounding box center [796, 25] width 9 height 9
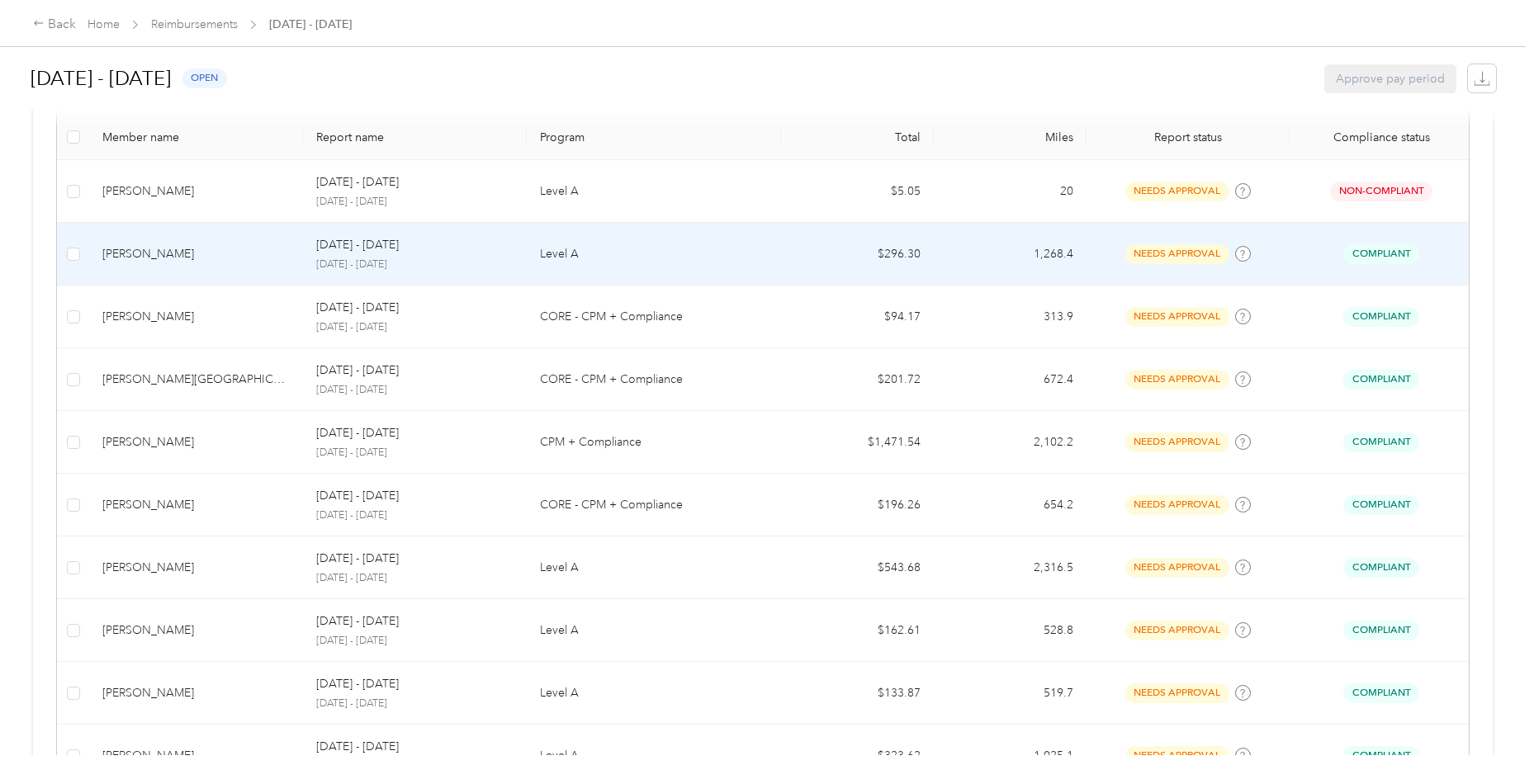
click at [181, 275] on td "[PERSON_NAME]" at bounding box center [196, 254] width 213 height 63
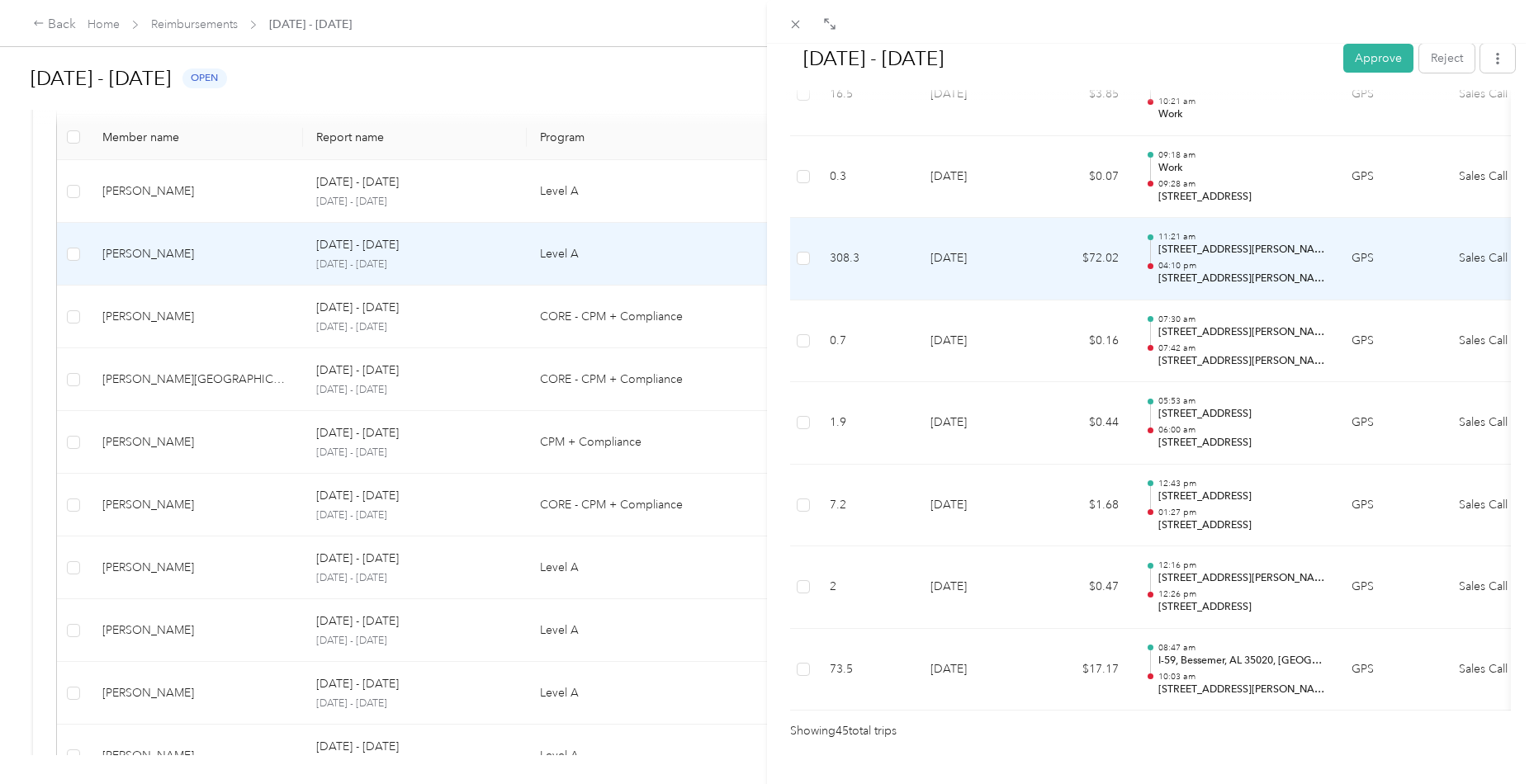
scroll to position [3542, 0]
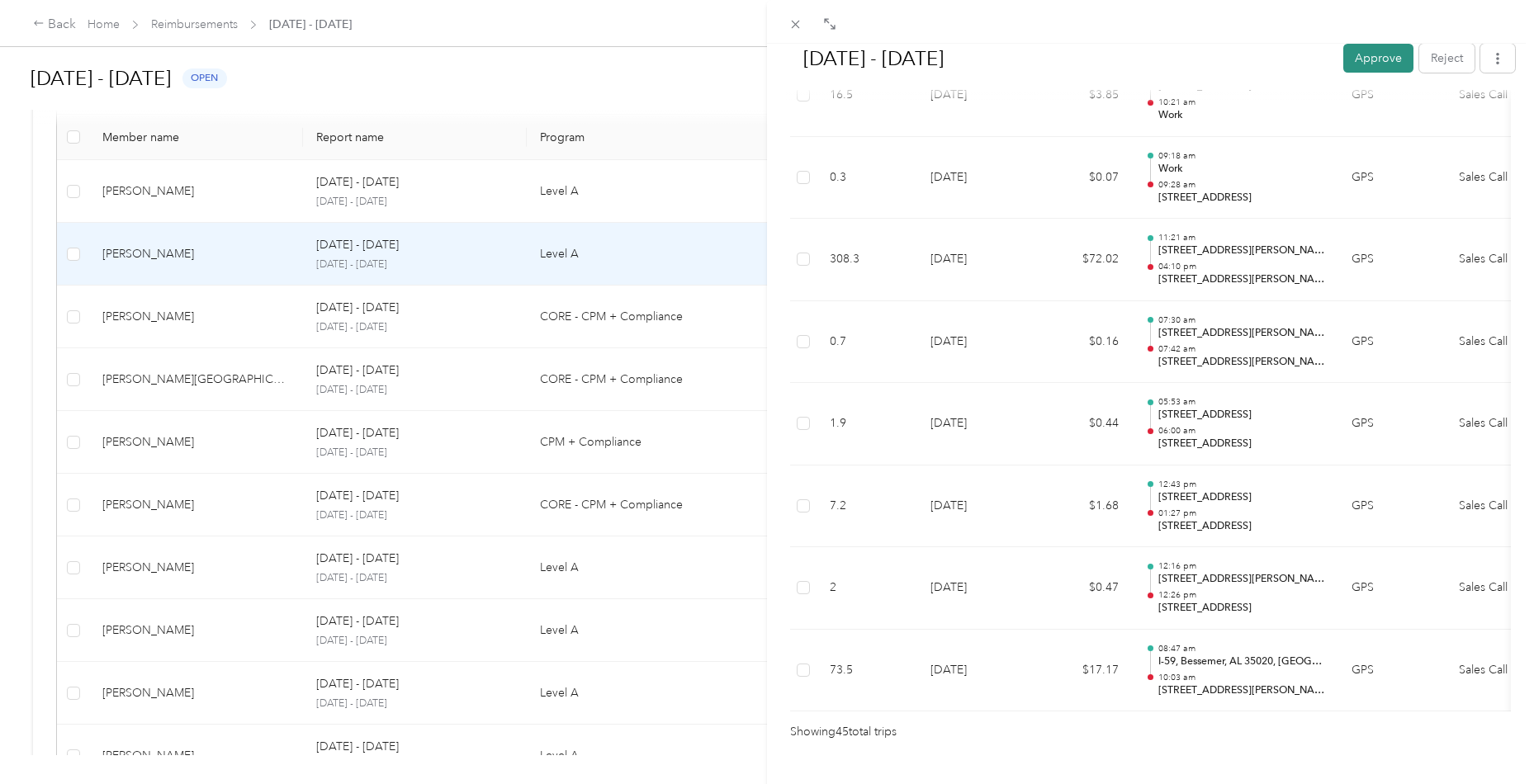
click at [1376, 60] on button "Approve" at bounding box center [1378, 59] width 71 height 29
click at [801, 21] on icon at bounding box center [795, 24] width 14 height 14
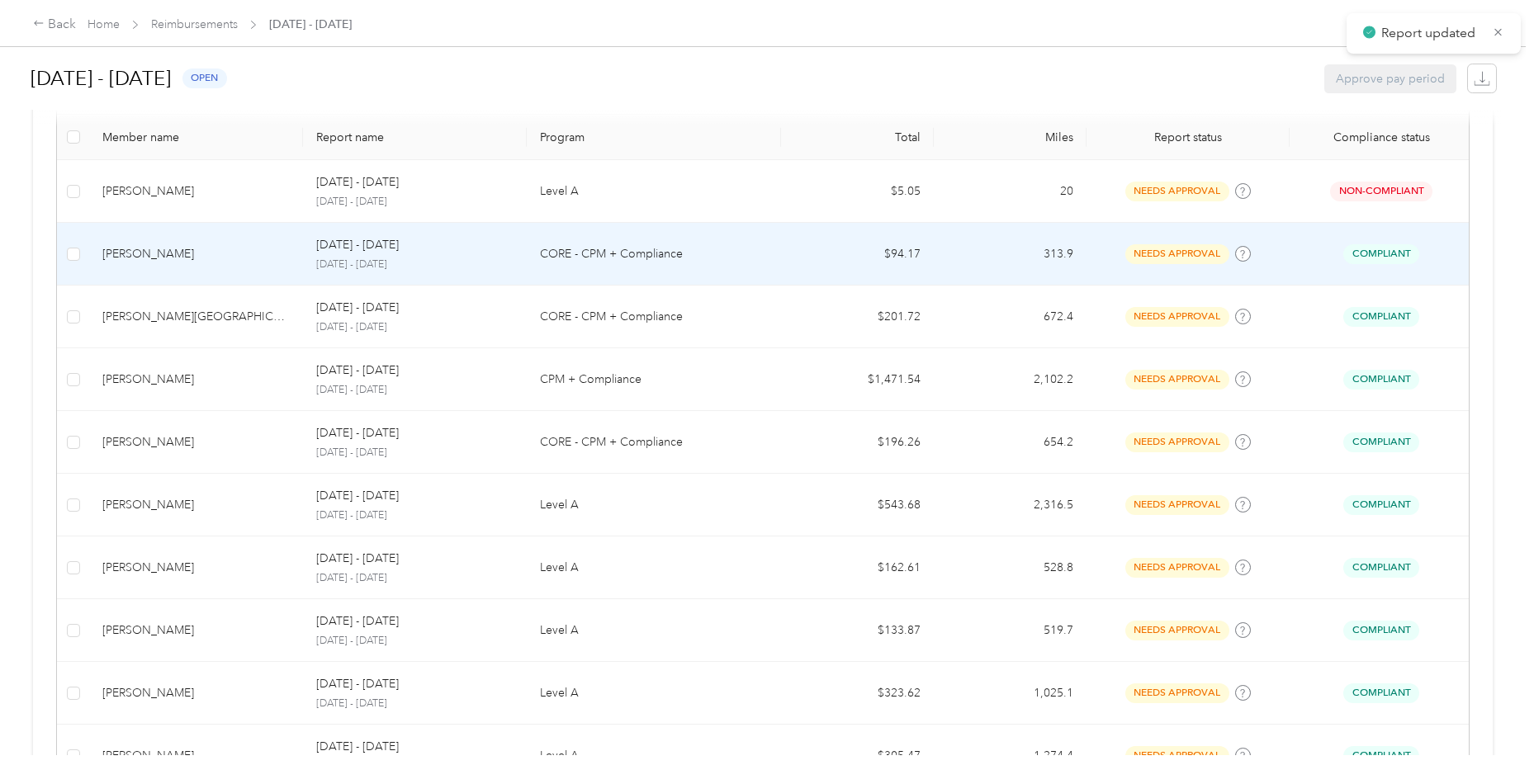
click at [168, 271] on td "[PERSON_NAME]" at bounding box center [196, 254] width 213 height 63
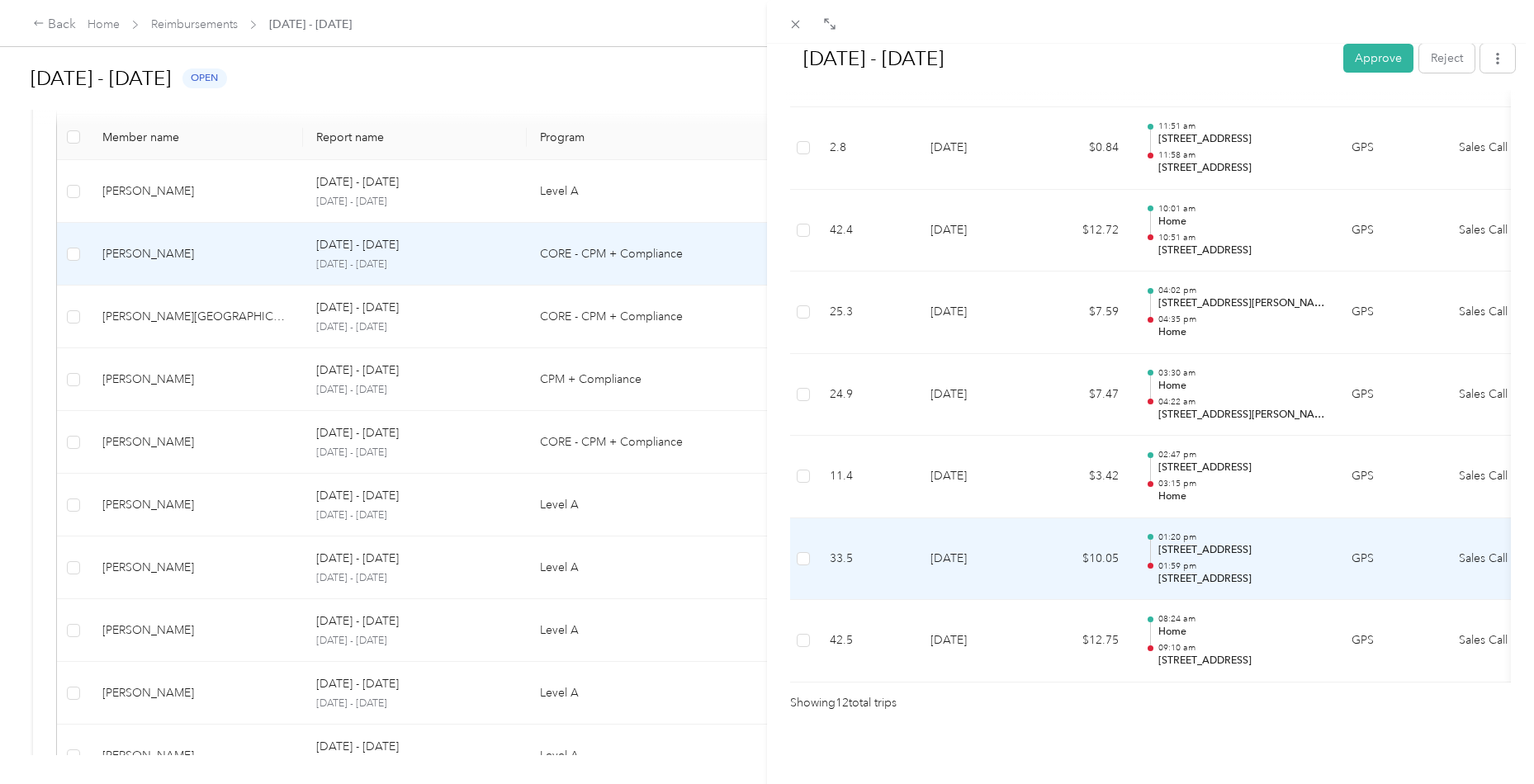
scroll to position [860, 0]
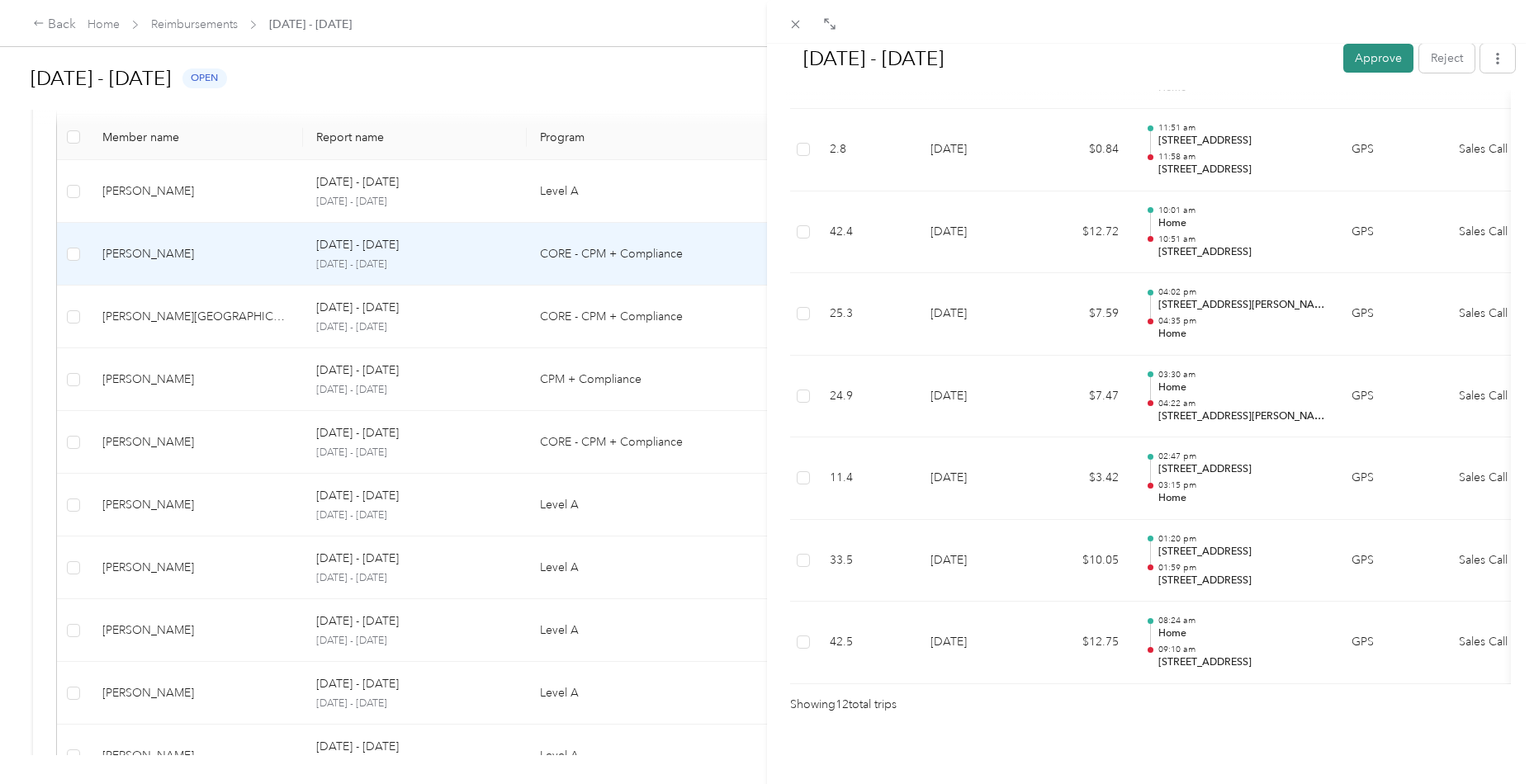
click at [1375, 58] on button "Approve" at bounding box center [1378, 59] width 71 height 29
click at [275, 312] on div "[DATE] - [DATE] Mark as paid Reject Unapprove Needs Payment Needs payment from …" at bounding box center [767, 392] width 1534 height 784
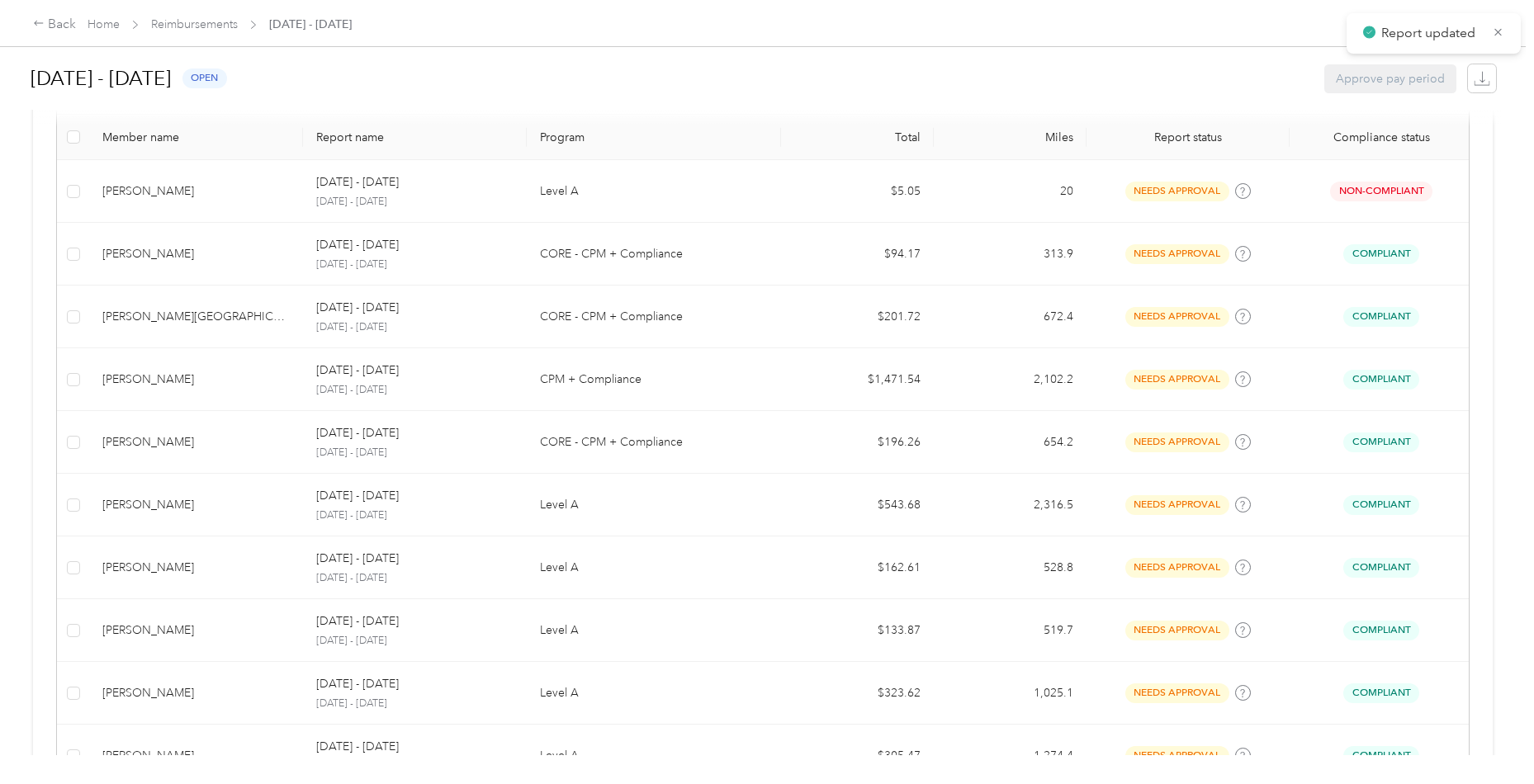
click at [275, 312] on div at bounding box center [767, 392] width 1534 height 784
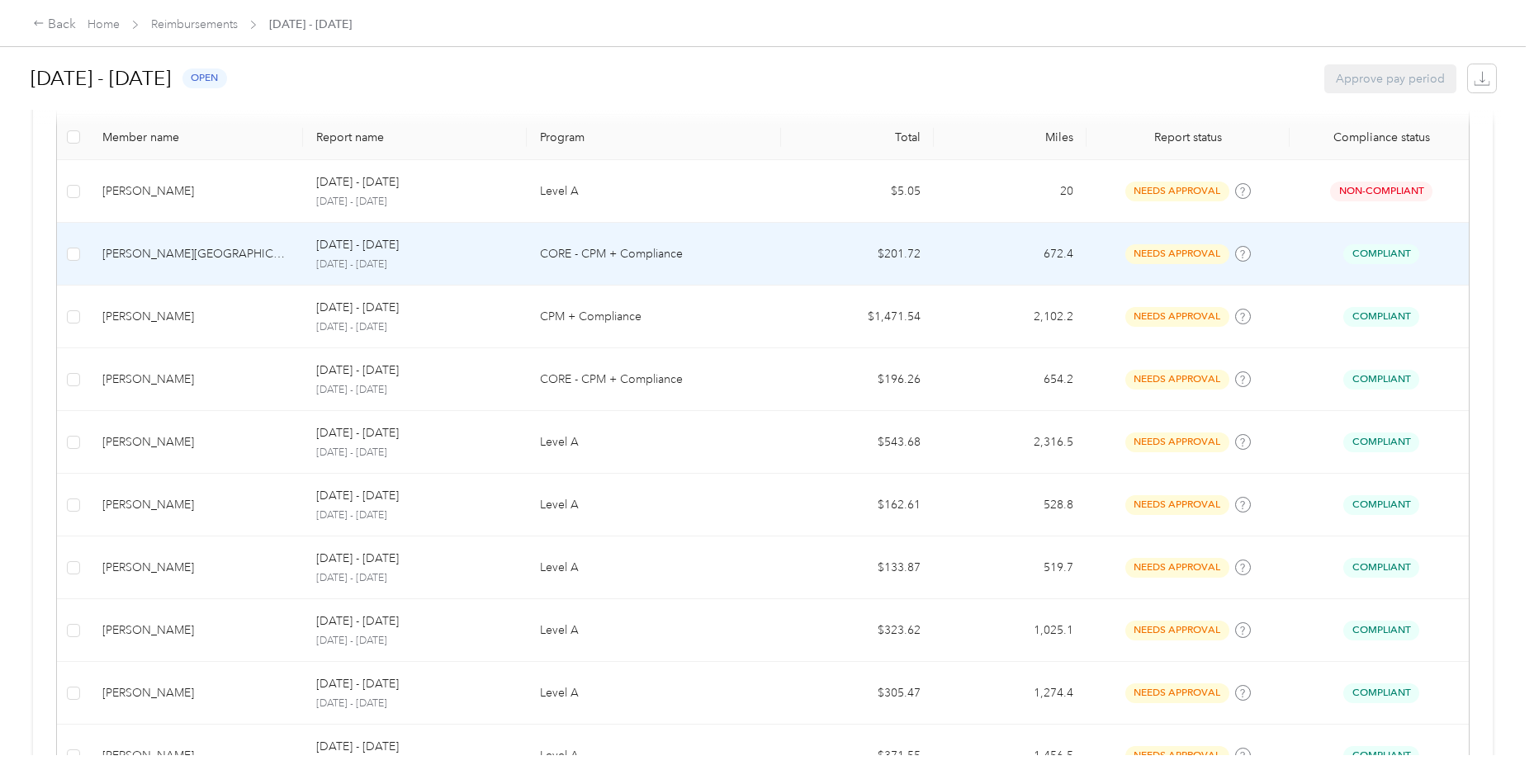
click at [256, 256] on div "[PERSON_NAME][GEOGRAPHIC_DATA]" at bounding box center [196, 254] width 188 height 18
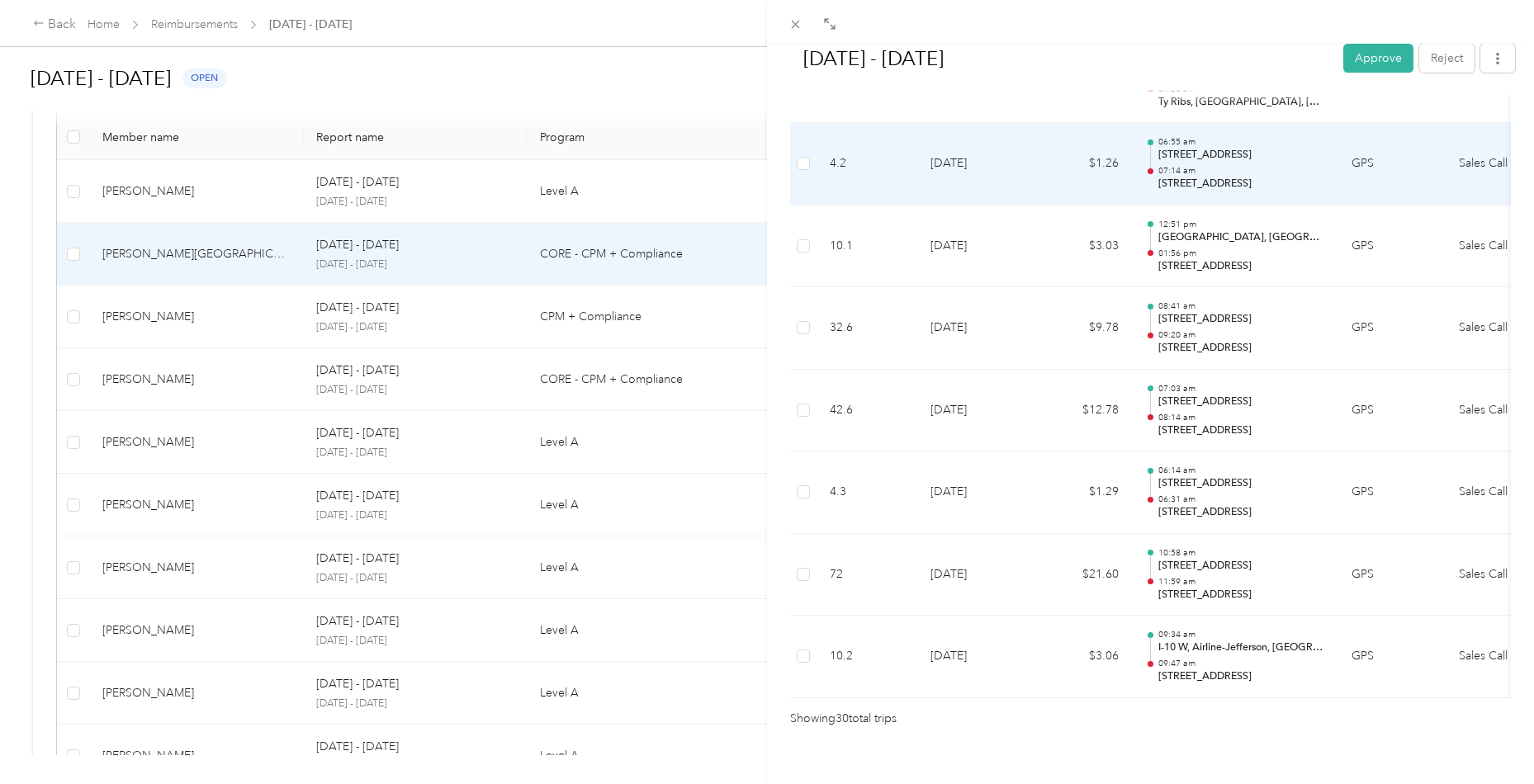
scroll to position [2324, 0]
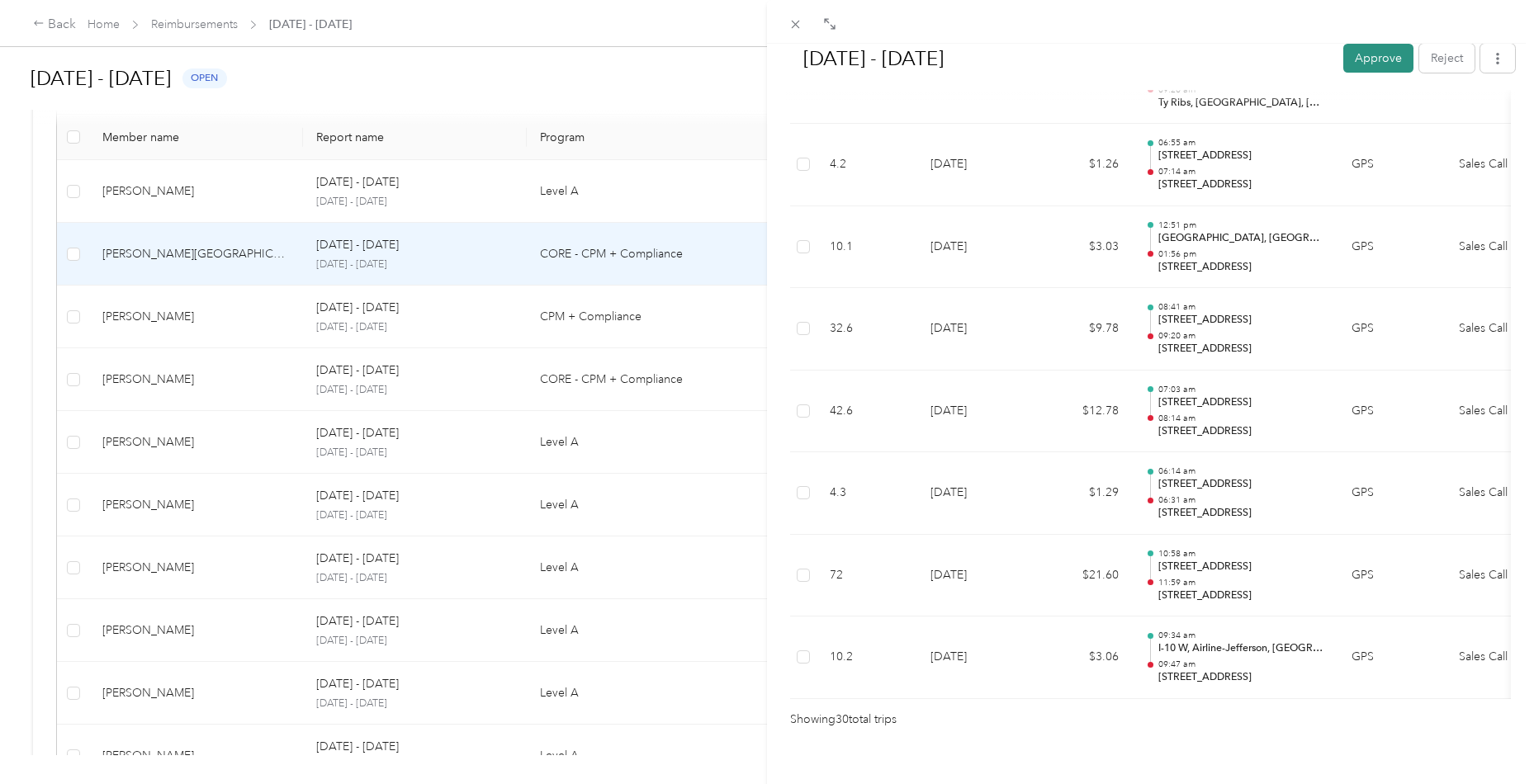
click at [1364, 62] on button "Approve" at bounding box center [1378, 59] width 71 height 29
click at [209, 306] on div "[DATE] - [DATE] Mark as paid Reject Unapprove Needs Payment Needs payment from …" at bounding box center [767, 392] width 1534 height 784
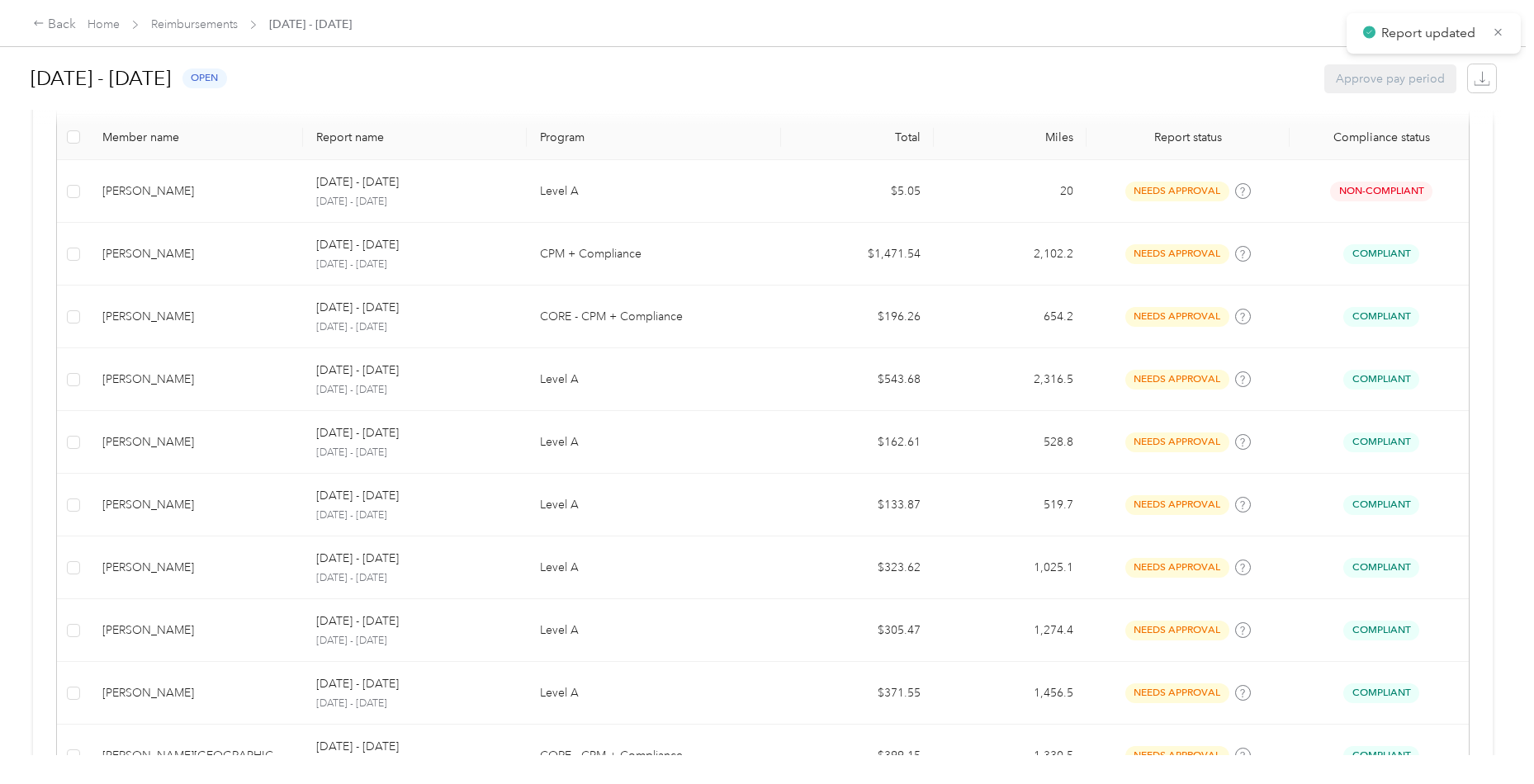
click at [213, 318] on div "[PERSON_NAME]" at bounding box center [196, 317] width 188 height 18
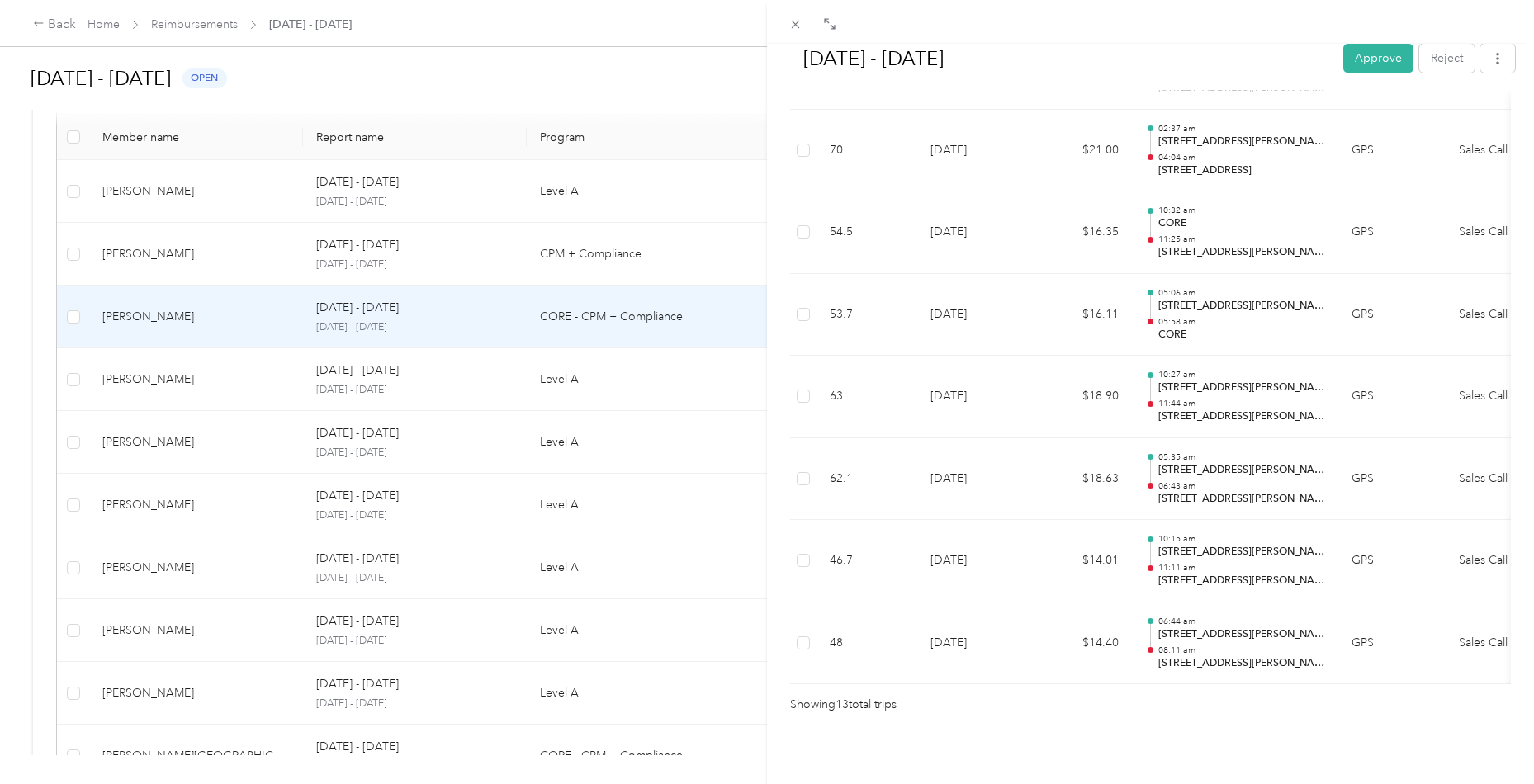
scroll to position [941, 0]
click at [1369, 64] on button "Approve" at bounding box center [1378, 59] width 71 height 29
click at [189, 273] on div "[DATE] - [DATE] Approve Reject Needs Approval Needs approval from [PERSON_NAME]…" at bounding box center [767, 392] width 1534 height 784
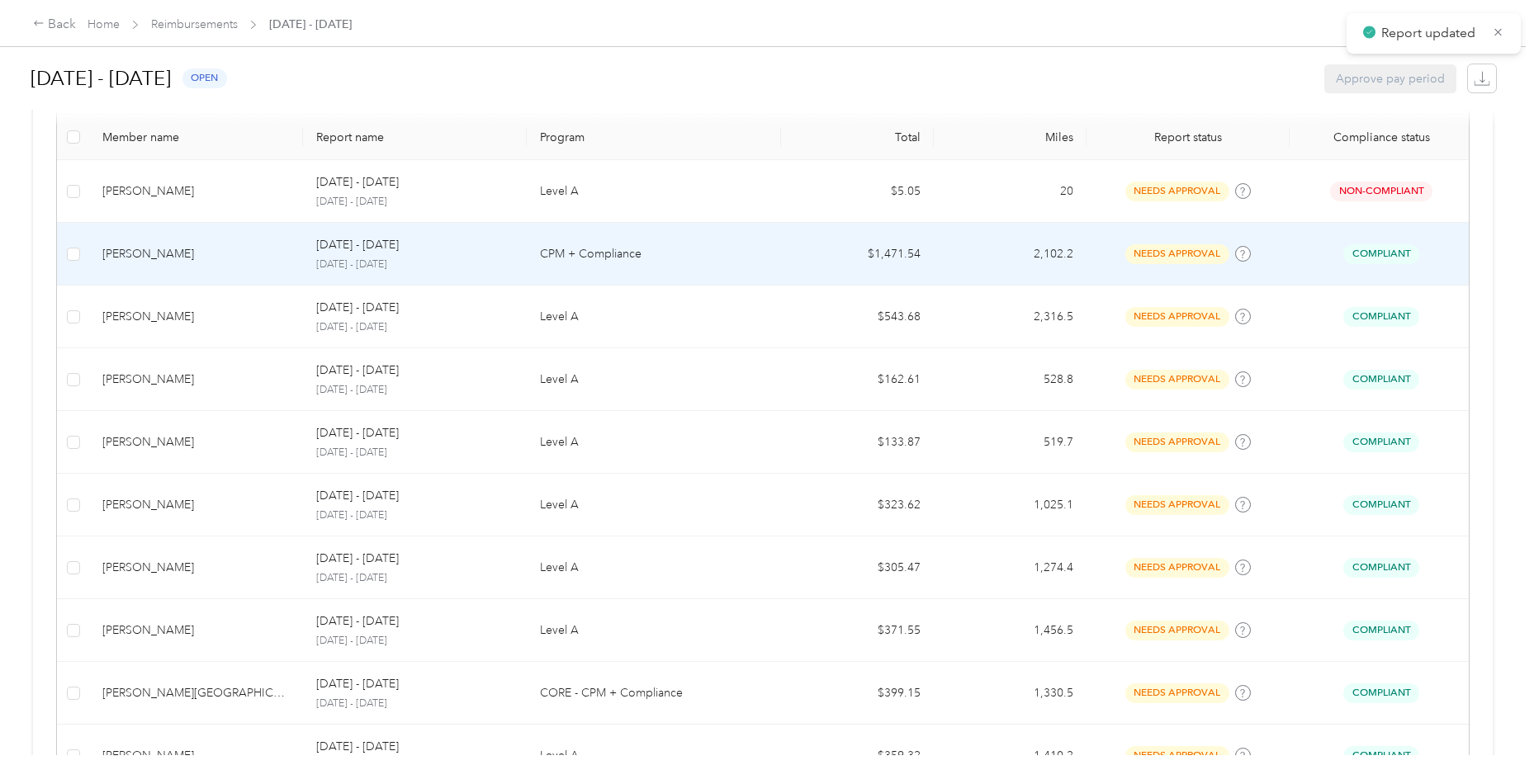
click at [189, 273] on td "[PERSON_NAME]" at bounding box center [196, 254] width 213 height 63
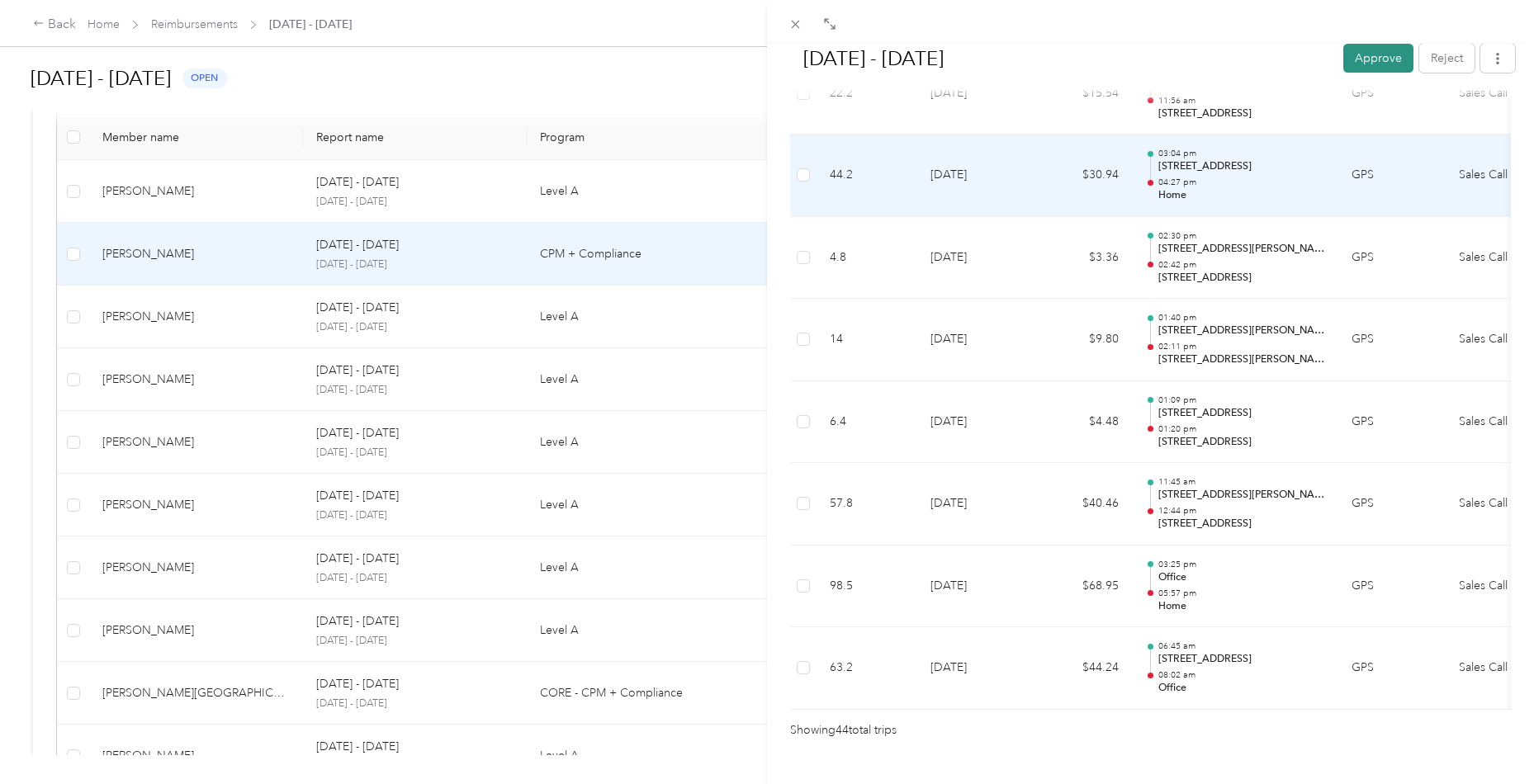
scroll to position [3461, 0]
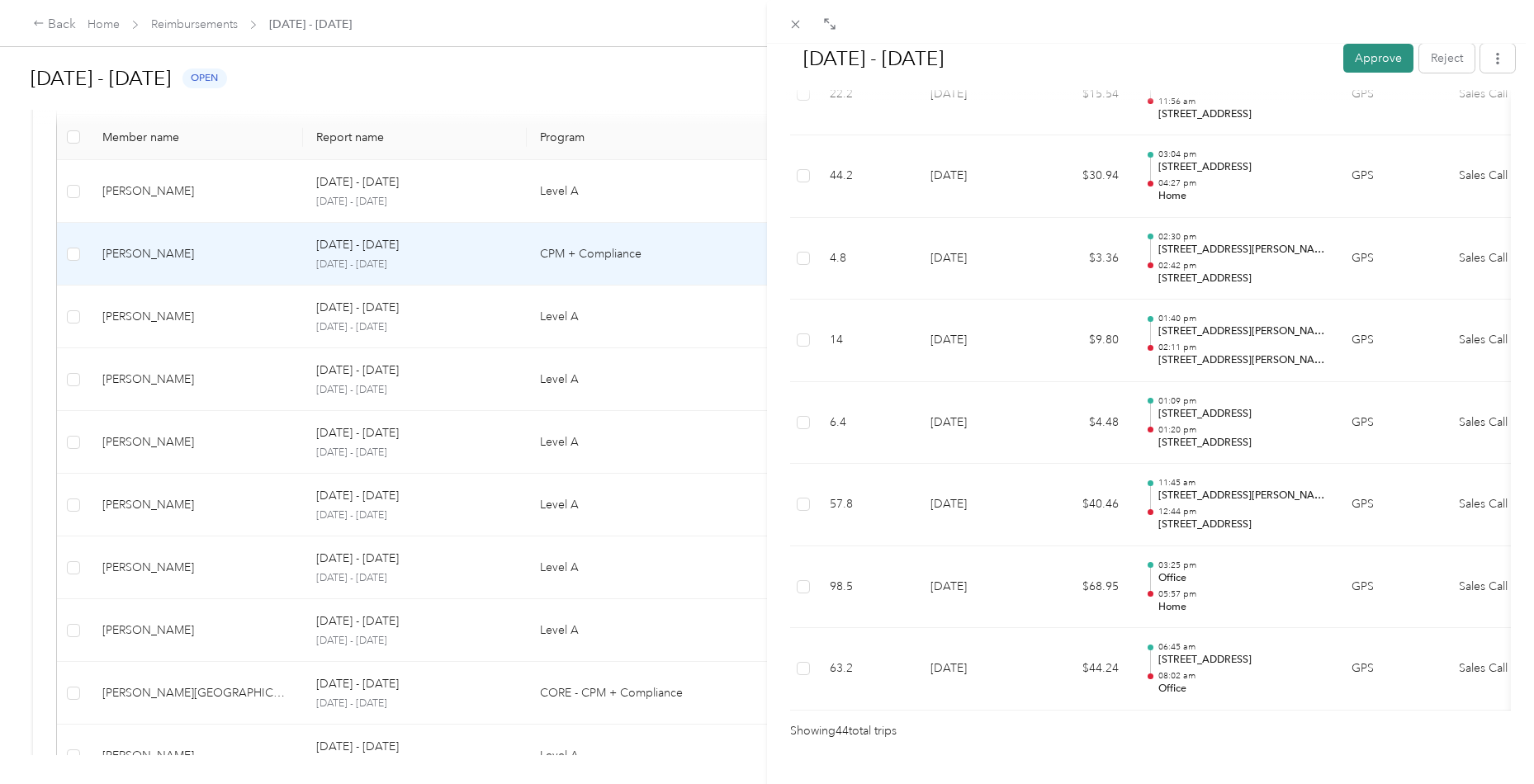
click at [1380, 55] on button "Approve" at bounding box center [1378, 59] width 71 height 29
click at [796, 29] on icon at bounding box center [795, 24] width 14 height 14
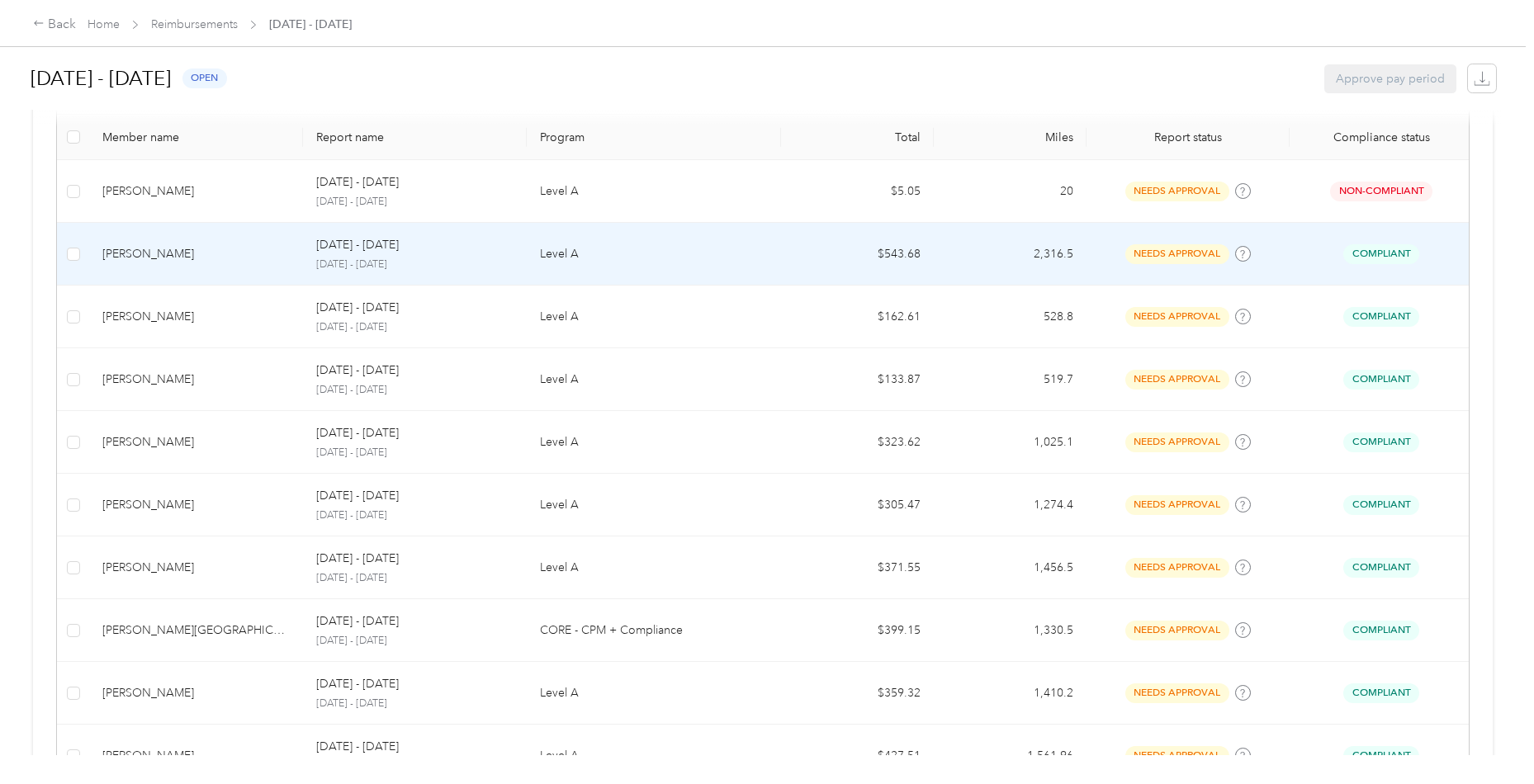
click at [133, 246] on div "[PERSON_NAME]" at bounding box center [196, 254] width 188 height 18
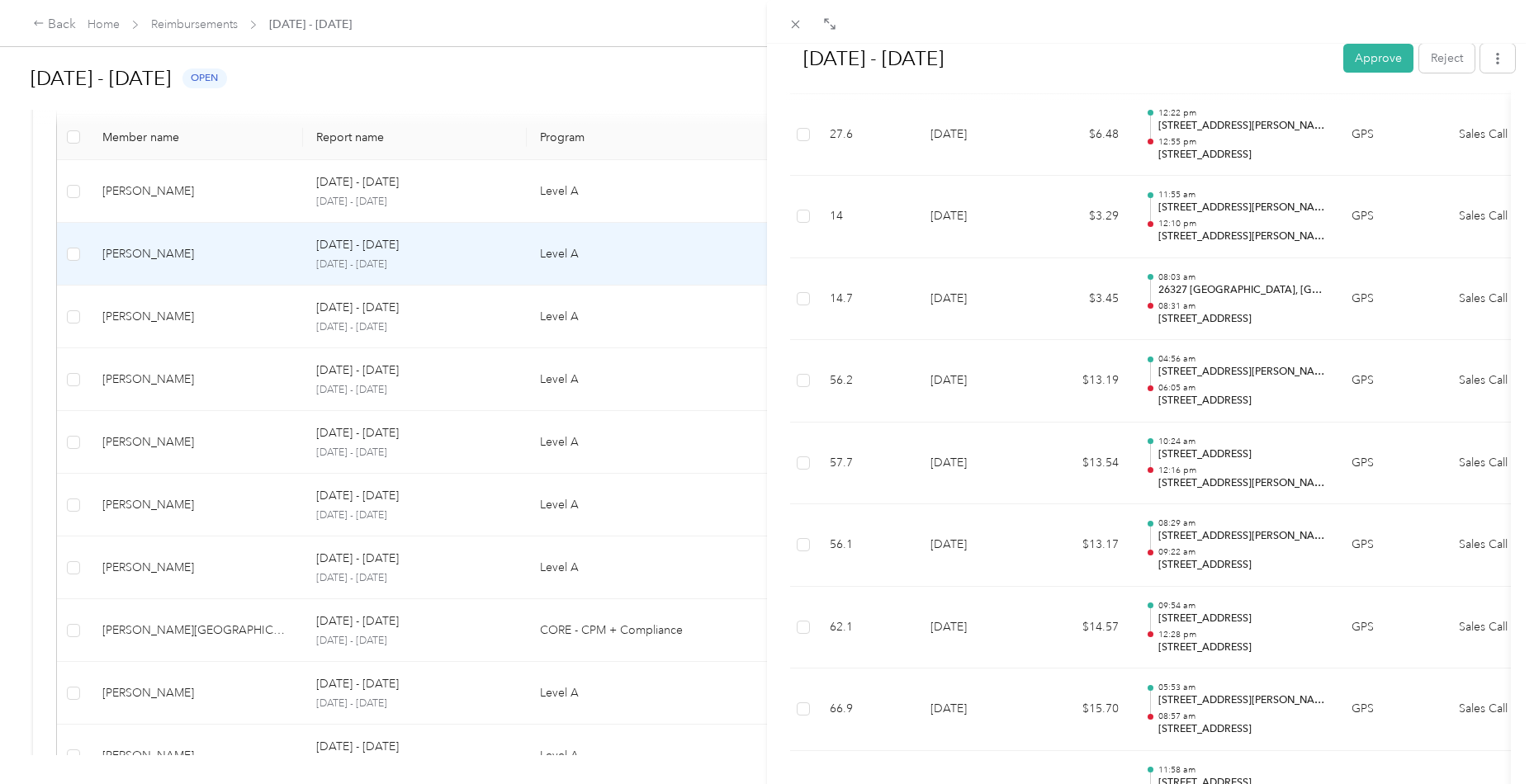
scroll to position [4580, 0]
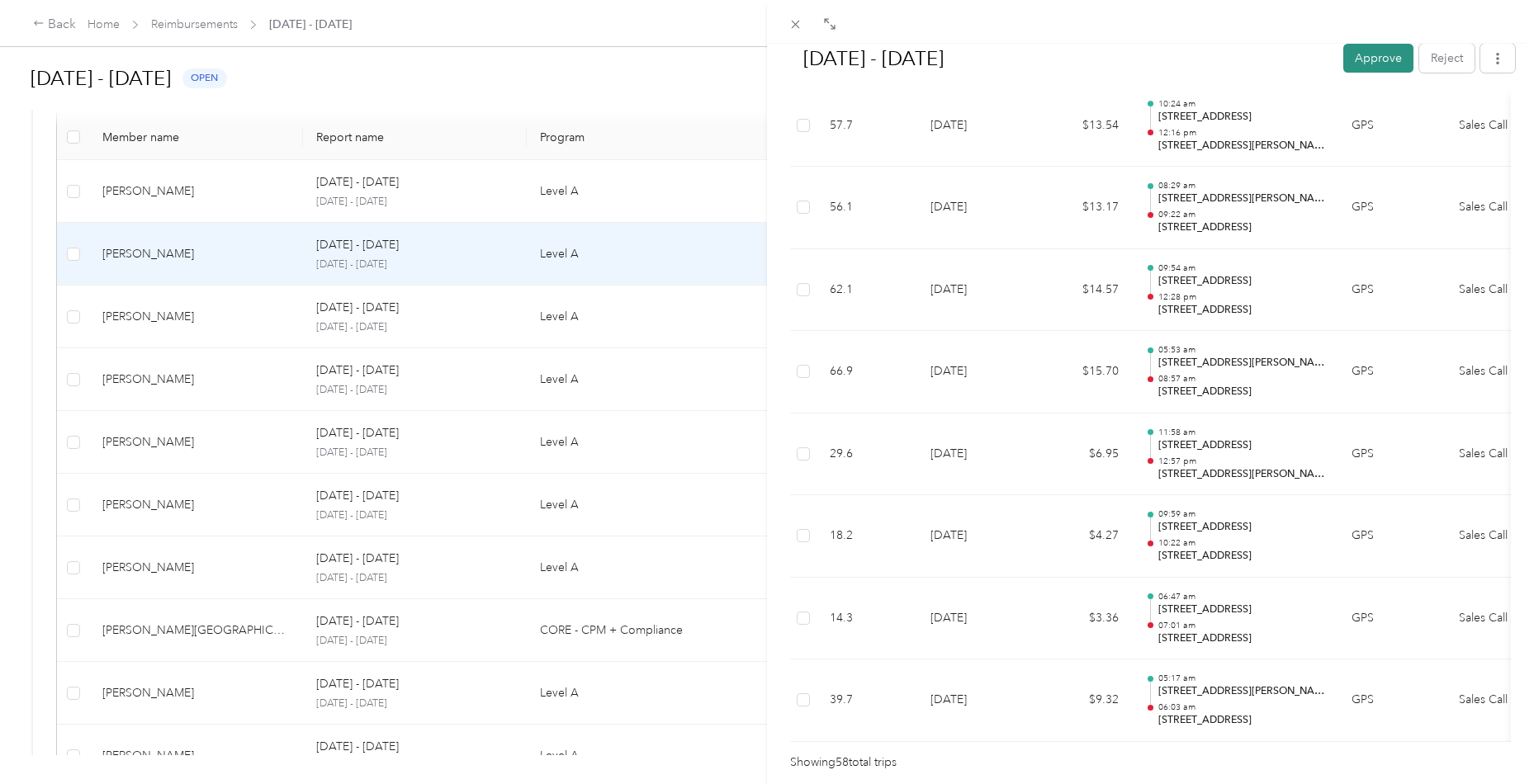
click at [1379, 59] on button "Approve" at bounding box center [1378, 59] width 71 height 29
click at [241, 306] on div "[DATE] - [DATE] Mark as paid Reject Unapprove Needs Payment Needs payment from …" at bounding box center [767, 392] width 1534 height 784
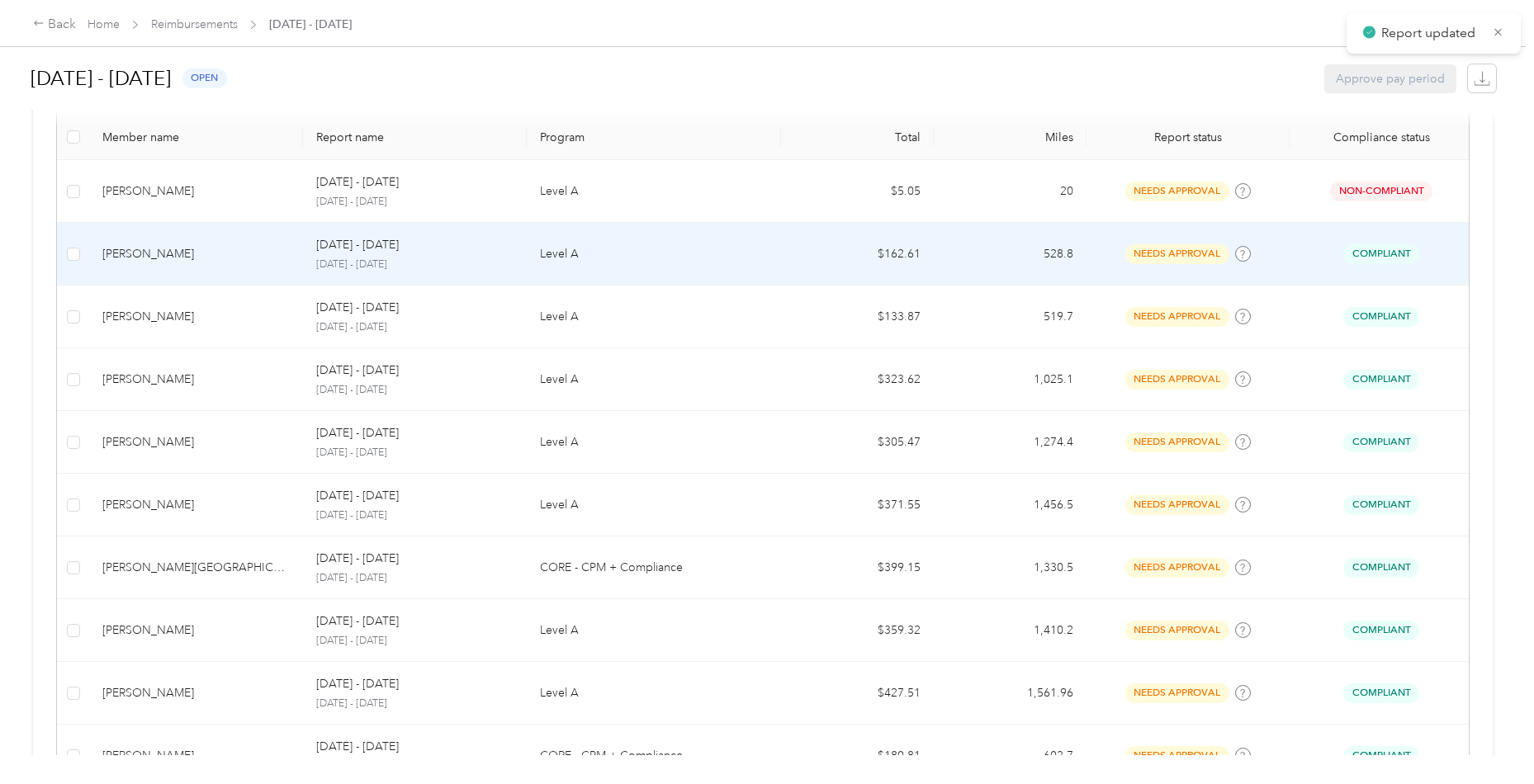
click at [236, 260] on div "[PERSON_NAME]" at bounding box center [196, 254] width 188 height 18
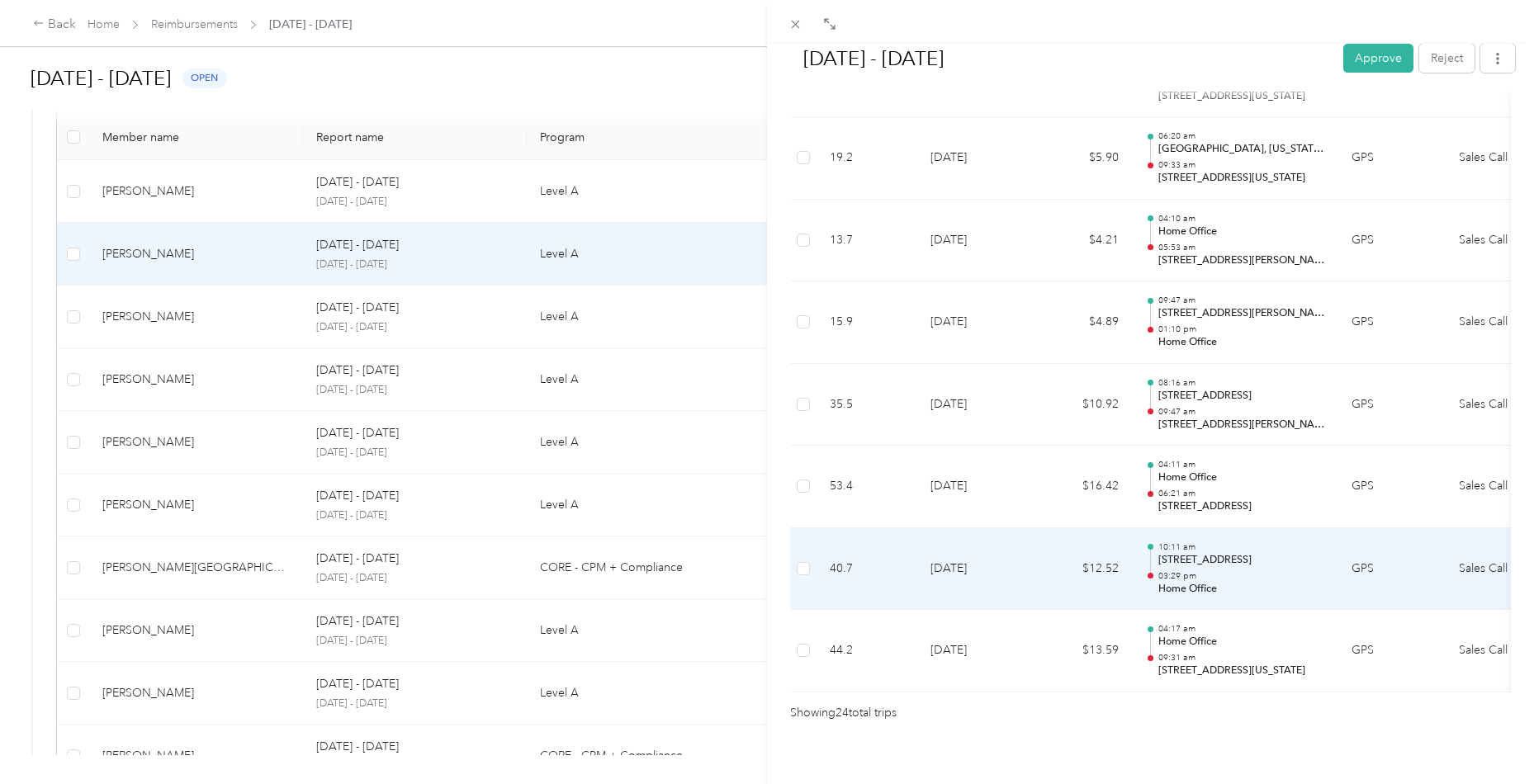
scroll to position [1836, 0]
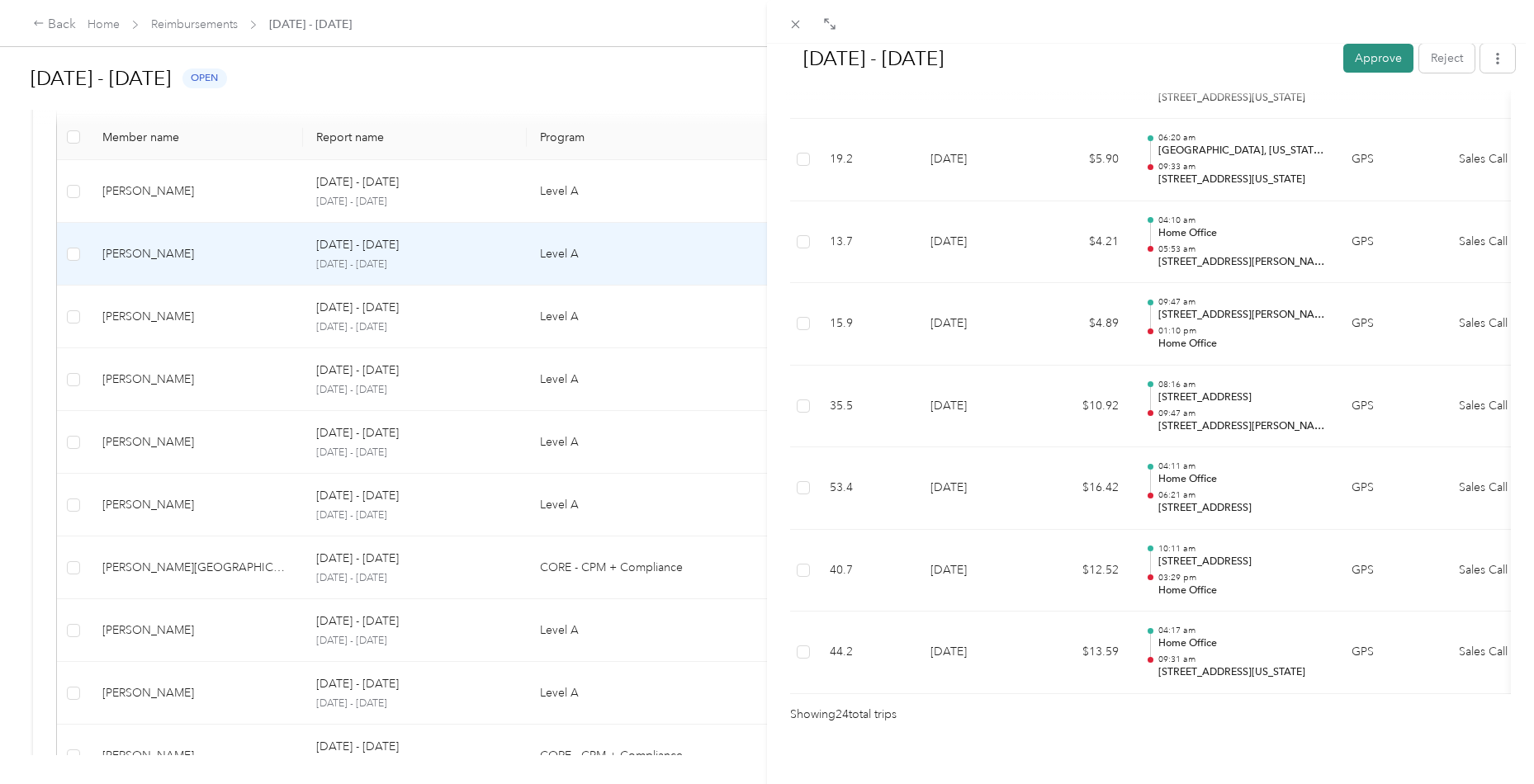
click at [1362, 68] on button "Approve" at bounding box center [1378, 59] width 71 height 29
click at [791, 30] on icon at bounding box center [795, 24] width 14 height 14
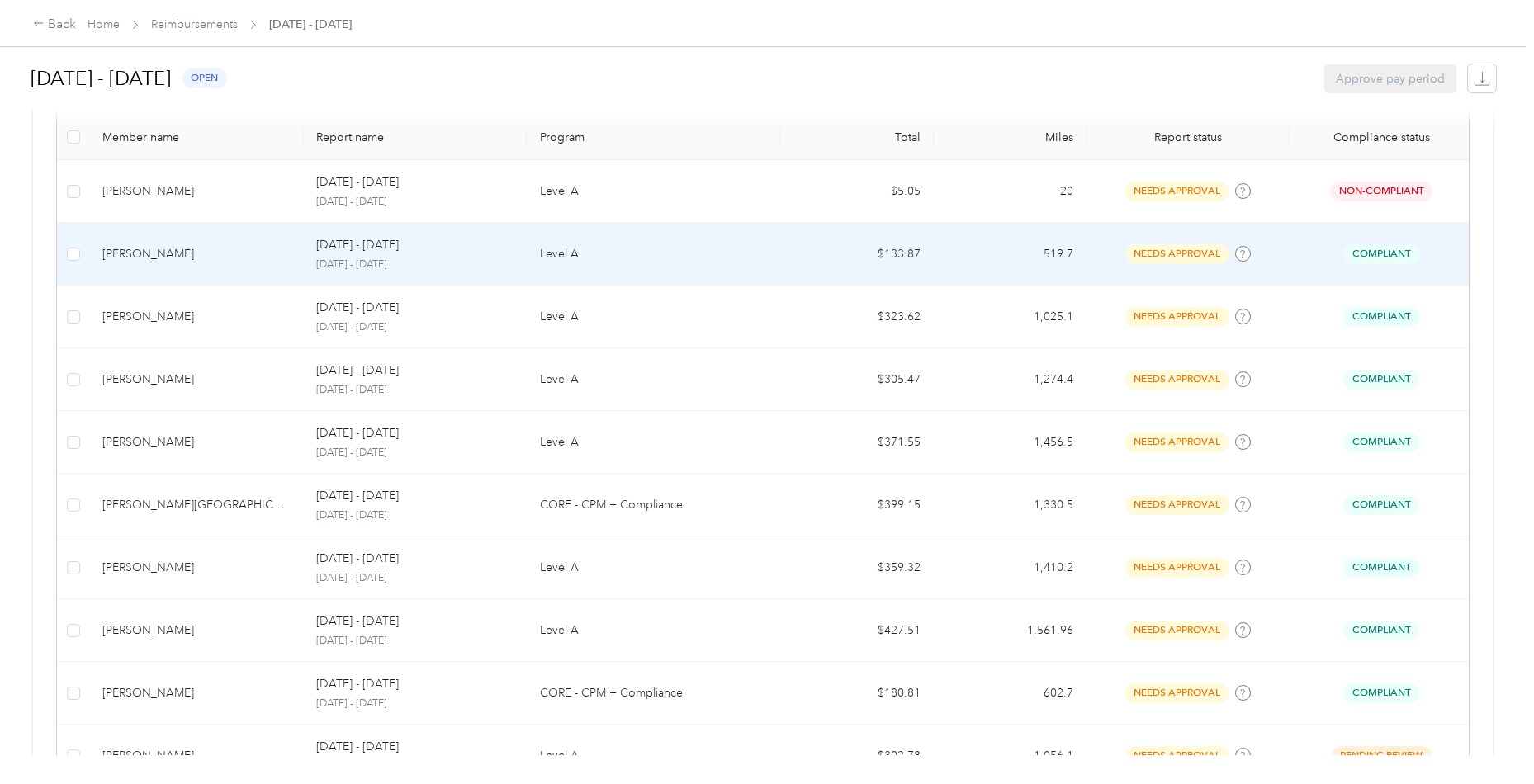
click at [185, 266] on td "[PERSON_NAME]" at bounding box center [196, 254] width 213 height 63
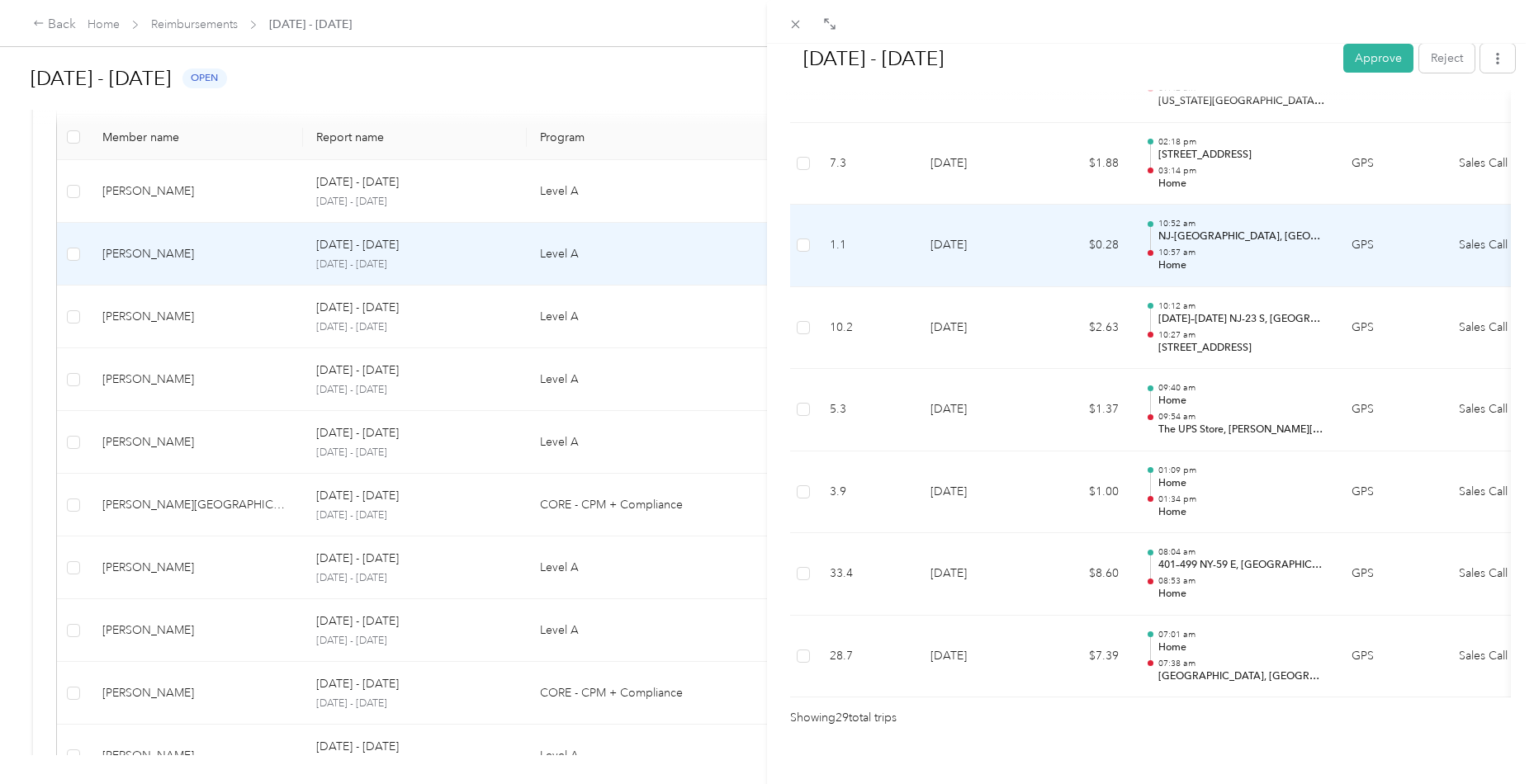
scroll to position [2242, 0]
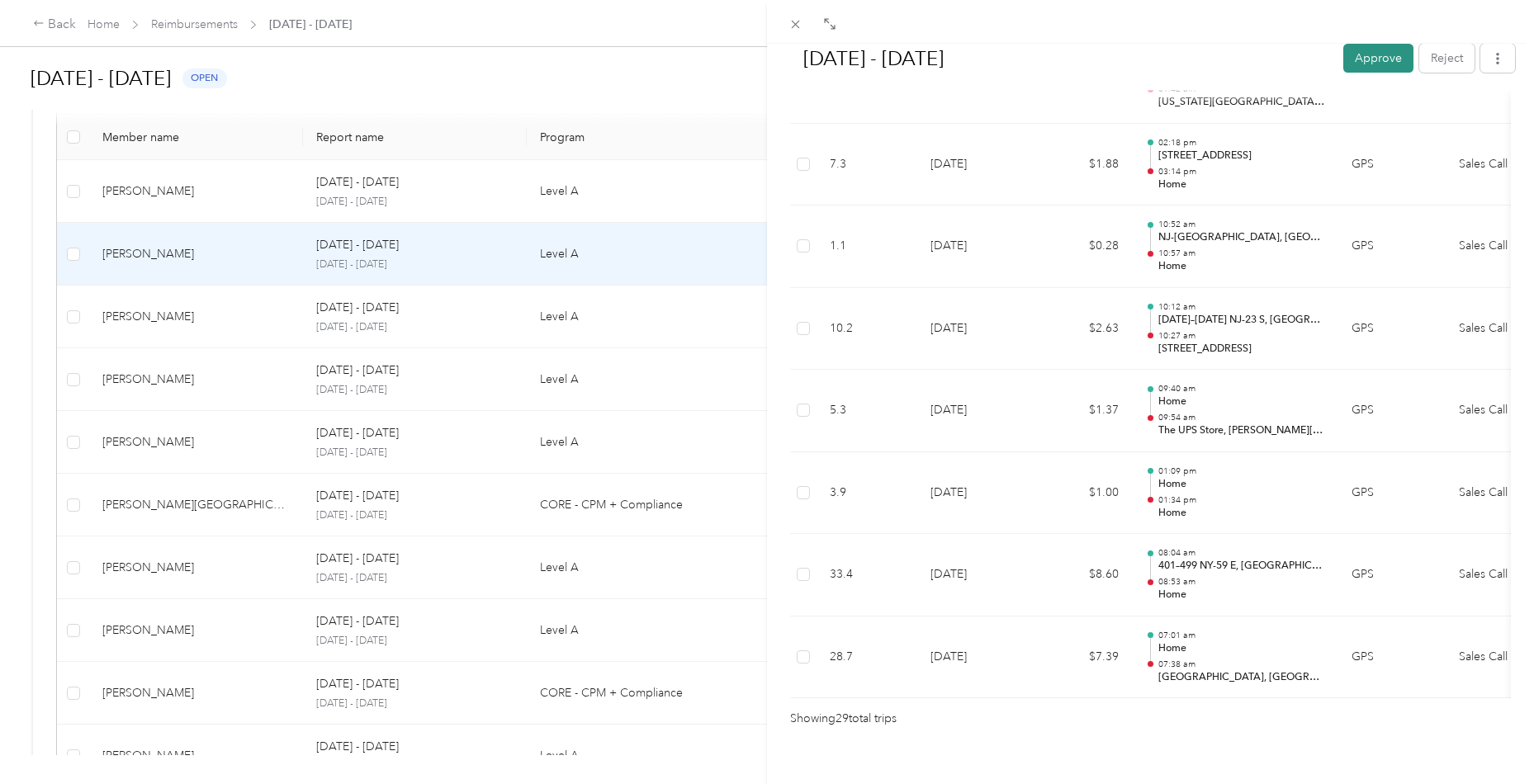
click at [1401, 59] on button "Approve" at bounding box center [1378, 59] width 71 height 29
click at [796, 24] on icon at bounding box center [796, 25] width 9 height 9
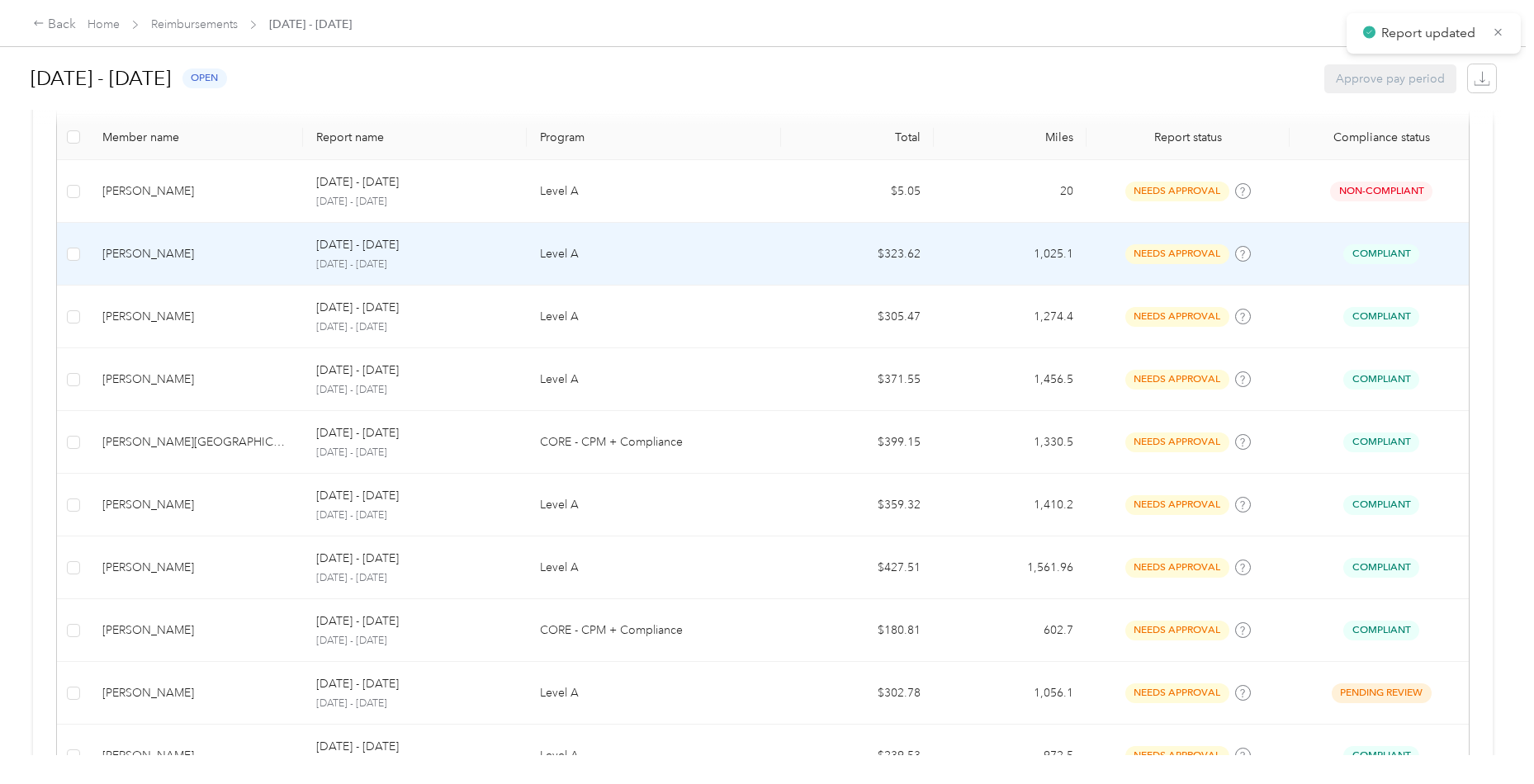
click at [167, 272] on td "[PERSON_NAME]" at bounding box center [196, 254] width 213 height 63
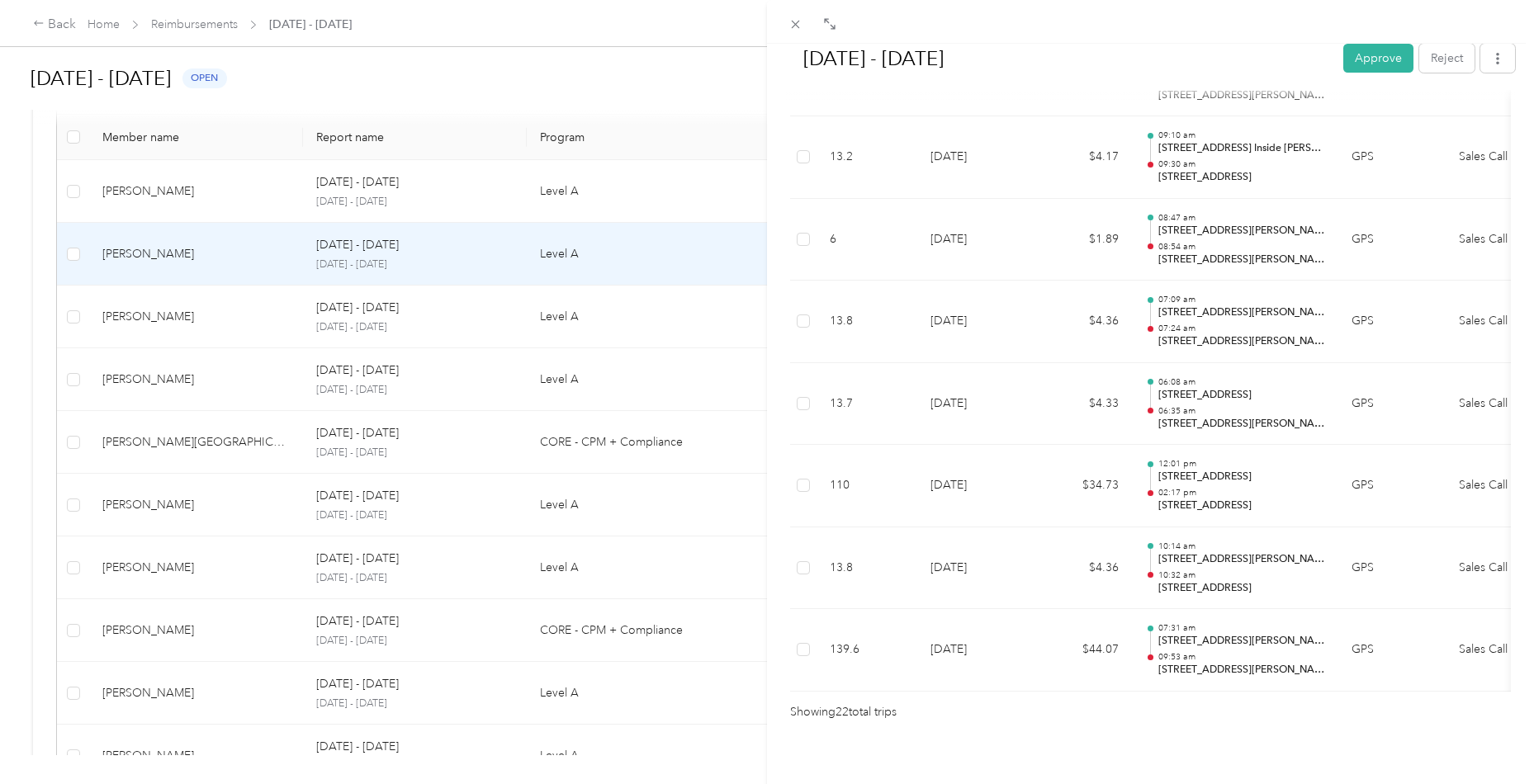
scroll to position [1673, 0]
click at [1363, 68] on button "Approve" at bounding box center [1378, 59] width 71 height 29
click at [204, 323] on div "[DATE] - [DATE] [PERSON_NAME] as paid Reject Unapprove Needs Payment Needs paym…" at bounding box center [767, 392] width 1534 height 784
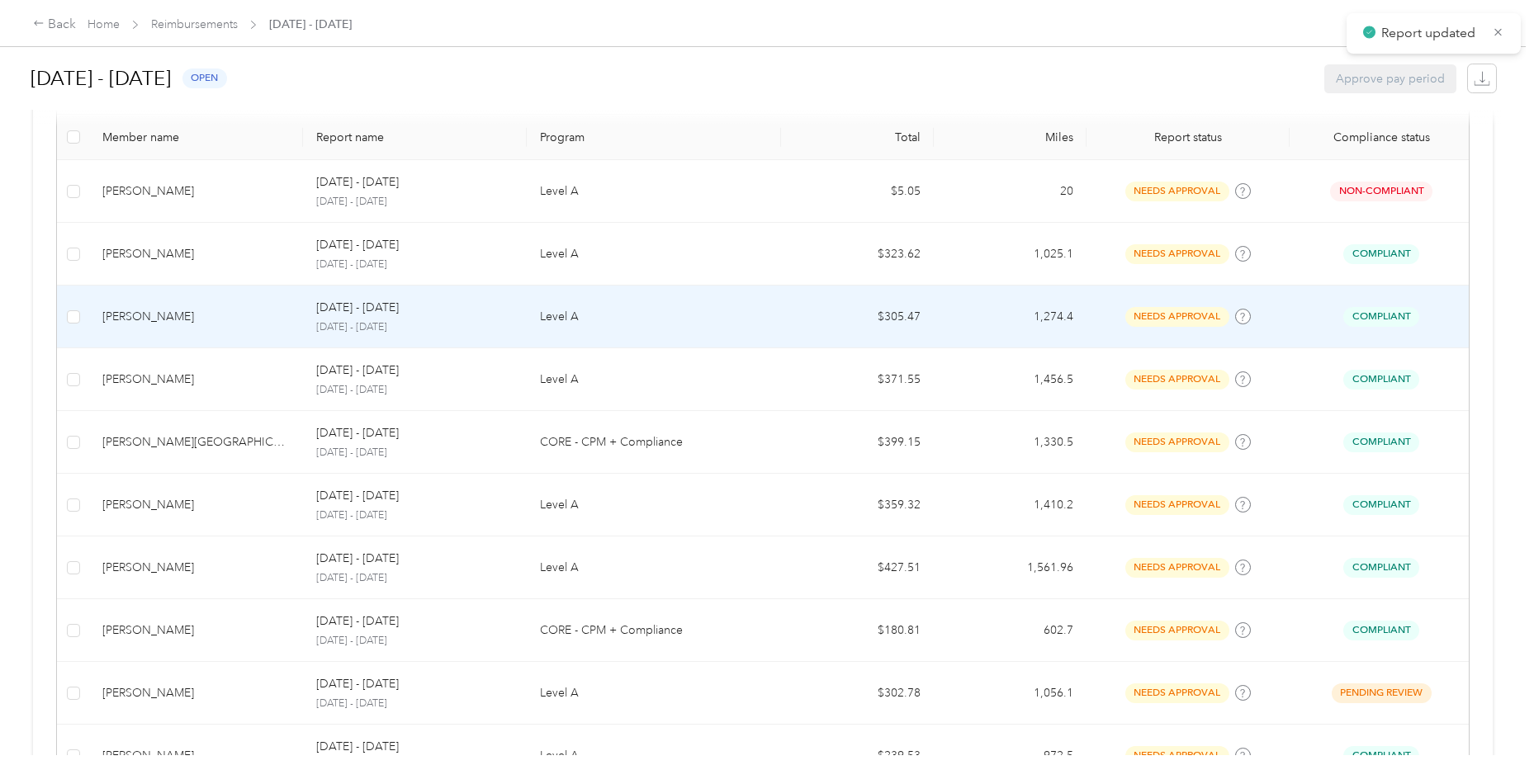
click at [204, 323] on div "[PERSON_NAME]" at bounding box center [196, 317] width 188 height 18
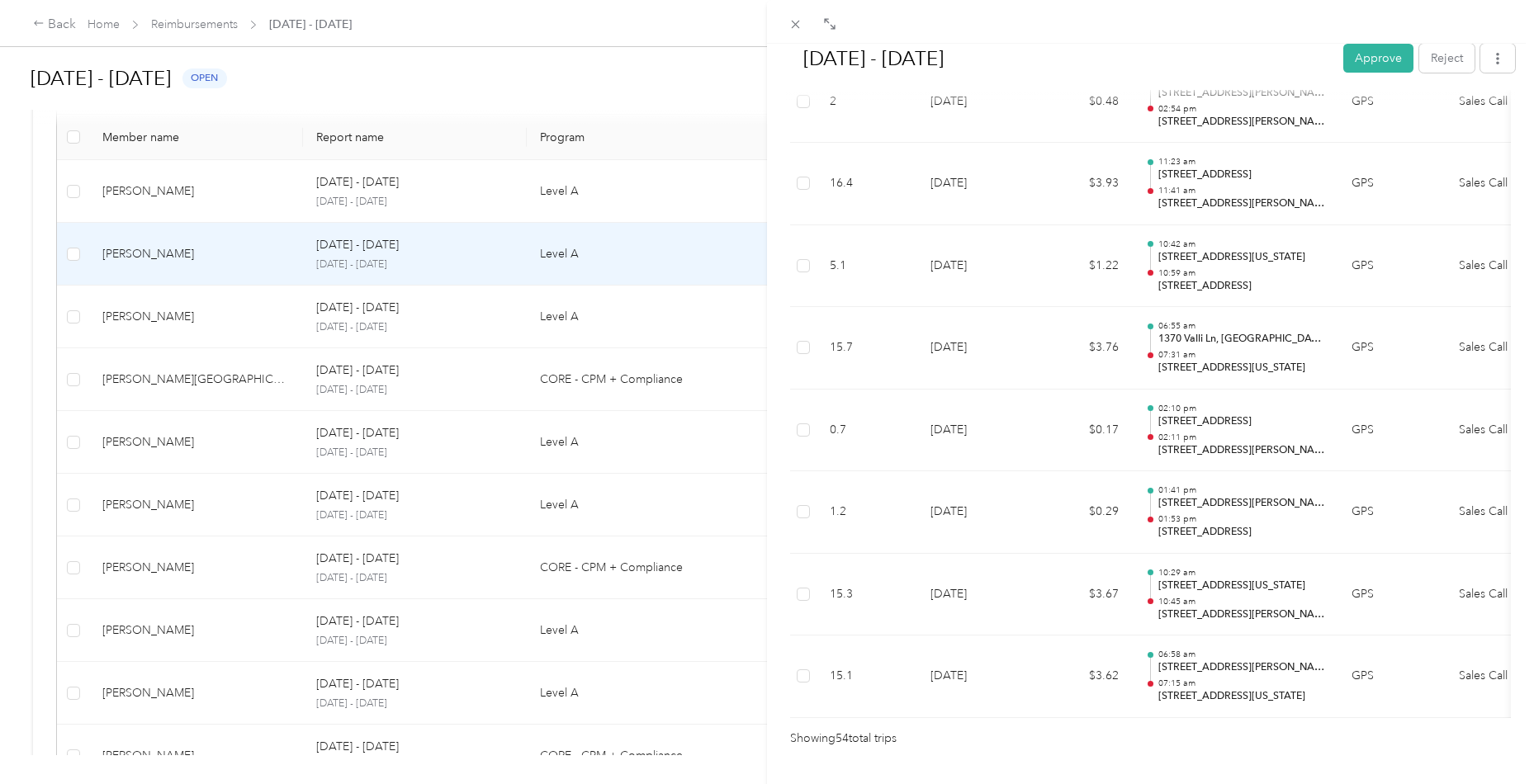
scroll to position [4275, 0]
click at [1361, 59] on button "Approve" at bounding box center [1378, 59] width 71 height 29
click at [807, 25] on span at bounding box center [795, 23] width 23 height 23
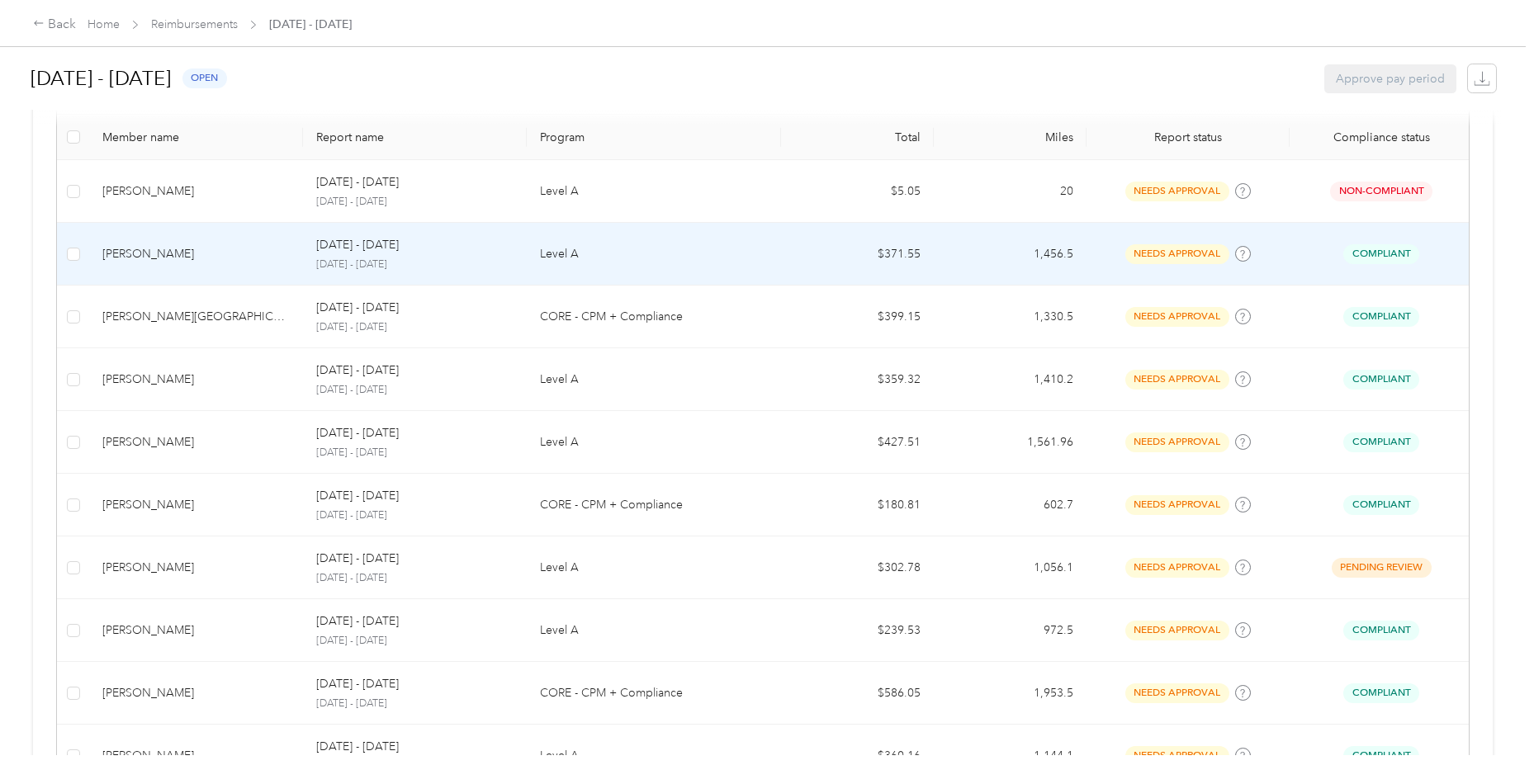
click at [233, 243] on td "[PERSON_NAME]" at bounding box center [196, 254] width 213 height 63
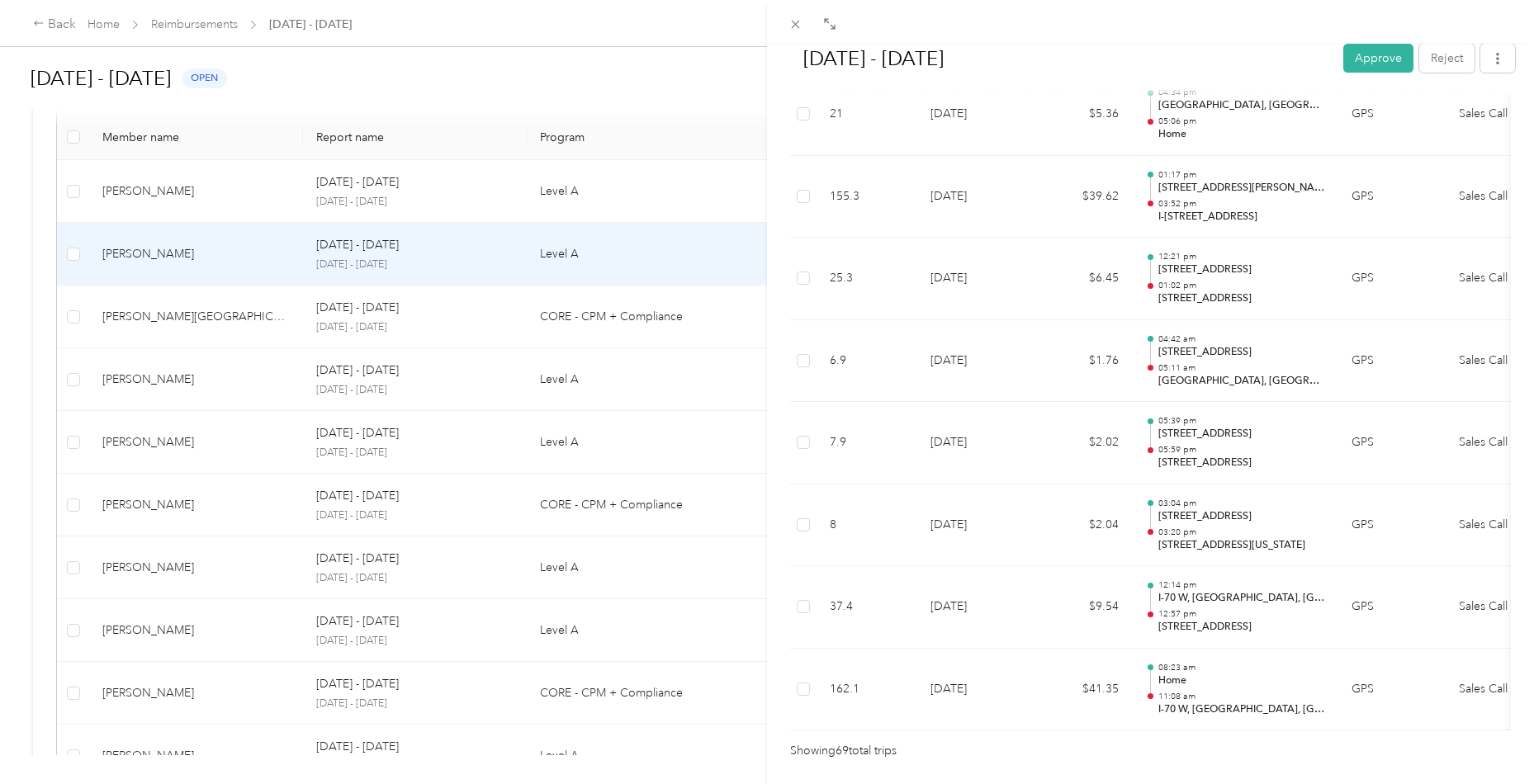
scroll to position [5494, 0]
click at [1370, 71] on button "Approve" at bounding box center [1378, 59] width 71 height 29
click at [795, 24] on icon at bounding box center [796, 25] width 9 height 9
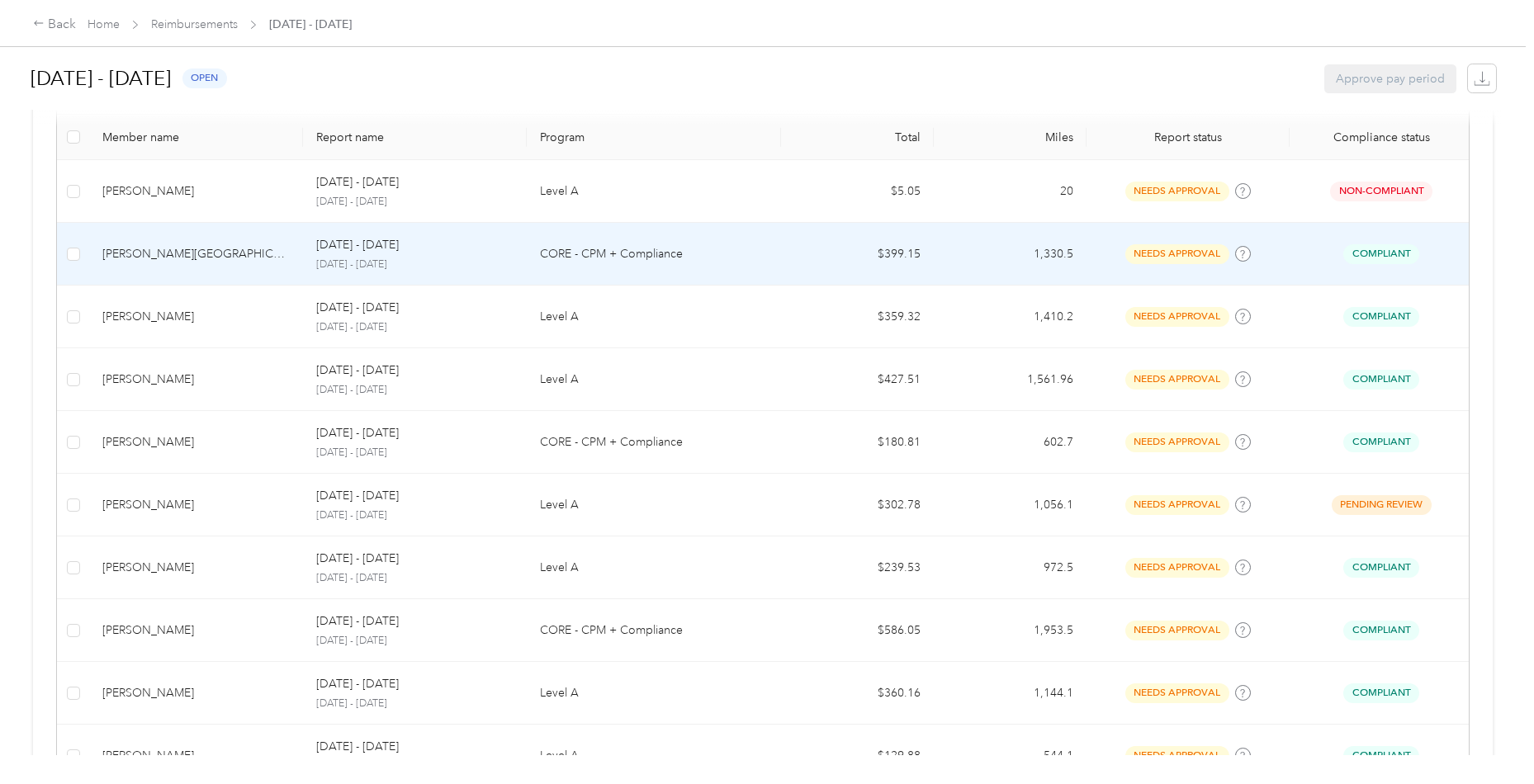
click at [198, 249] on div "[PERSON_NAME][GEOGRAPHIC_DATA]" at bounding box center [196, 254] width 188 height 18
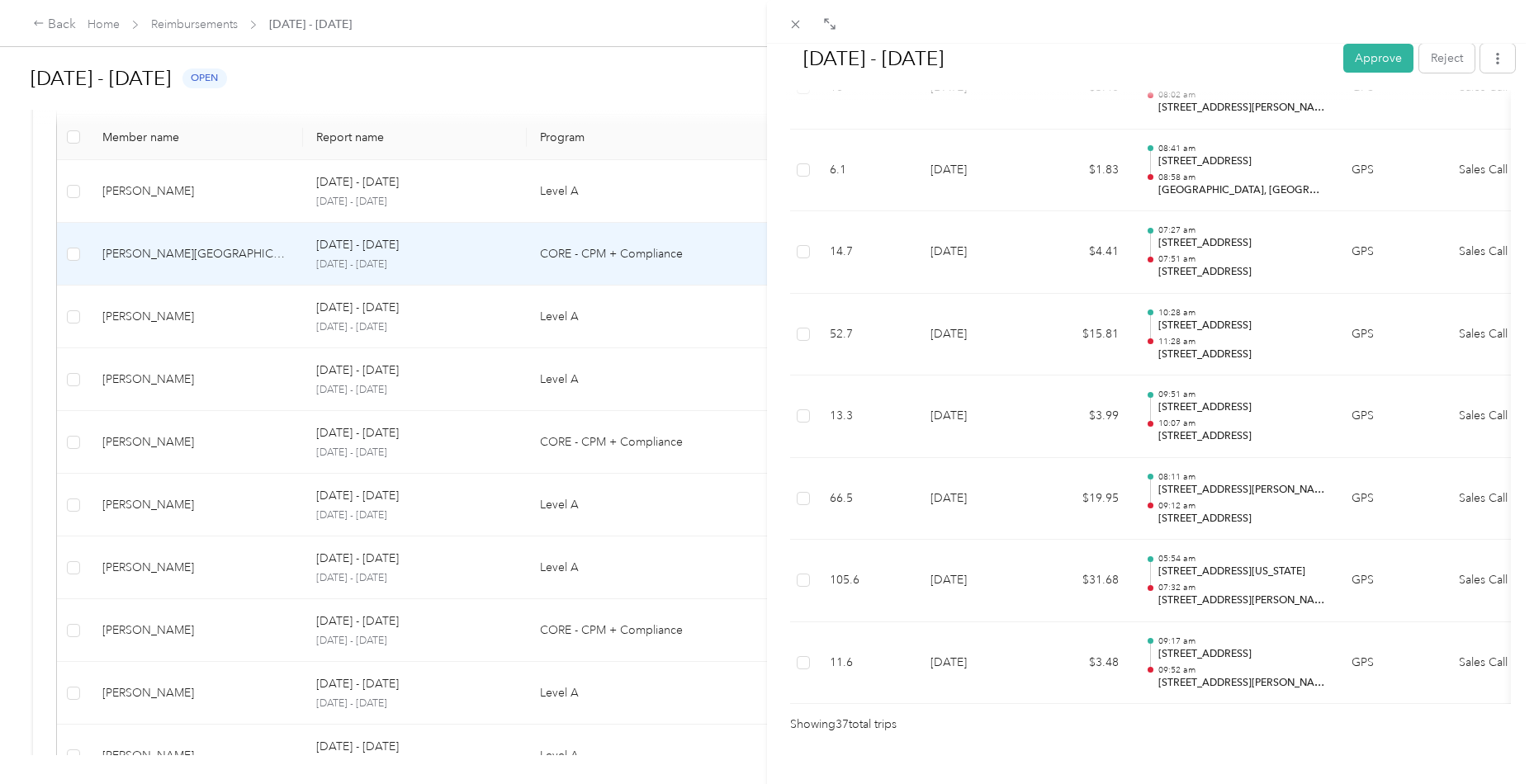
scroll to position [2892, 0]
click at [1377, 62] on button "Approve" at bounding box center [1378, 59] width 71 height 29
click at [193, 318] on div "[DATE] - [DATE] Approve Reject Needs Approval Needs approval from [PERSON_NAME]…" at bounding box center [767, 392] width 1534 height 784
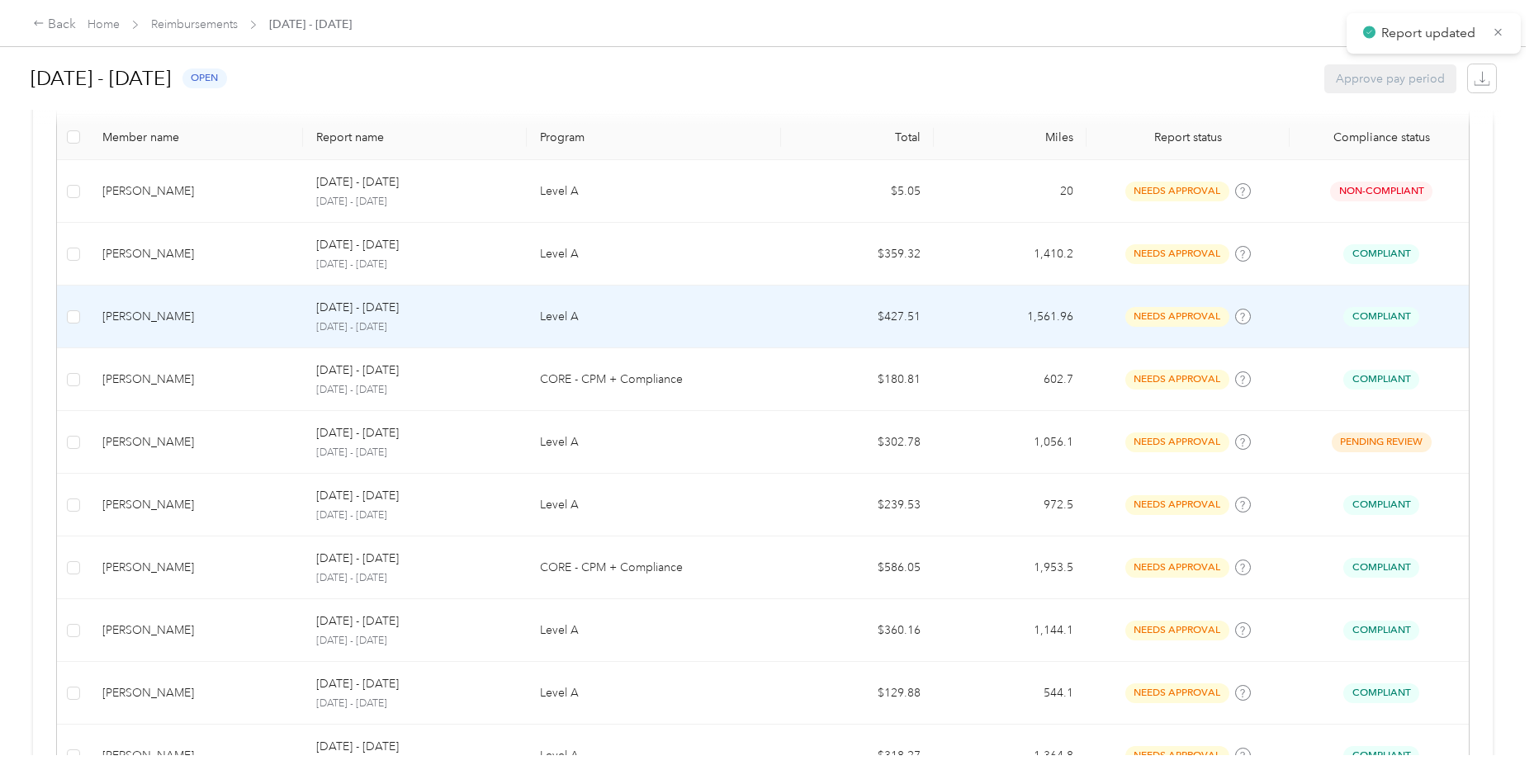
click at [207, 303] on td "[PERSON_NAME]" at bounding box center [196, 317] width 213 height 63
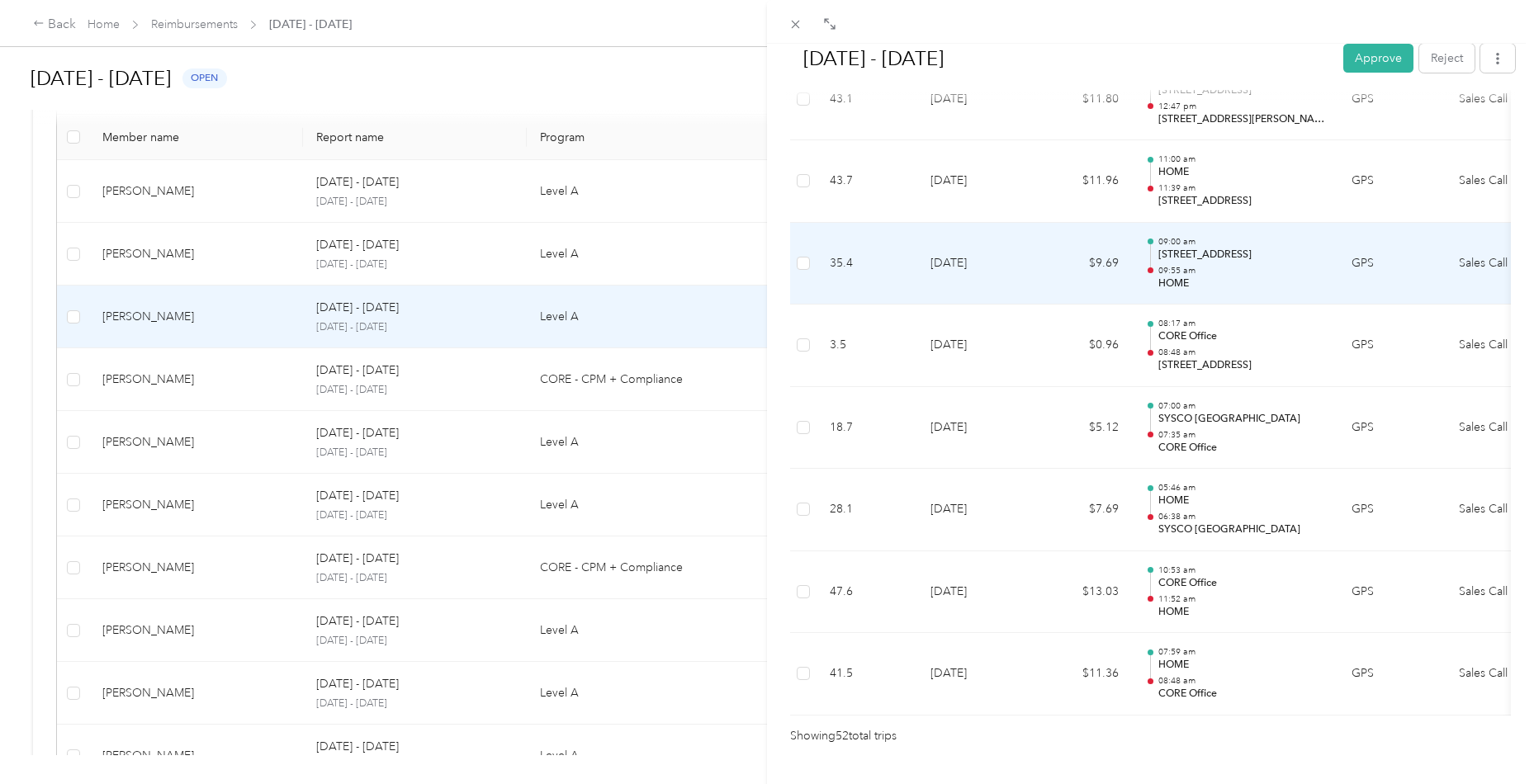
scroll to position [4112, 0]
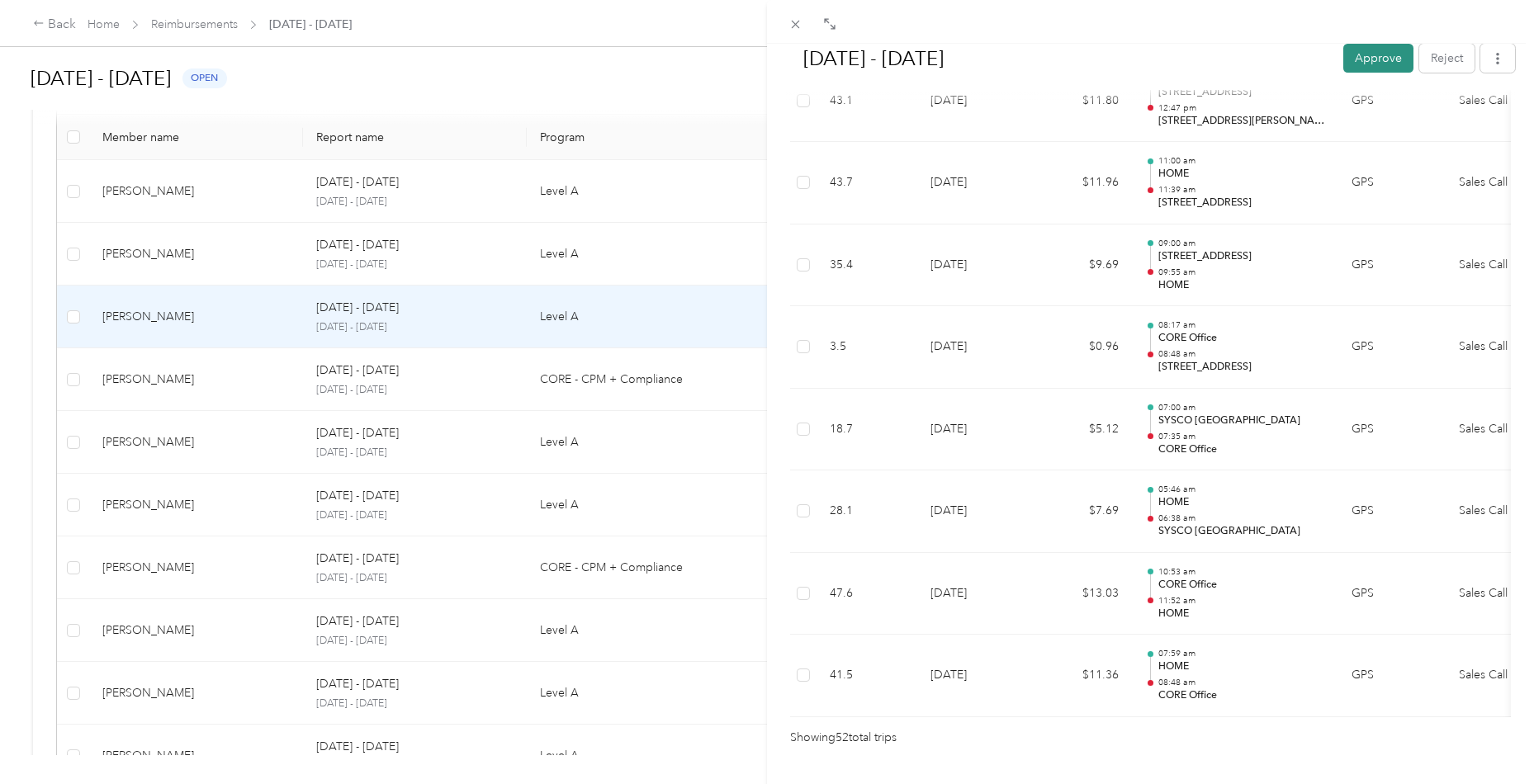
click at [1364, 57] on button "Approve" at bounding box center [1378, 59] width 71 height 29
click at [188, 238] on div "[DATE] - [DATE] Approve Reject Needs Approval Needs approval from [PERSON_NAME]…" at bounding box center [767, 392] width 1534 height 784
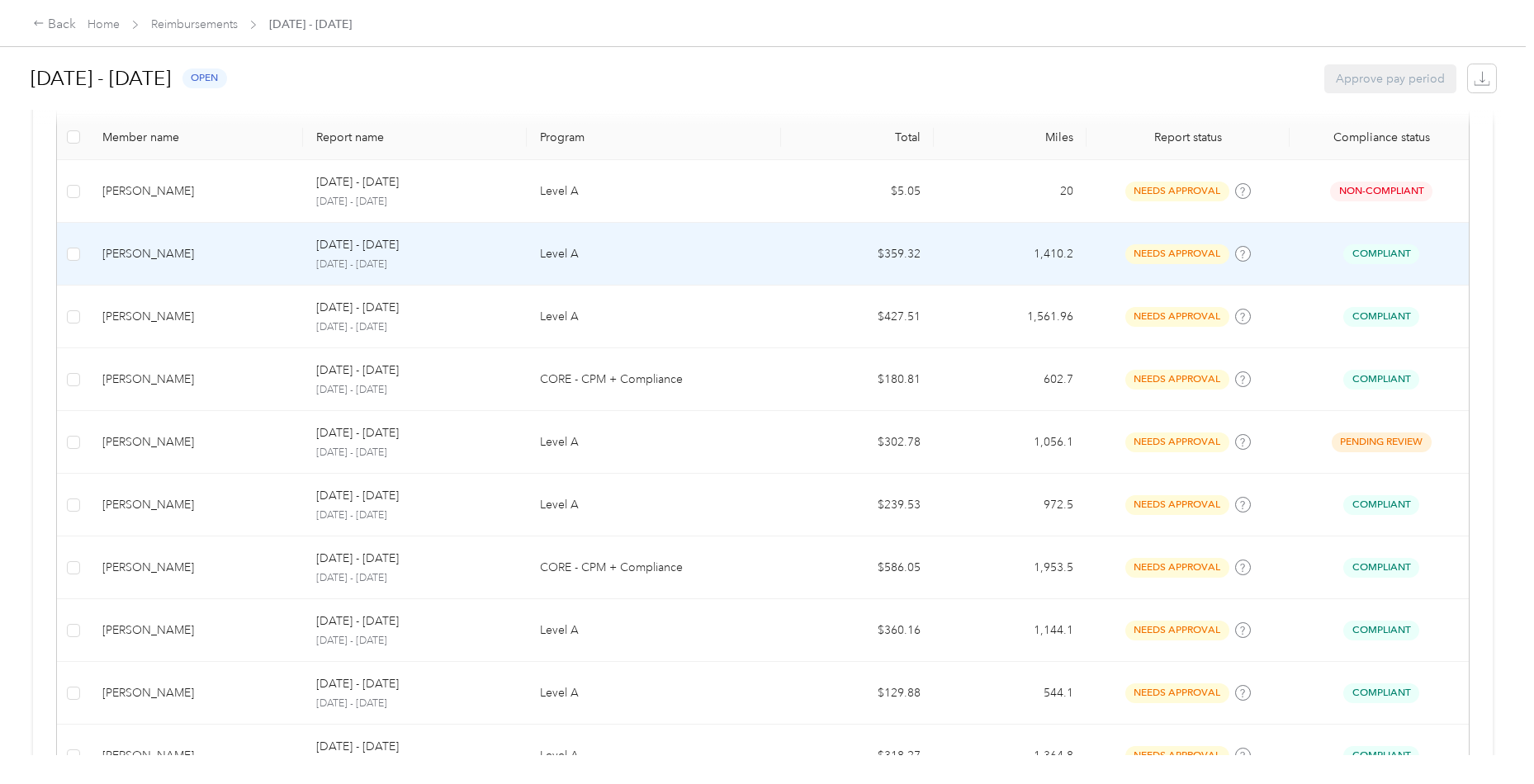
click at [192, 253] on div "[PERSON_NAME]" at bounding box center [196, 254] width 188 height 18
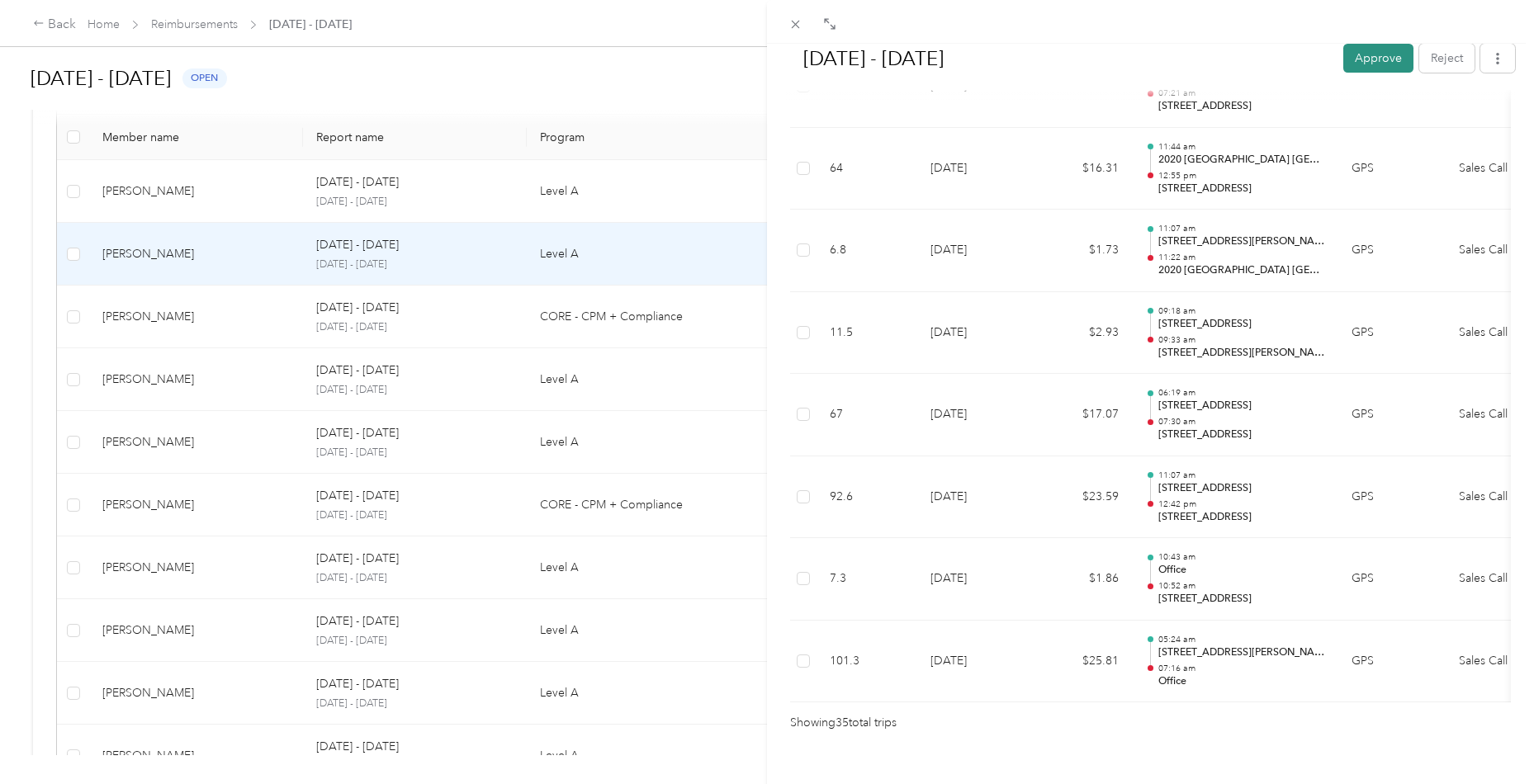
scroll to position [2730, 0]
click at [1376, 68] on button "Approve" at bounding box center [1378, 59] width 71 height 29
click at [194, 319] on div "[DATE] - [DATE] Approve Reject Needs Approval Needs approval from [PERSON_NAME]…" at bounding box center [767, 392] width 1534 height 784
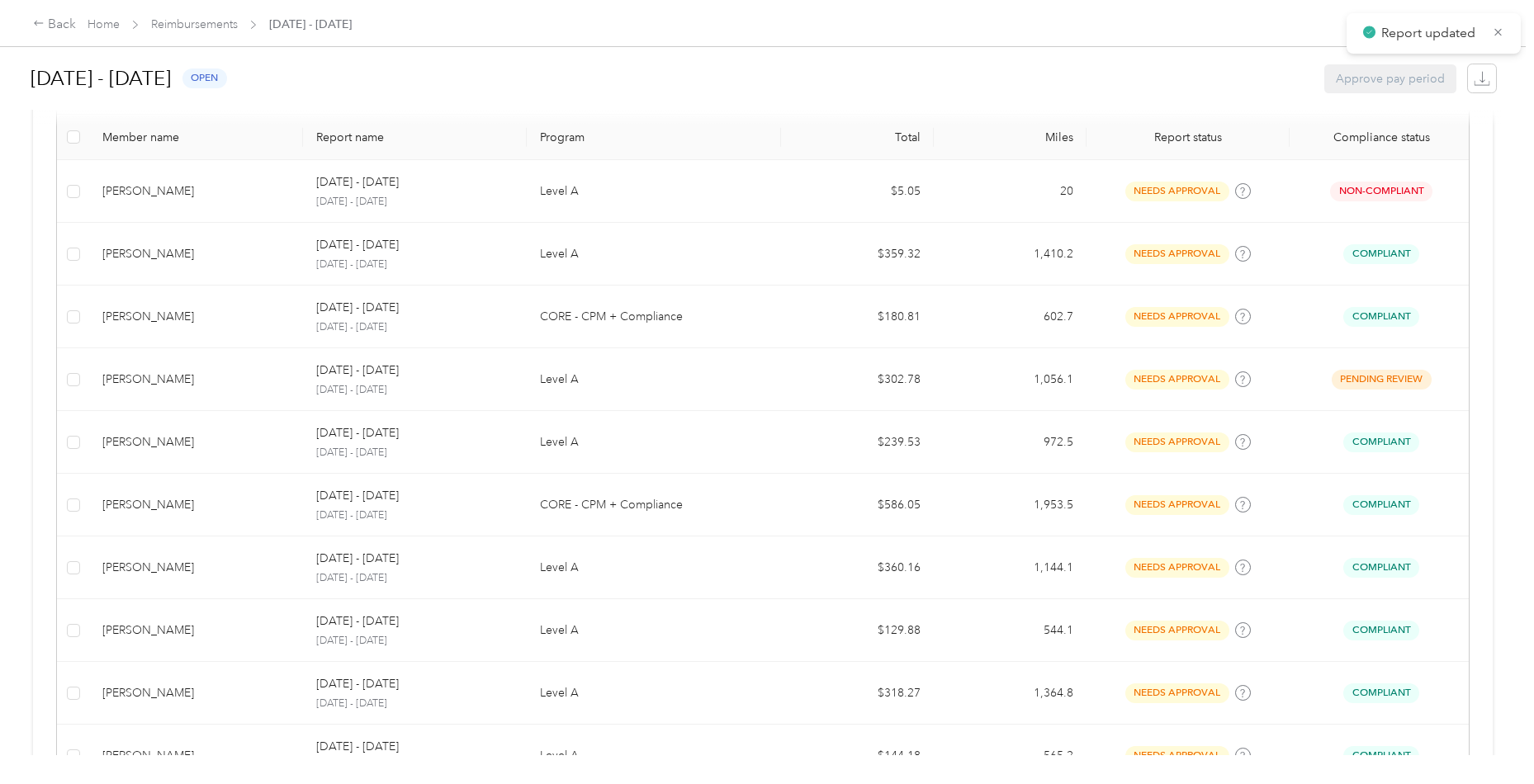
click at [194, 319] on div "[PERSON_NAME]" at bounding box center [196, 317] width 188 height 18
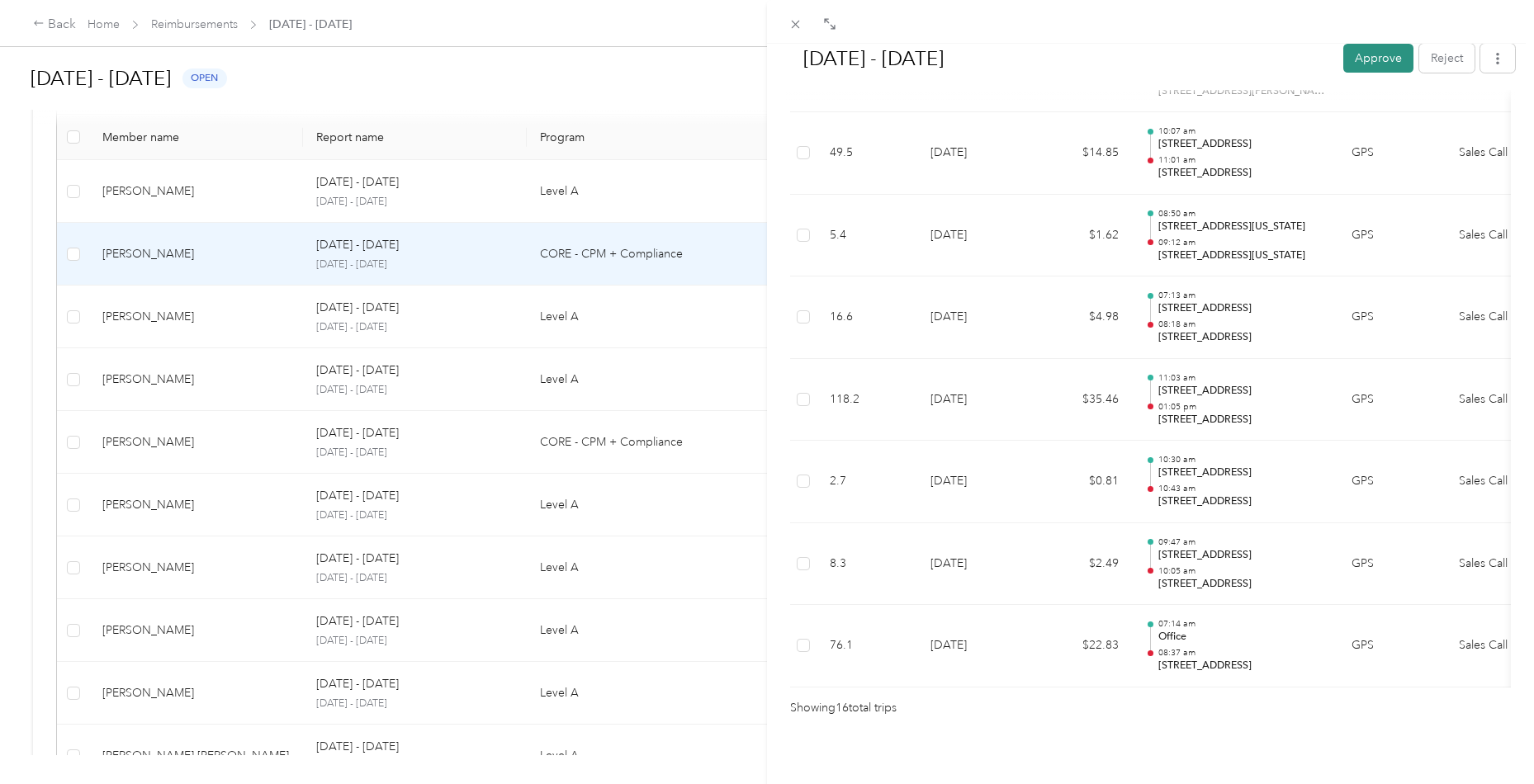
click at [1369, 68] on button "Approve" at bounding box center [1378, 59] width 71 height 29
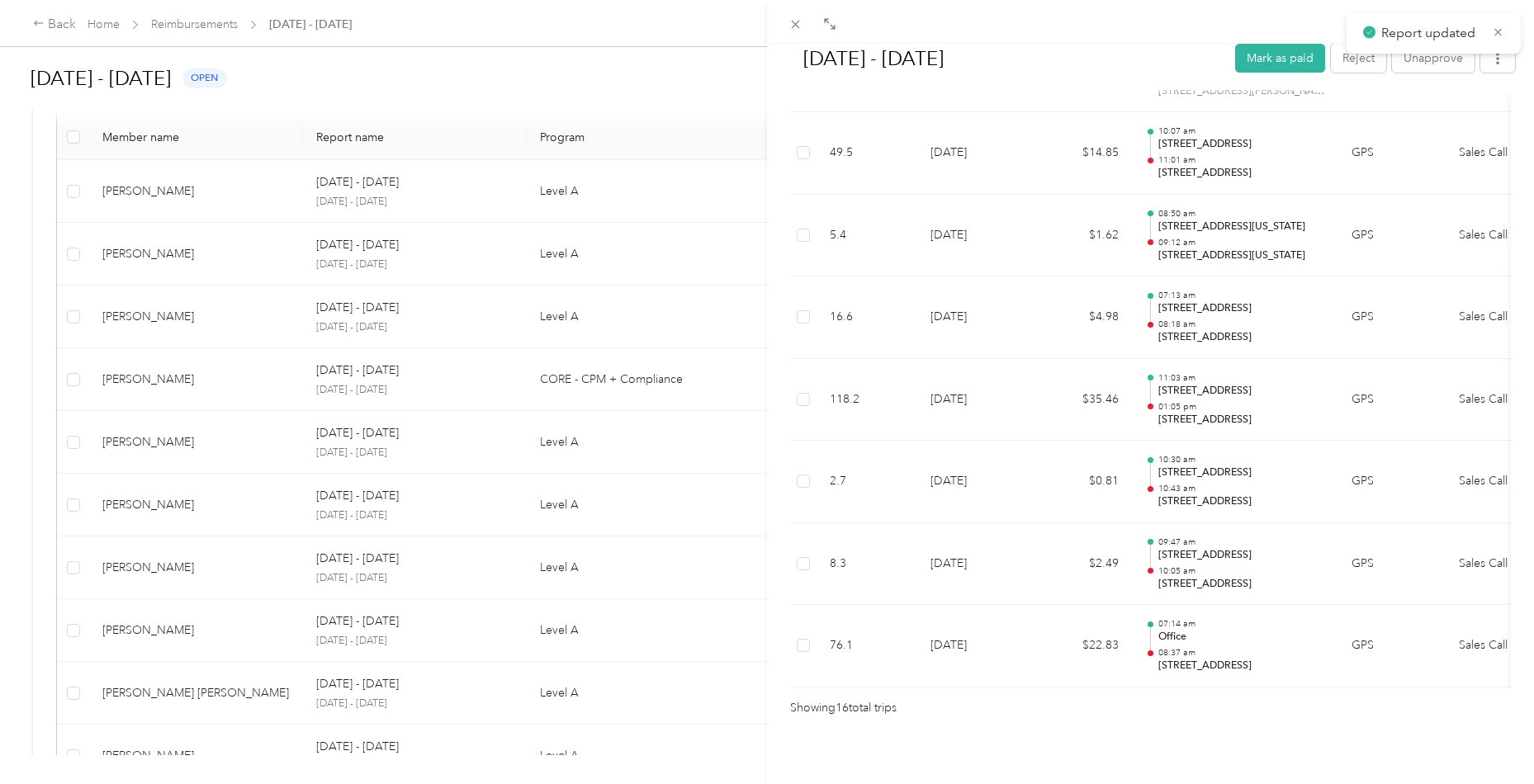
click at [201, 326] on div "[DATE] - [DATE] Mark as paid Reject Unapprove Needs Payment Needs payment from …" at bounding box center [767, 392] width 1534 height 784
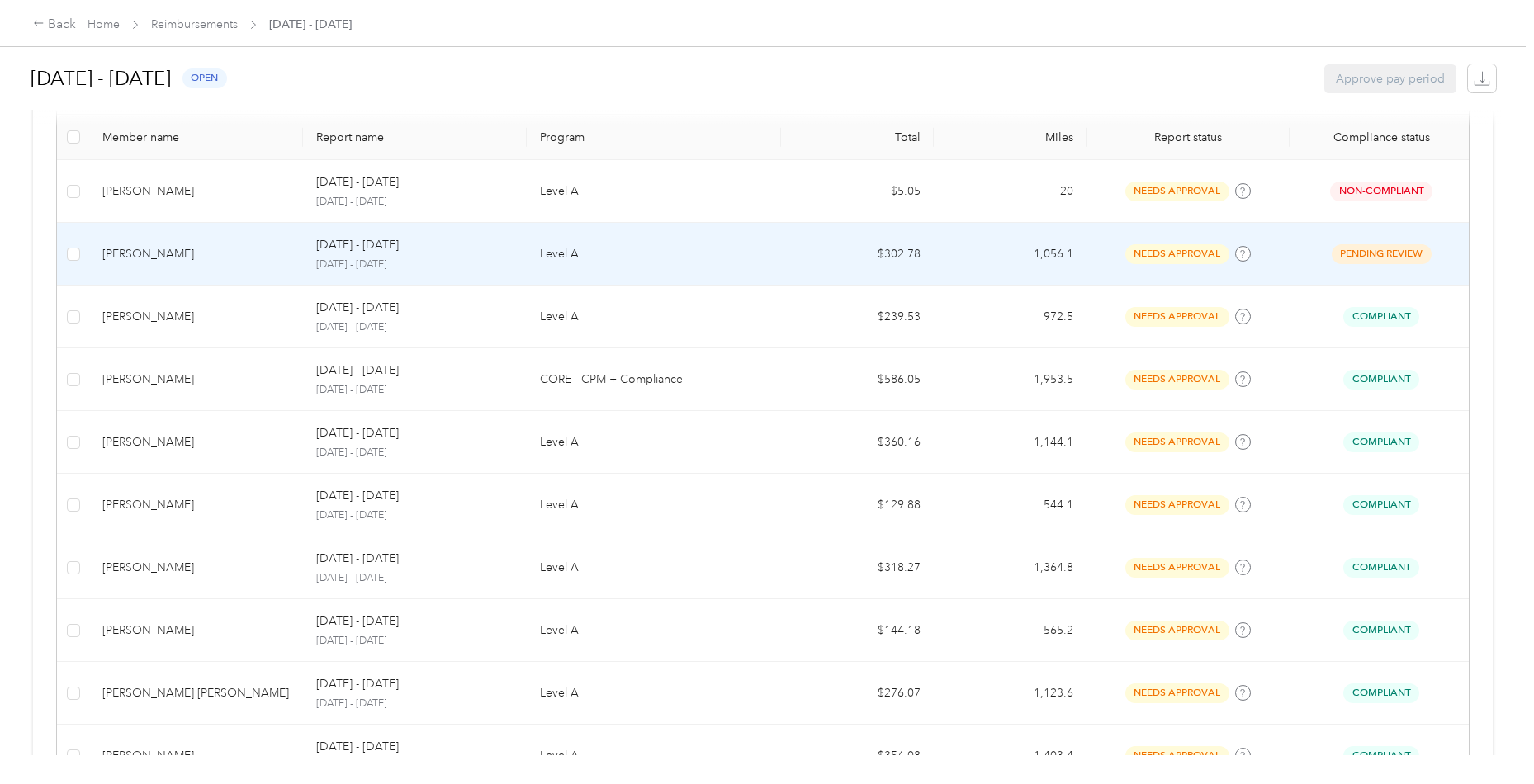
click at [215, 258] on div "[PERSON_NAME]" at bounding box center [196, 254] width 188 height 18
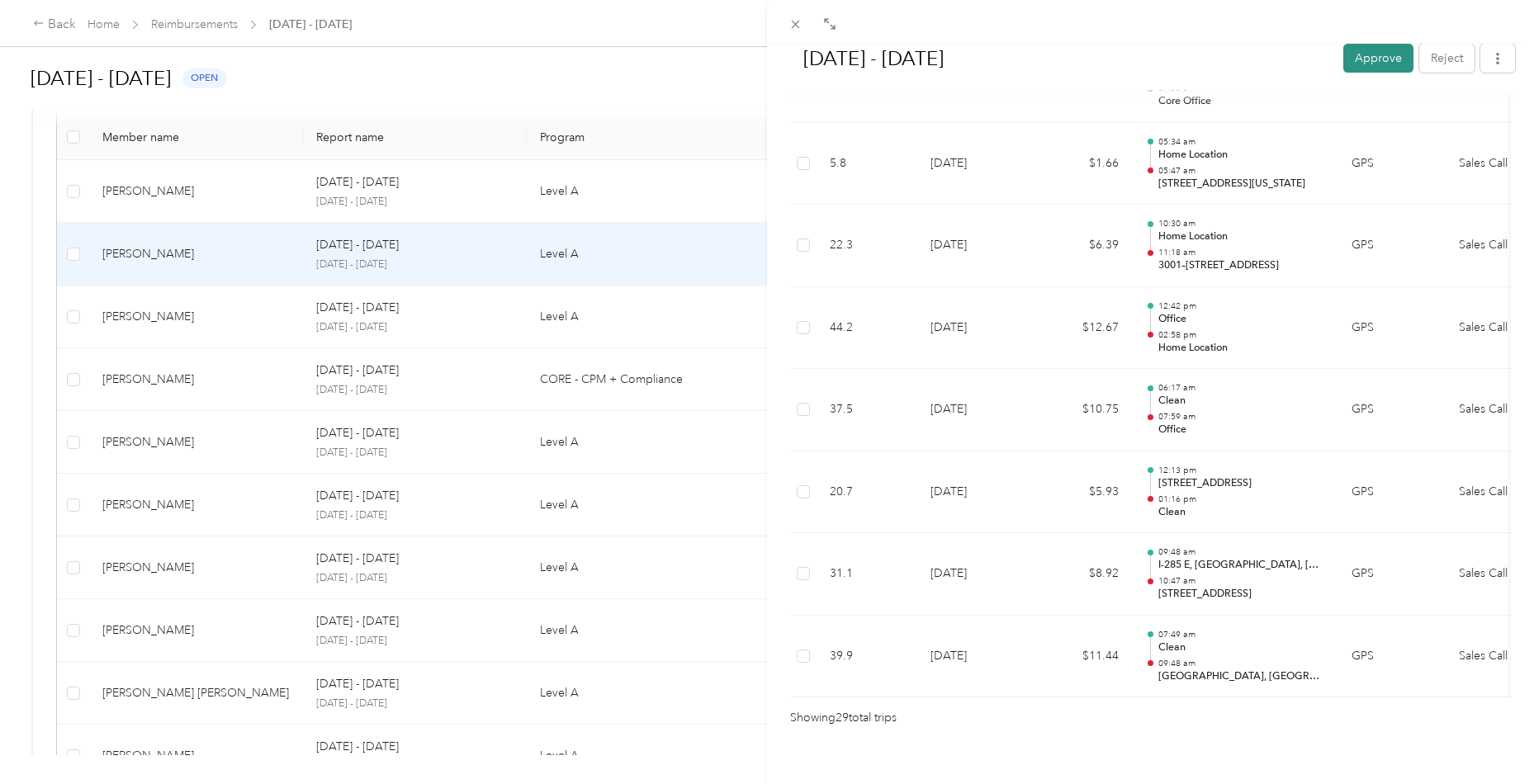
scroll to position [2242, 0]
click at [1377, 53] on button "Approve" at bounding box center [1378, 59] width 71 height 29
click at [792, 30] on icon at bounding box center [795, 24] width 14 height 14
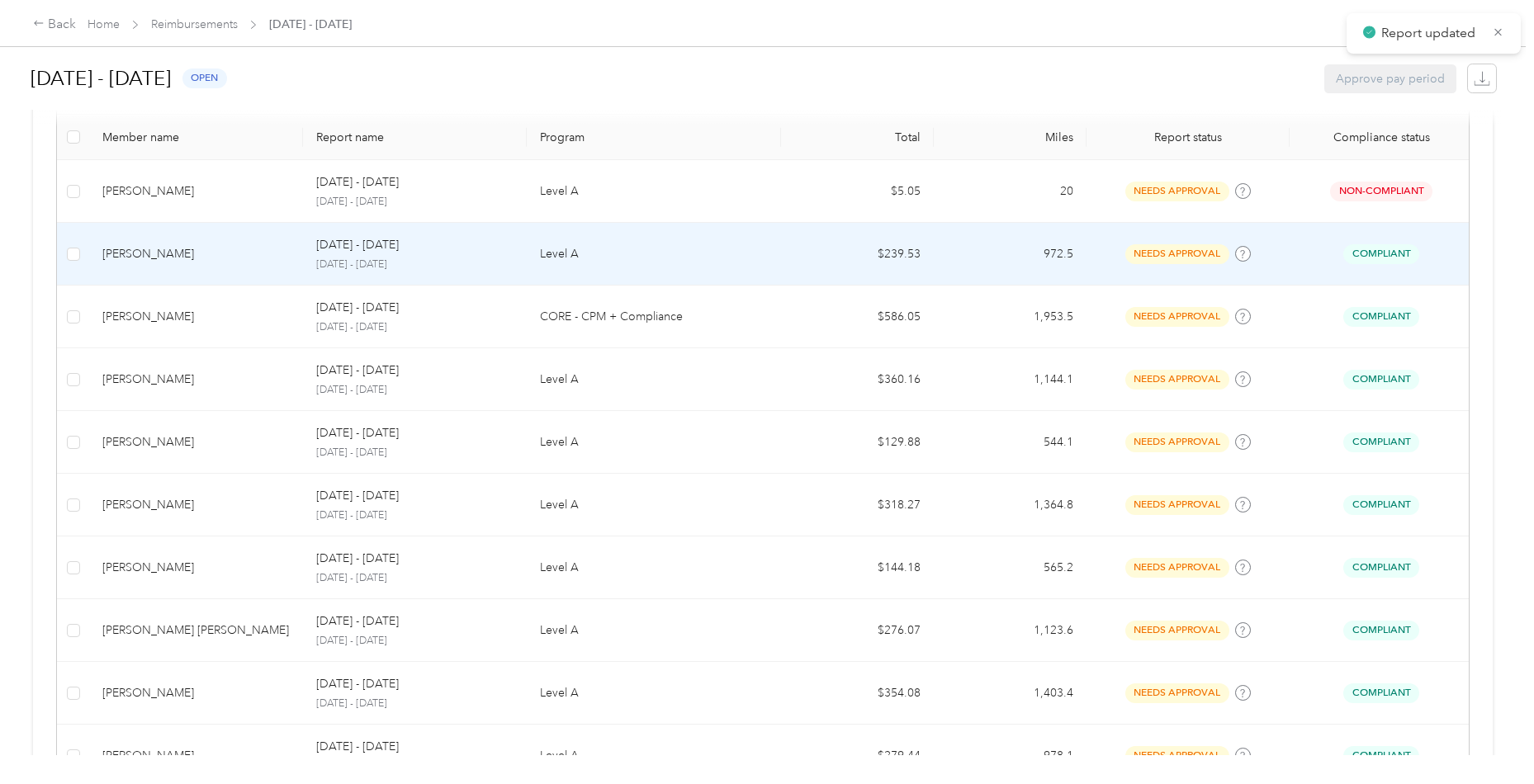
click at [228, 256] on div "[PERSON_NAME]" at bounding box center [196, 254] width 188 height 18
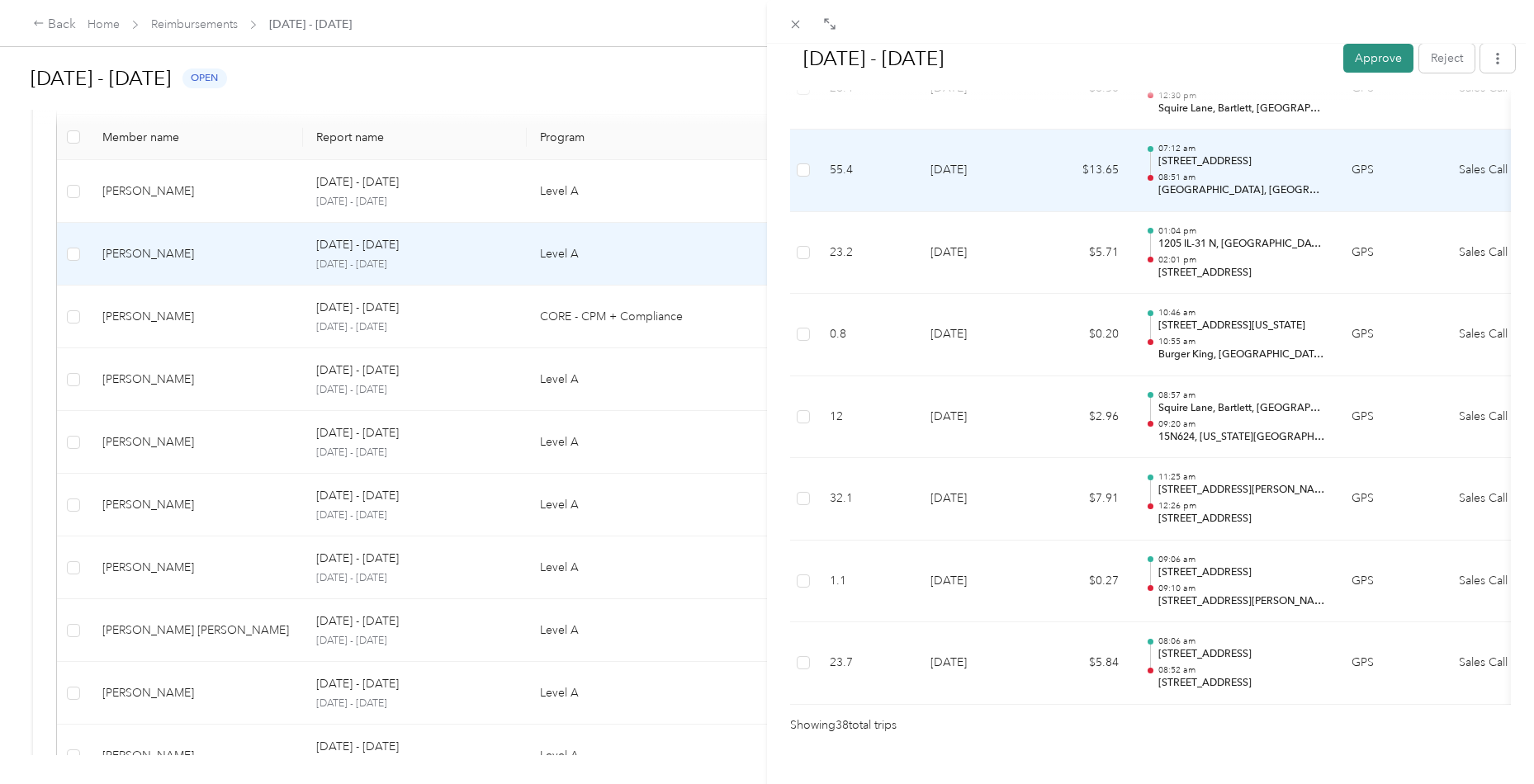
scroll to position [2974, 0]
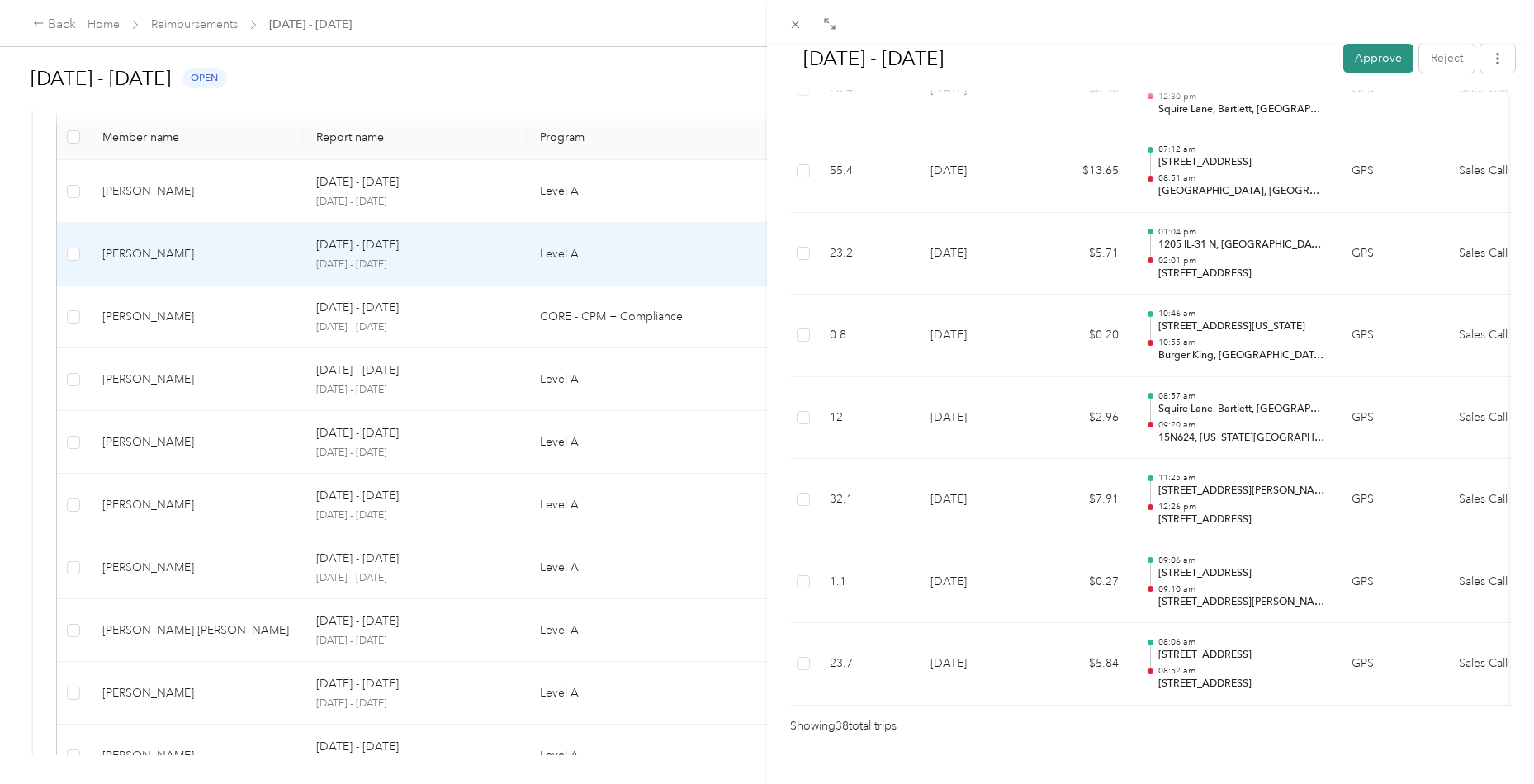
click at [1373, 61] on button "Approve" at bounding box center [1378, 59] width 71 height 29
click at [795, 21] on icon at bounding box center [795, 24] width 14 height 14
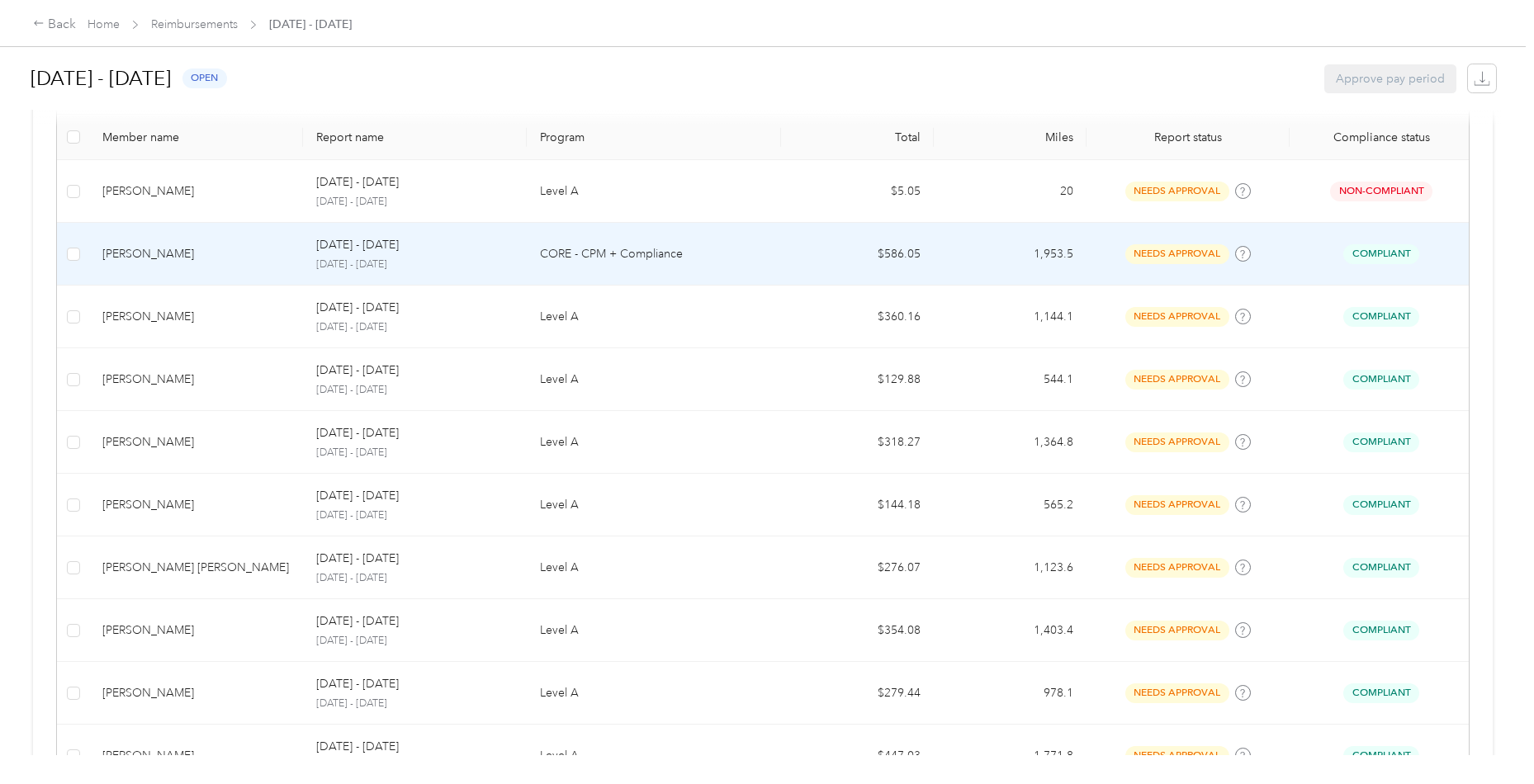
click at [237, 255] on div "[PERSON_NAME]" at bounding box center [196, 254] width 188 height 18
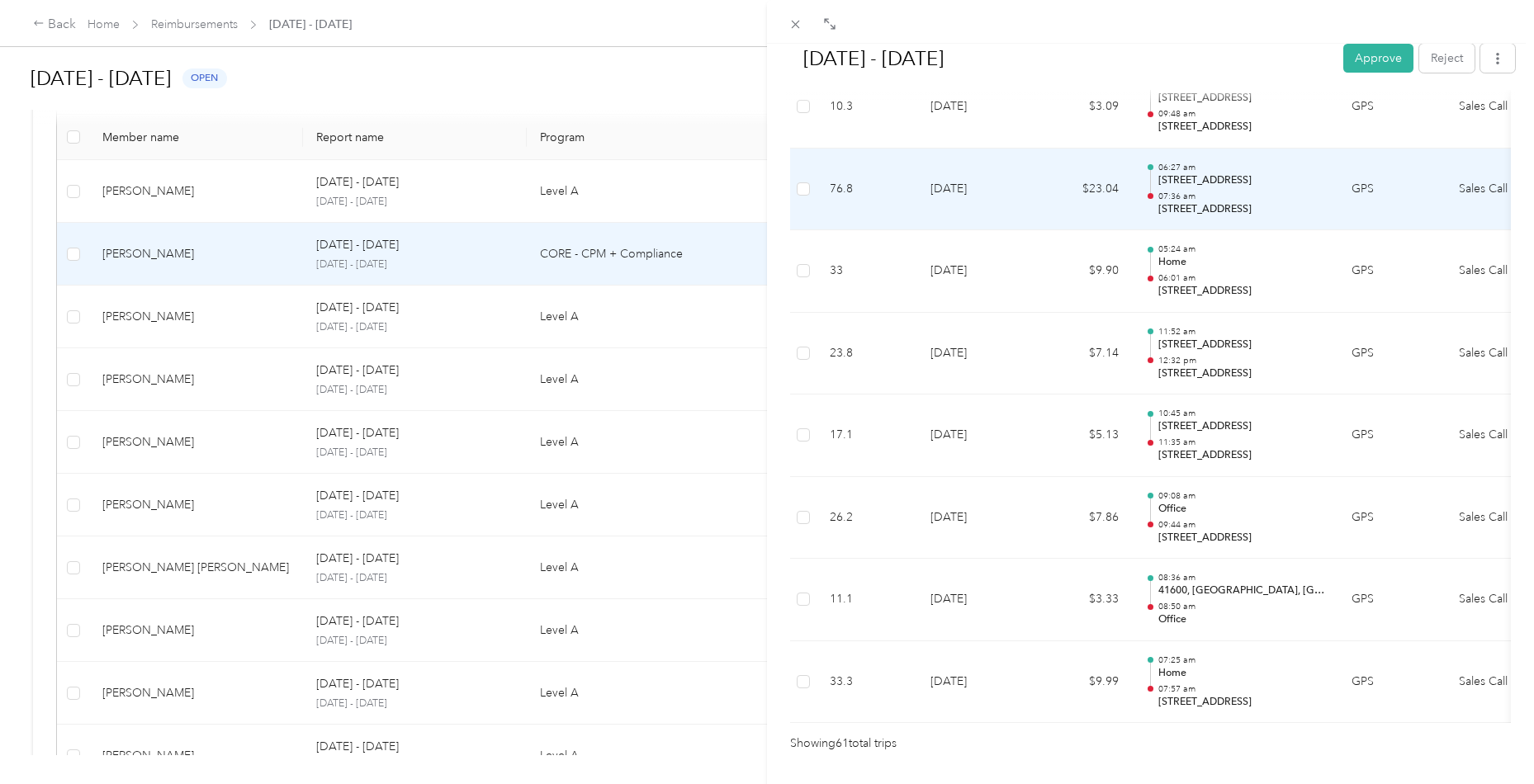
scroll to position [4843, 0]
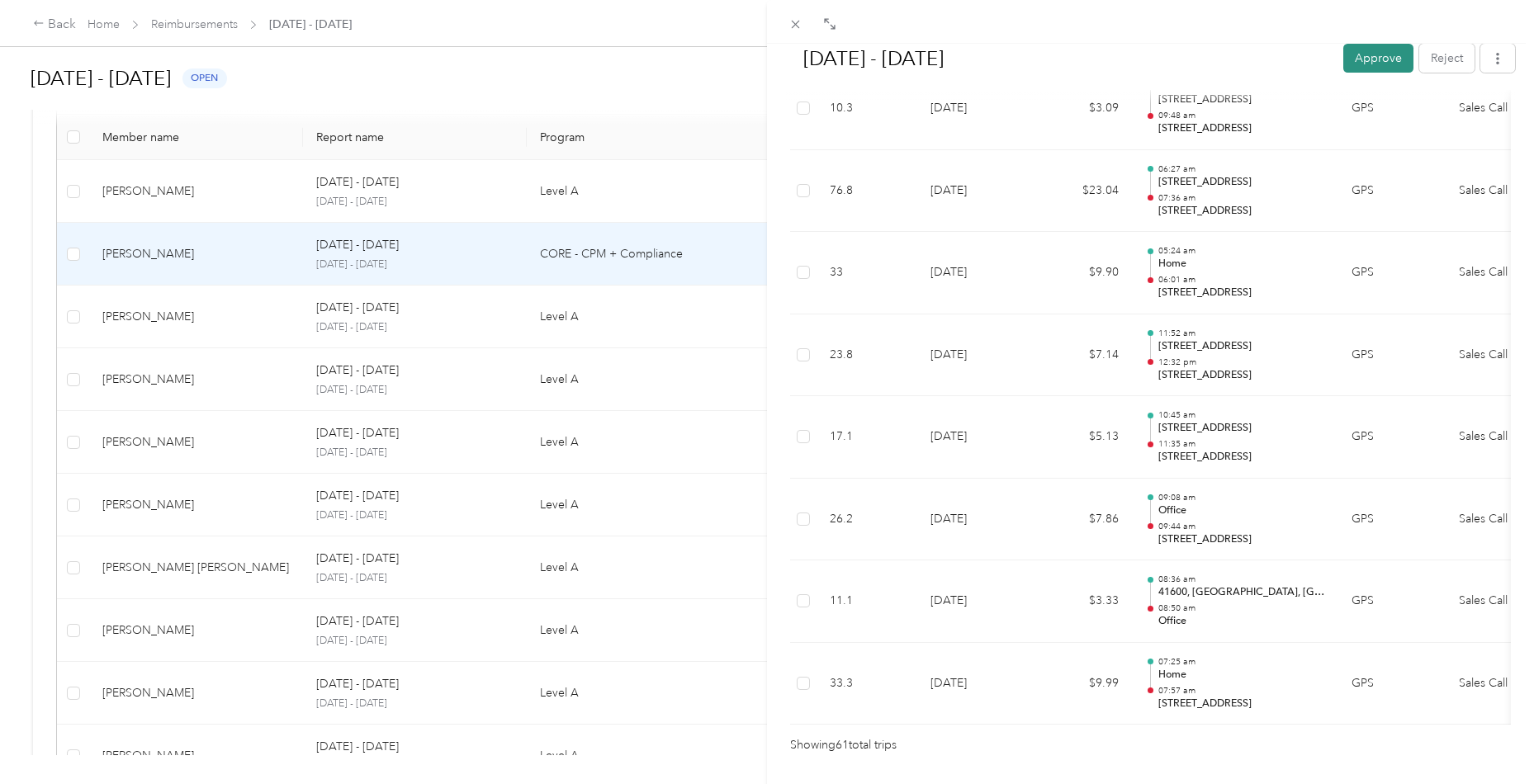
click at [1374, 54] on button "Approve" at bounding box center [1378, 59] width 71 height 29
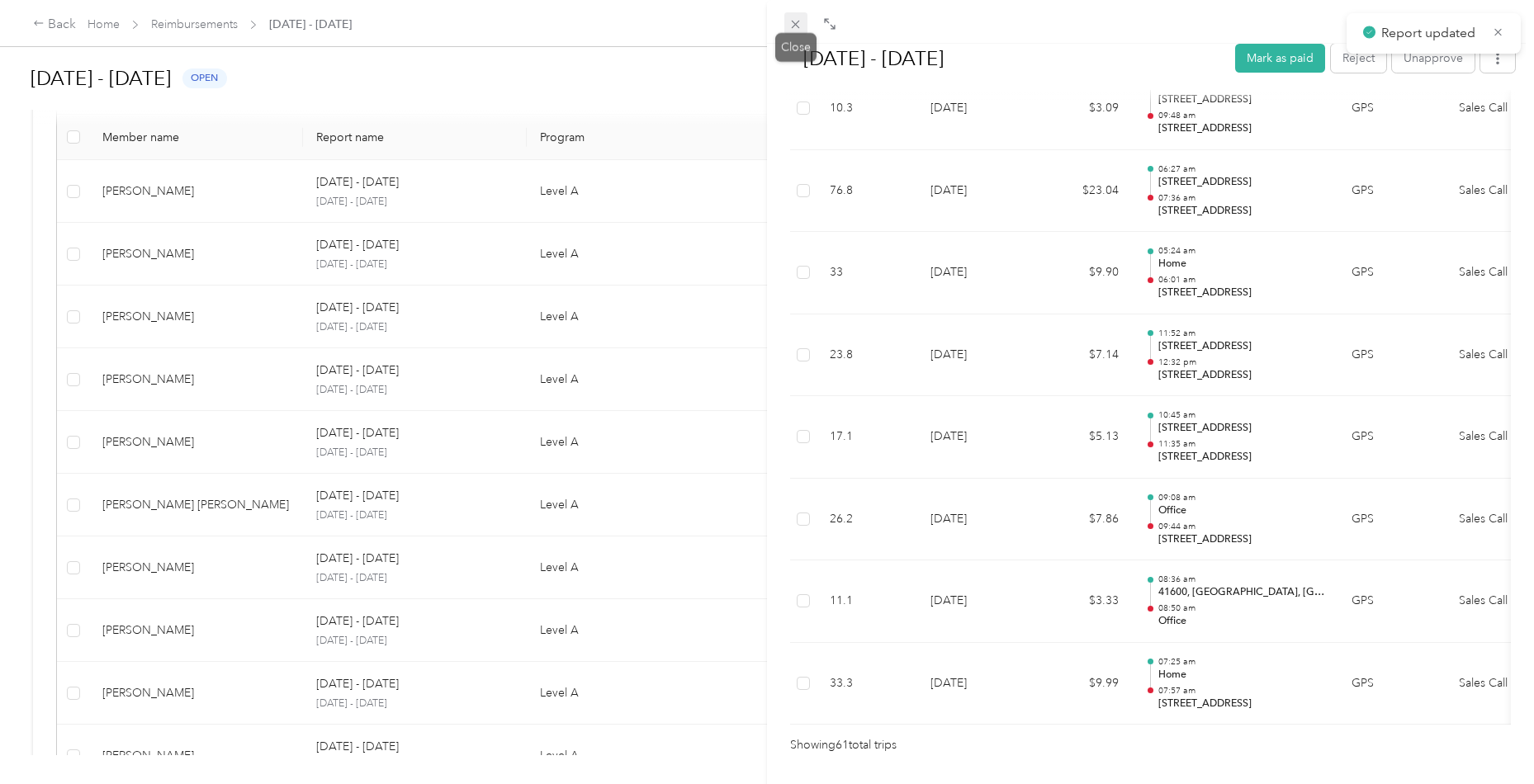
click at [795, 29] on icon at bounding box center [795, 24] width 14 height 14
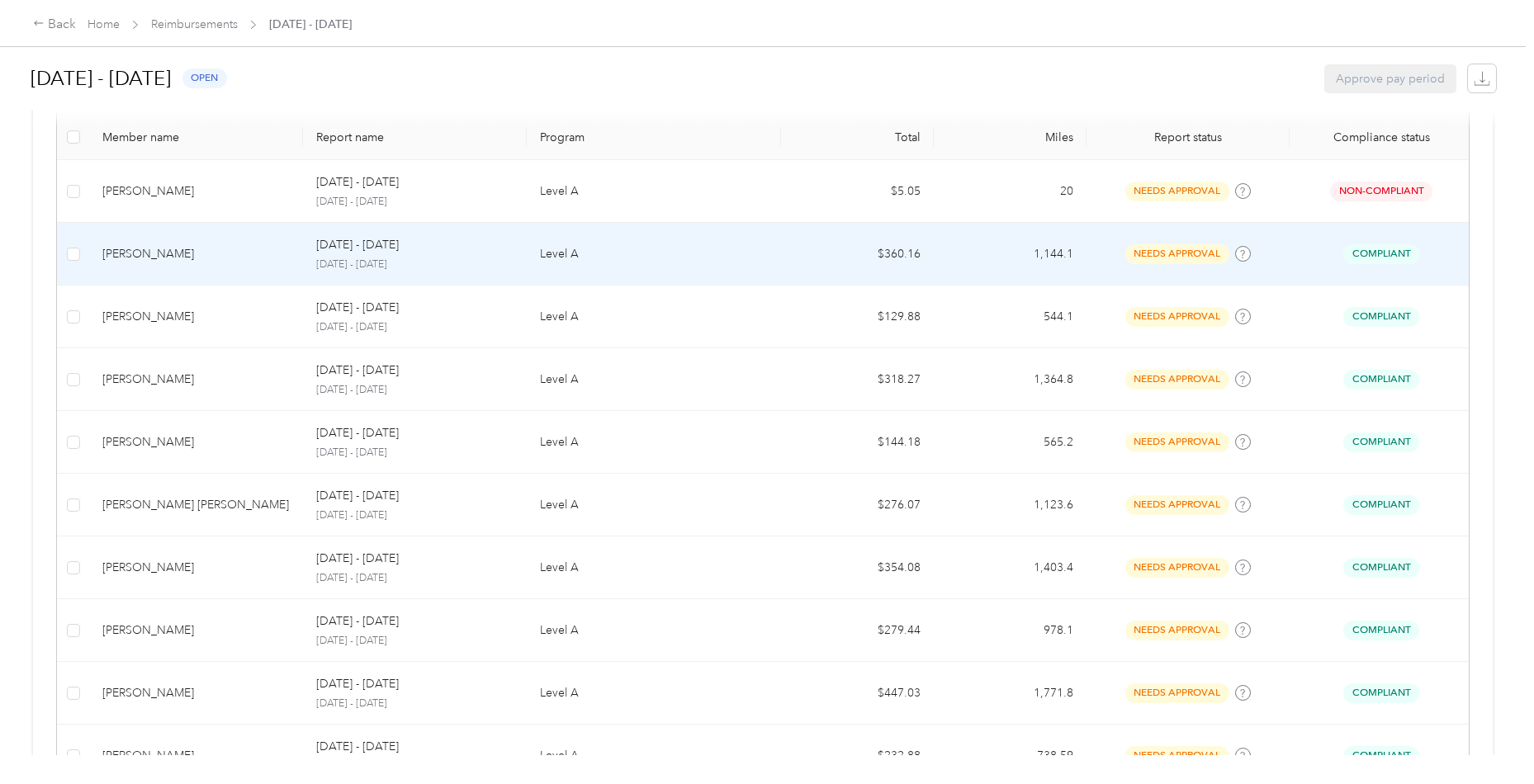
click at [205, 274] on td "[PERSON_NAME]" at bounding box center [196, 254] width 213 height 63
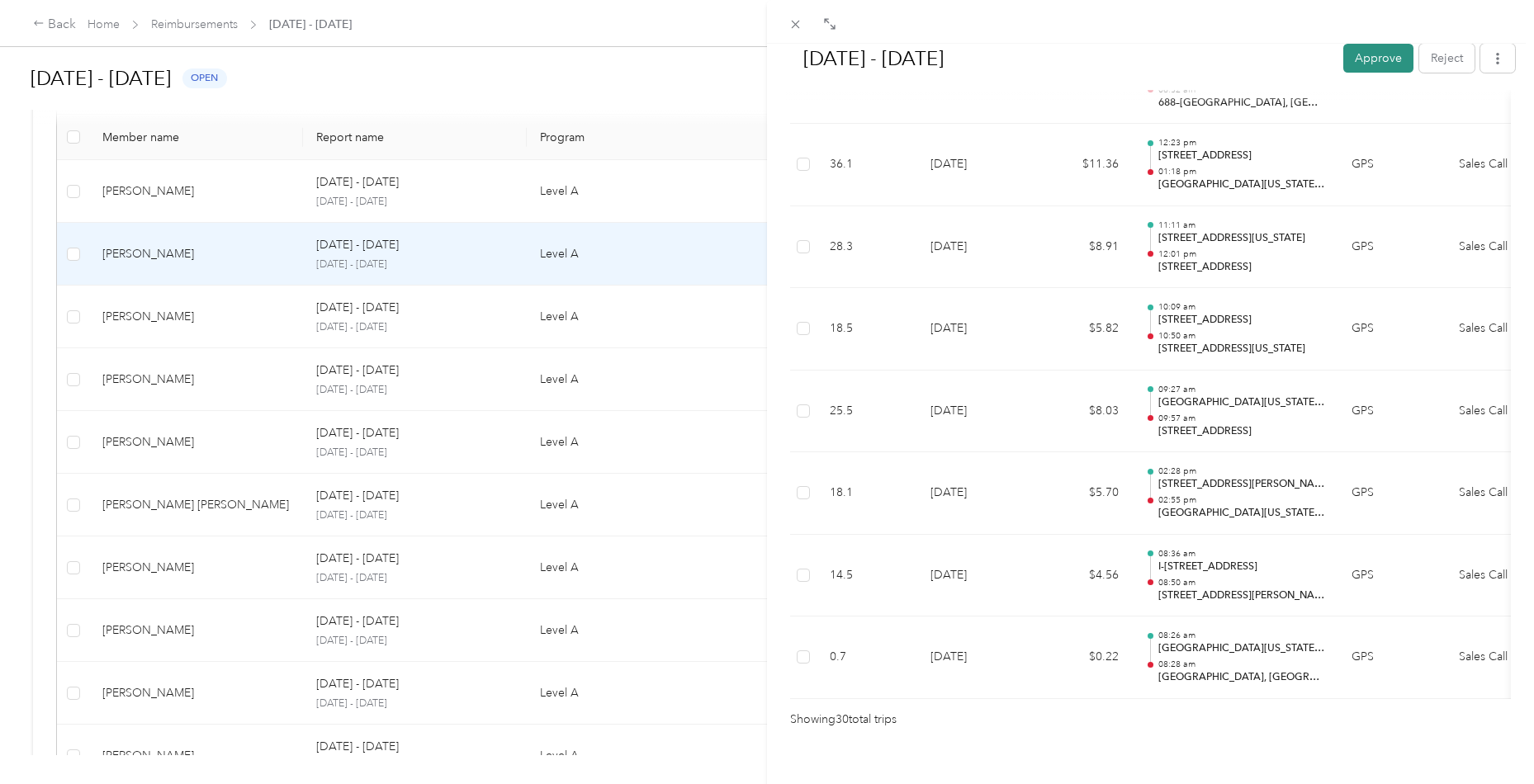
click at [1382, 55] on button "Approve" at bounding box center [1378, 59] width 71 height 29
click at [182, 333] on div "[DATE] - [DATE] [PERSON_NAME] as paid Reject Unapprove Needs Payment Needs paym…" at bounding box center [767, 392] width 1534 height 784
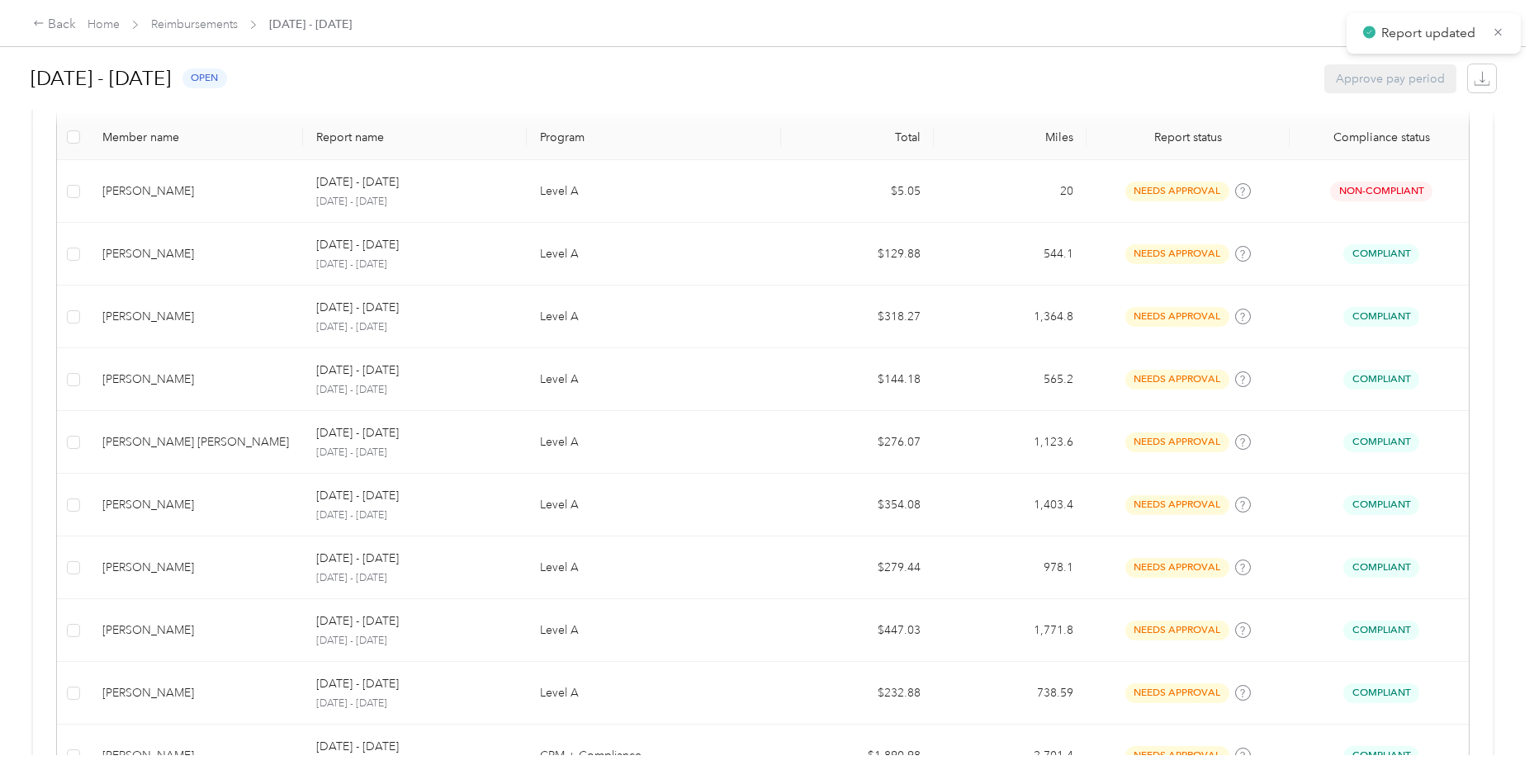
click at [190, 319] on div "[PERSON_NAME]" at bounding box center [196, 317] width 188 height 18
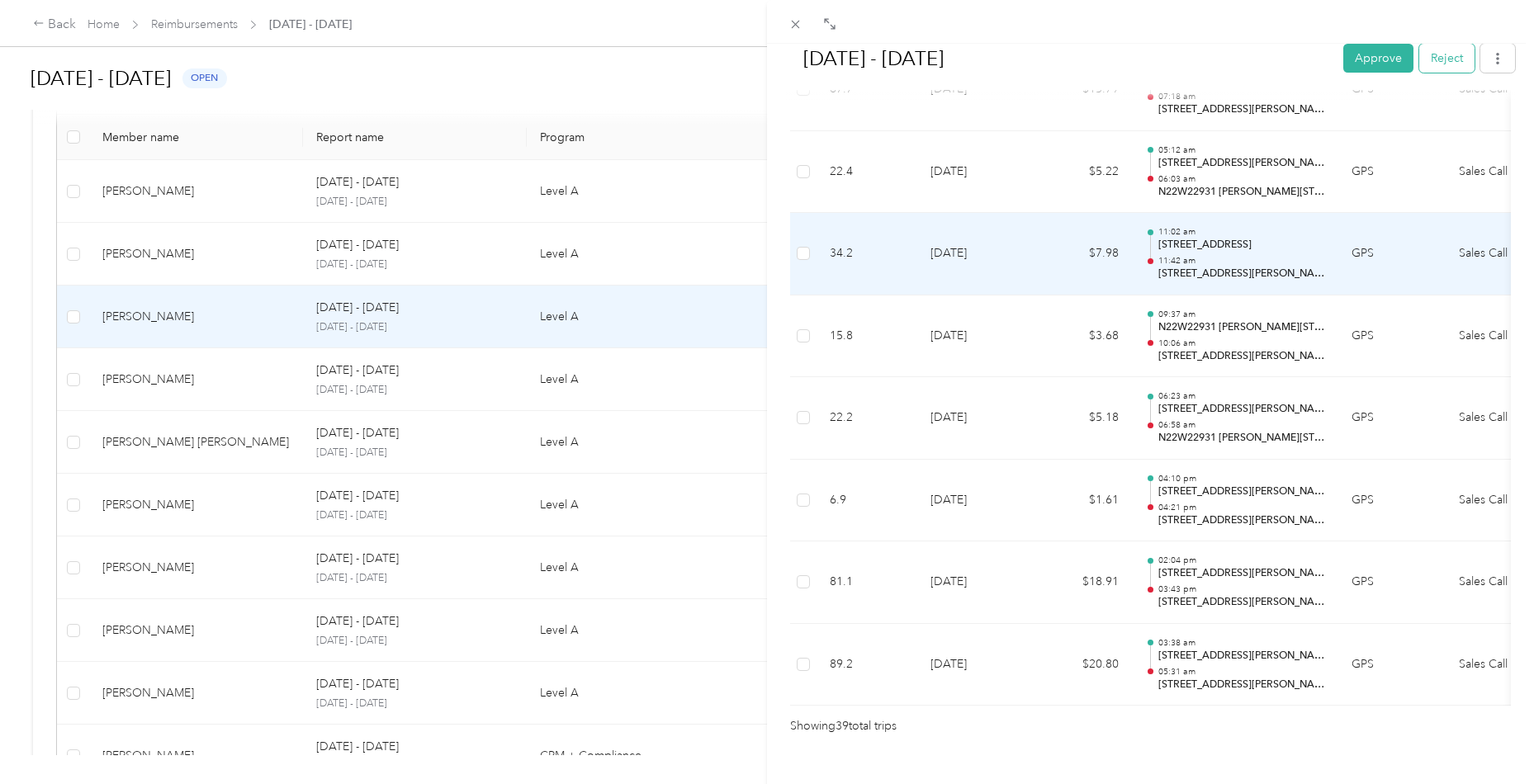
scroll to position [3055, 0]
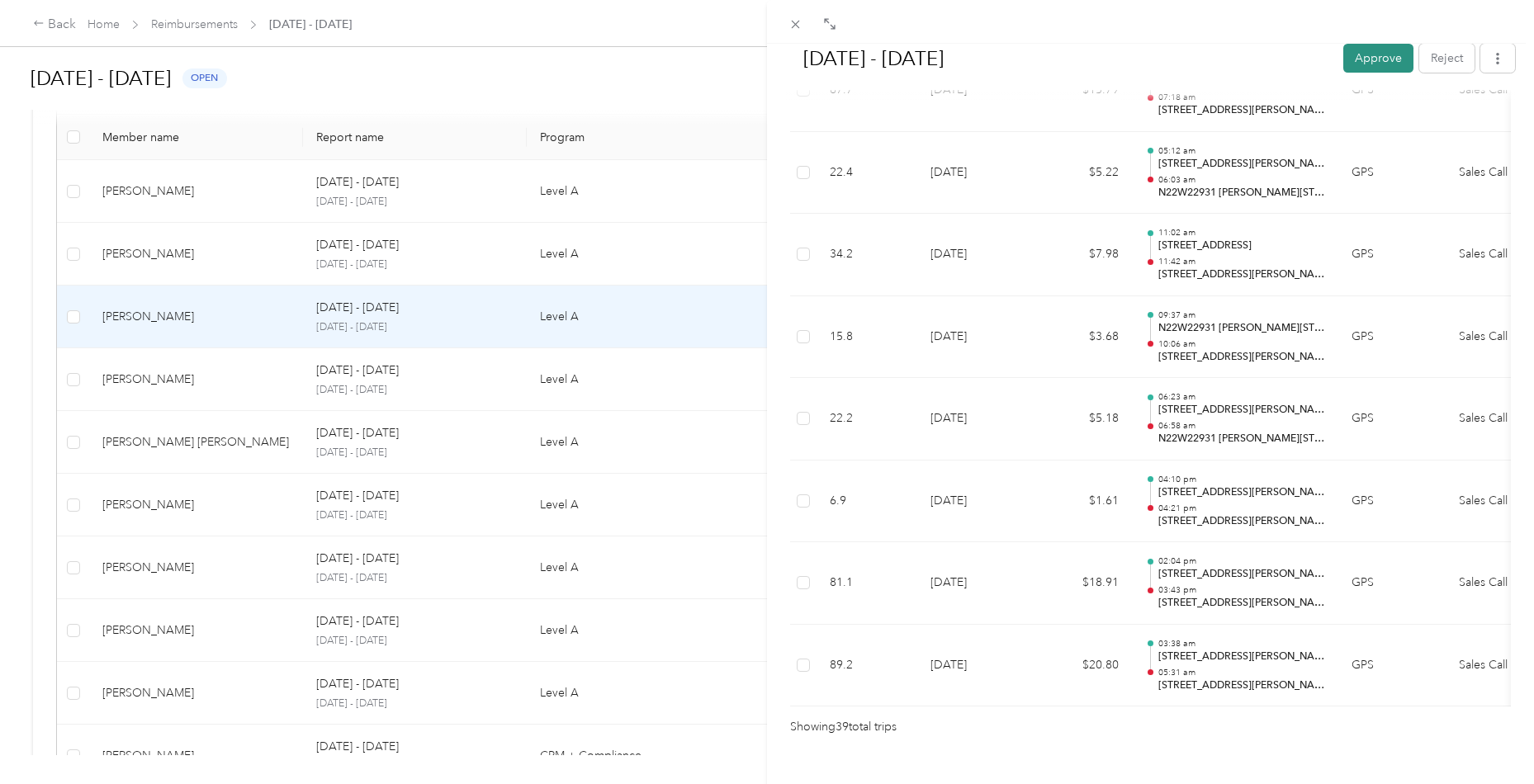
click at [1380, 67] on button "Approve" at bounding box center [1378, 59] width 71 height 29
click at [150, 262] on div "[DATE] - [DATE] [PERSON_NAME] as paid Reject Unapprove Needs Payment Needs paym…" at bounding box center [767, 392] width 1534 height 784
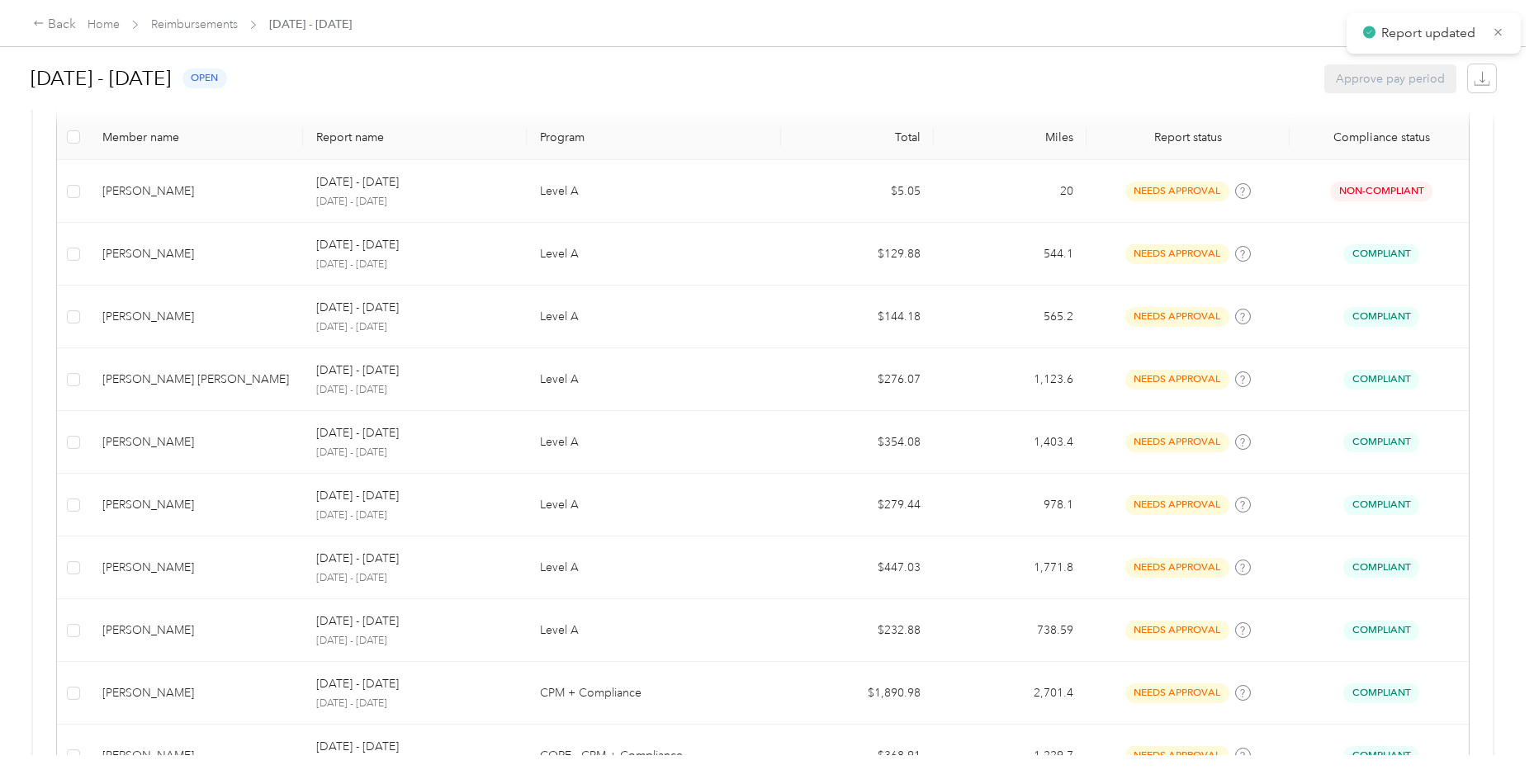
click at [150, 262] on div "[PERSON_NAME]" at bounding box center [196, 254] width 188 height 18
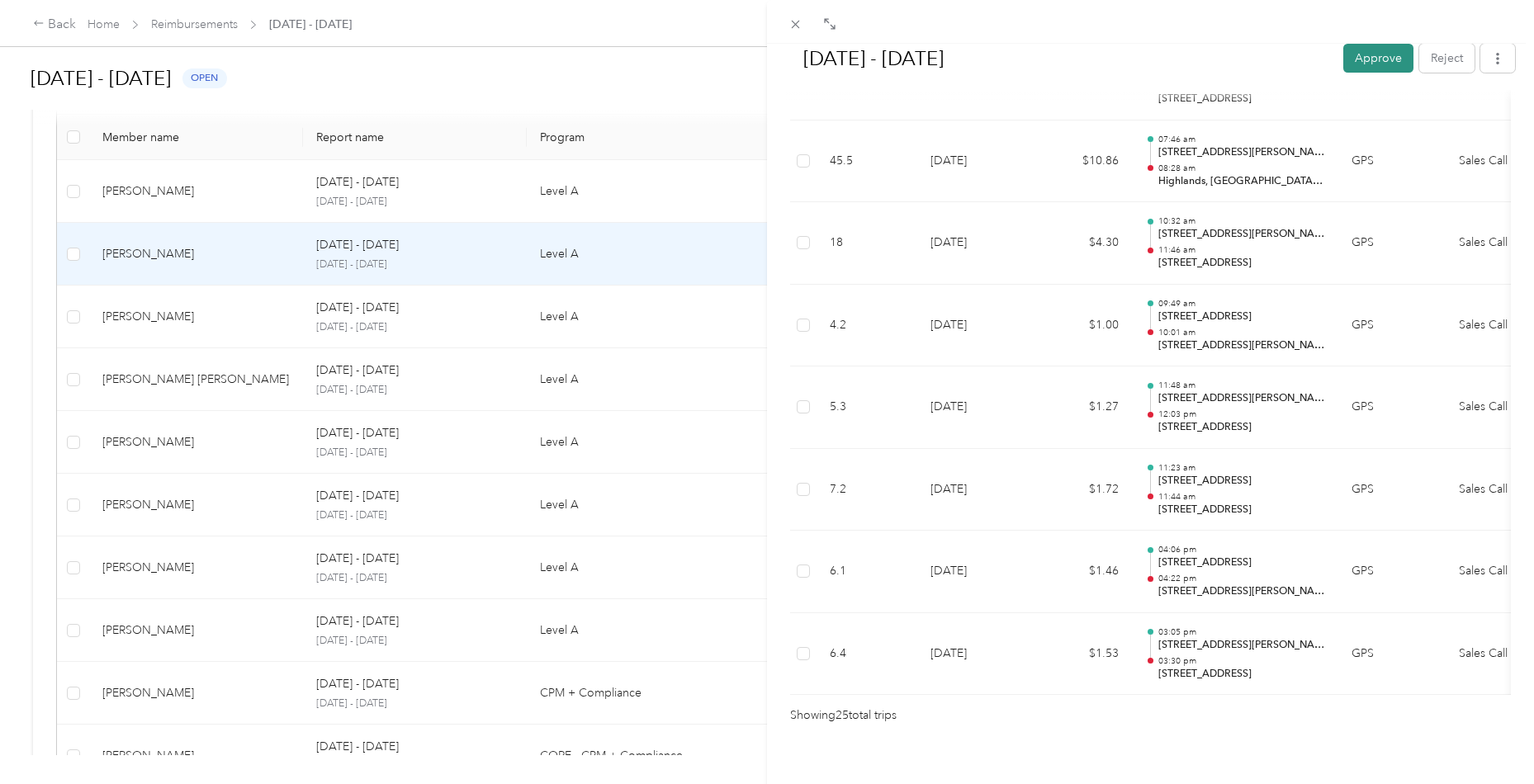
click at [1372, 64] on button "Approve" at bounding box center [1378, 59] width 71 height 29
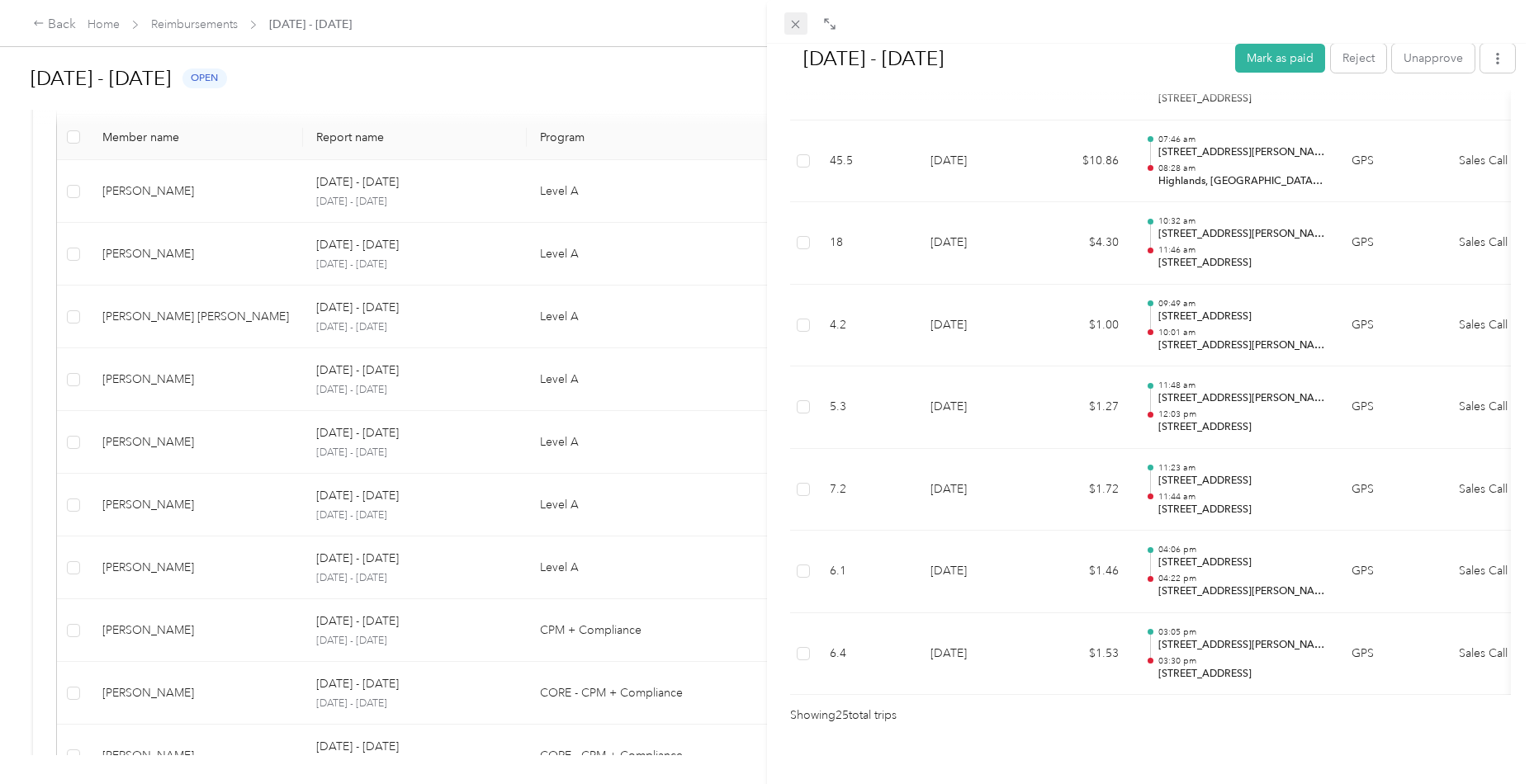
click at [795, 25] on icon at bounding box center [796, 25] width 9 height 9
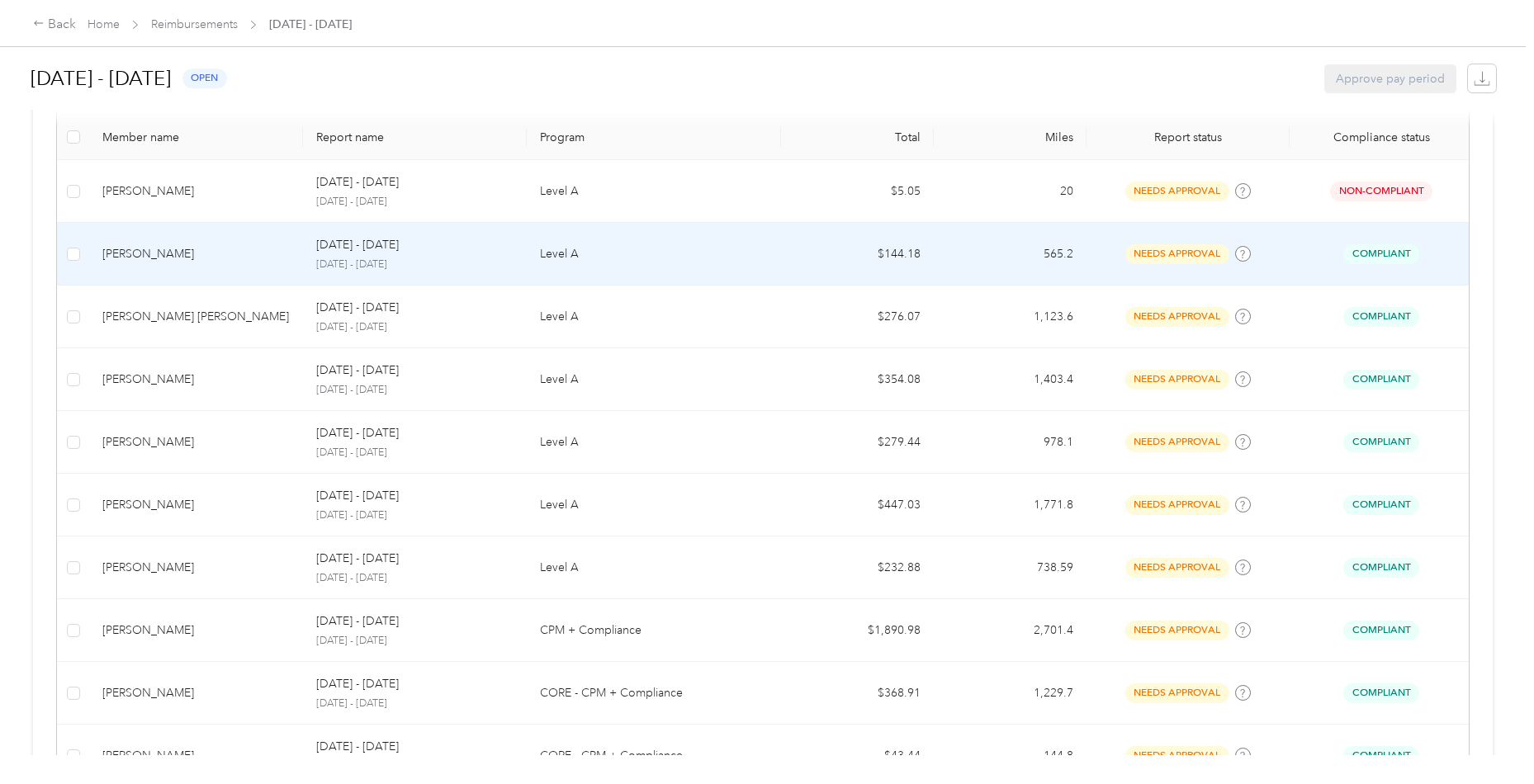
click at [195, 245] on div "[PERSON_NAME]" at bounding box center [196, 254] width 188 height 18
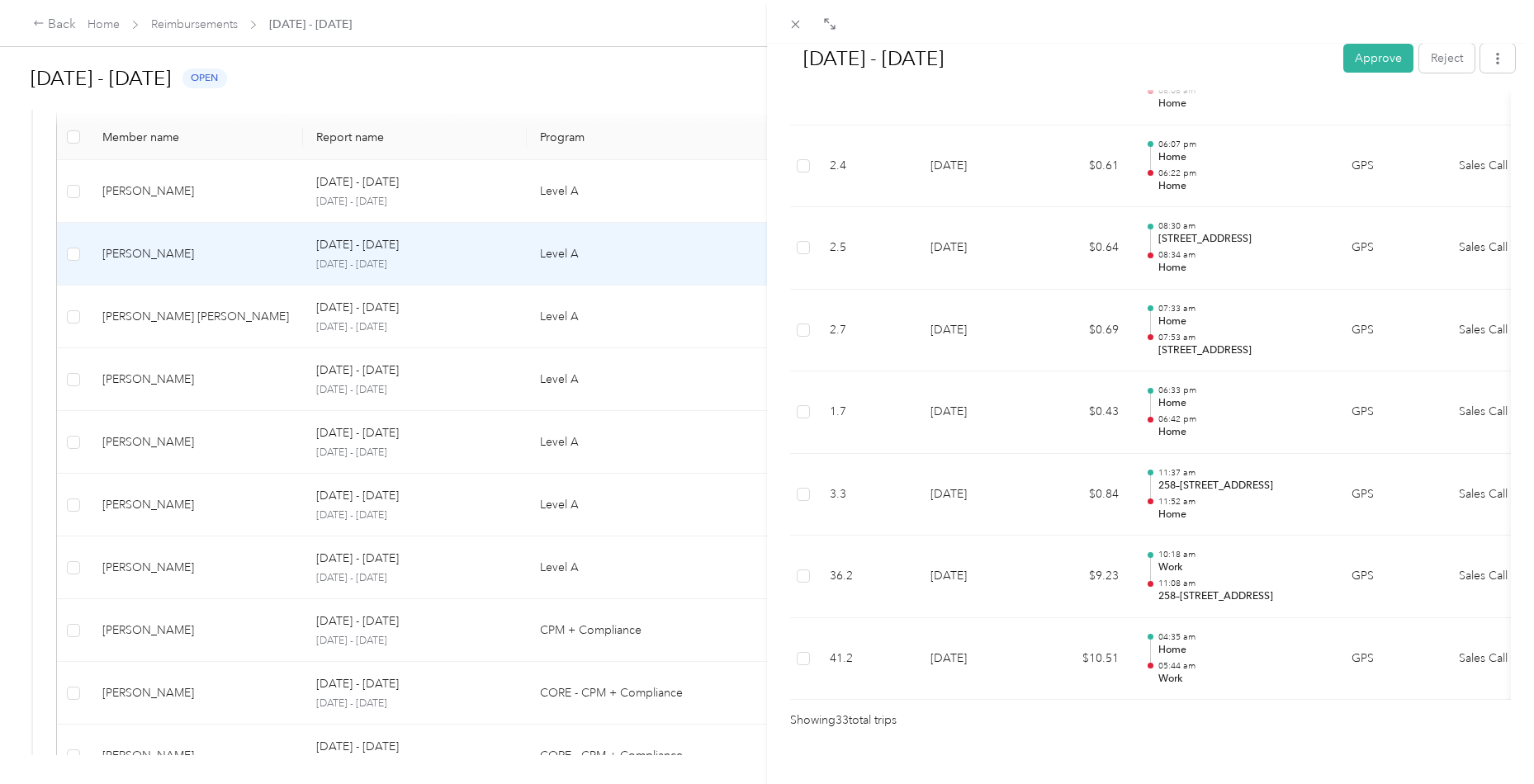
scroll to position [2567, 0]
click at [1380, 57] on button "Approve" at bounding box center [1378, 59] width 71 height 29
click at [798, 30] on icon at bounding box center [795, 24] width 14 height 14
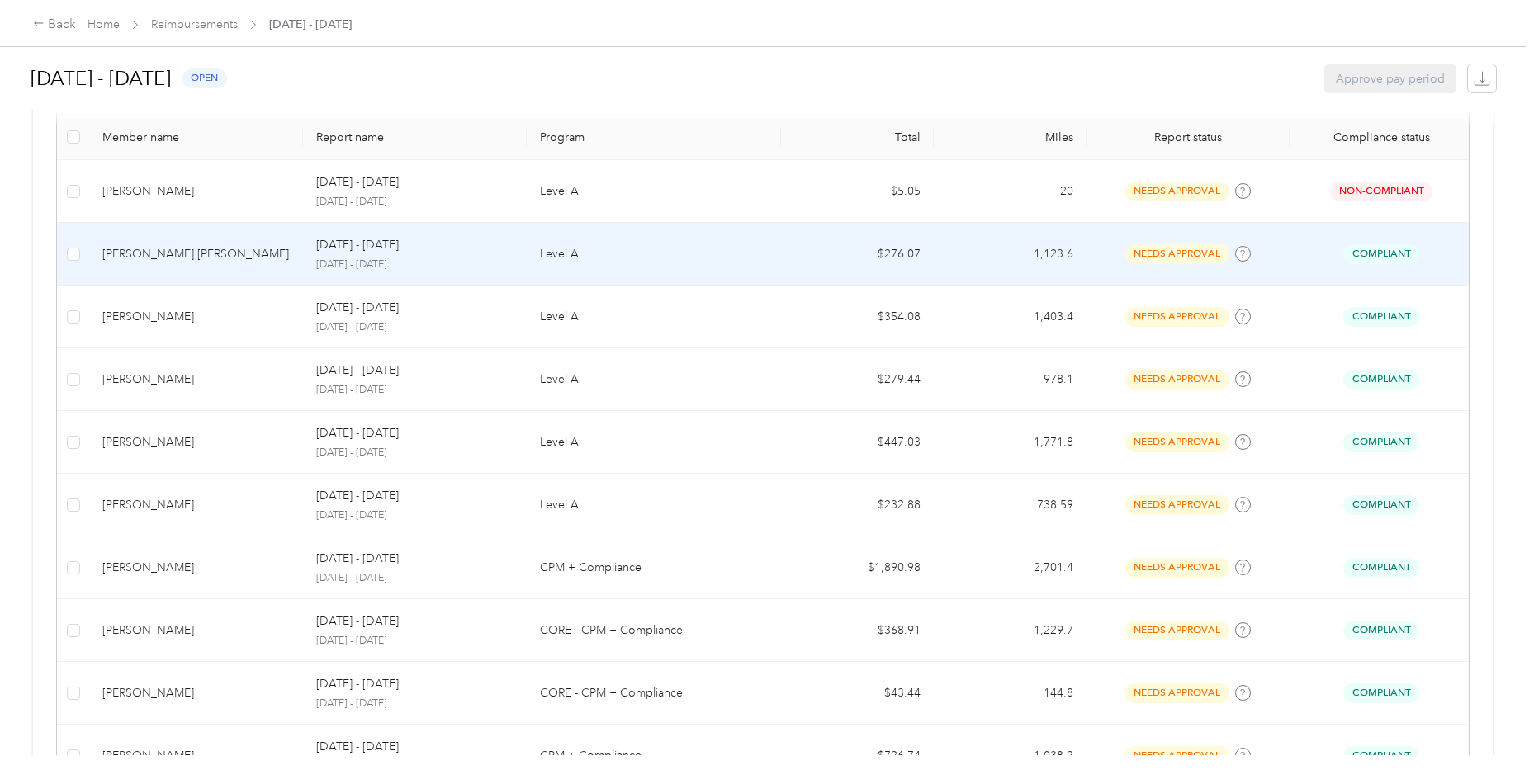
click at [142, 245] on div "[PERSON_NAME] [PERSON_NAME]" at bounding box center [196, 254] width 188 height 18
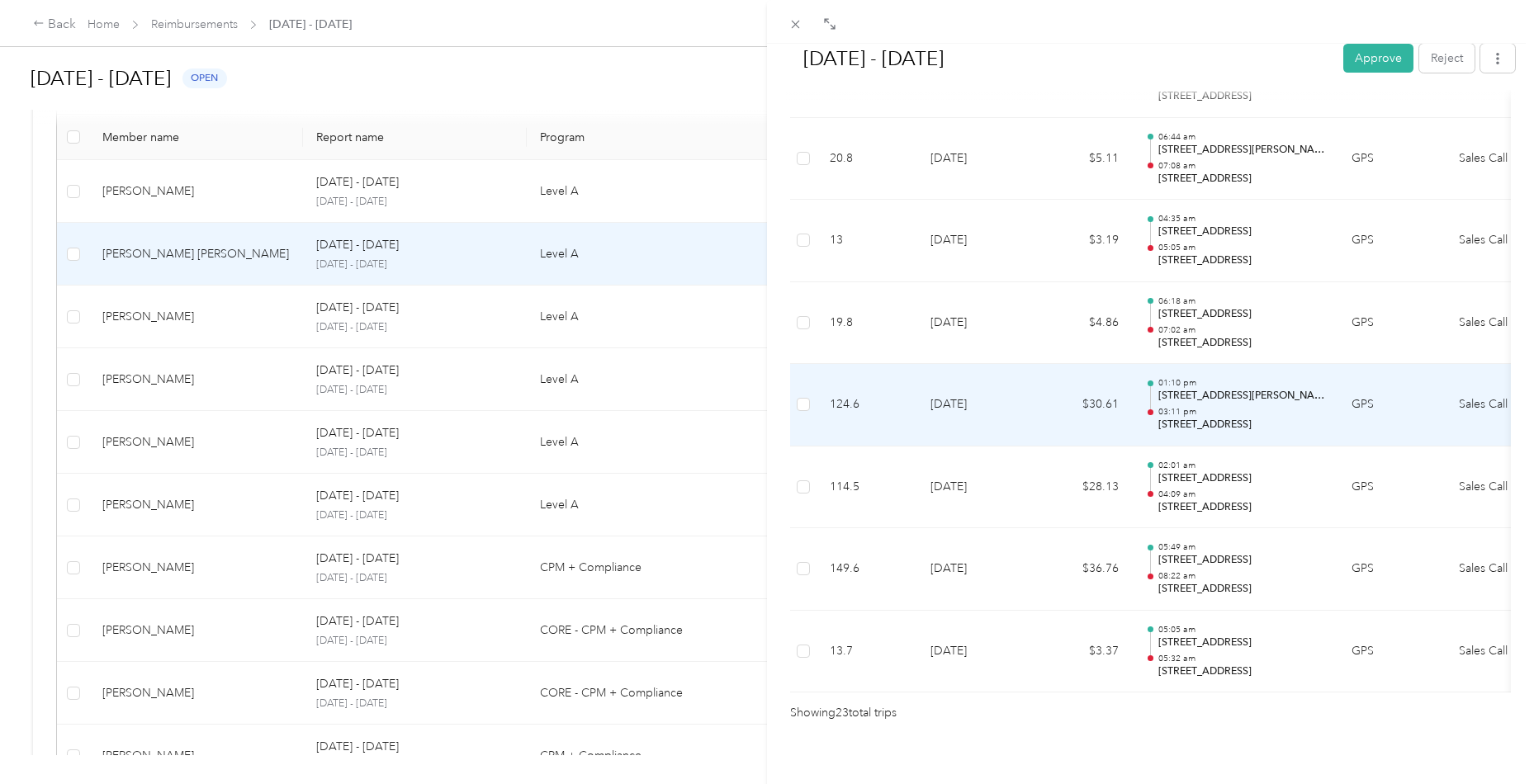
scroll to position [1754, 0]
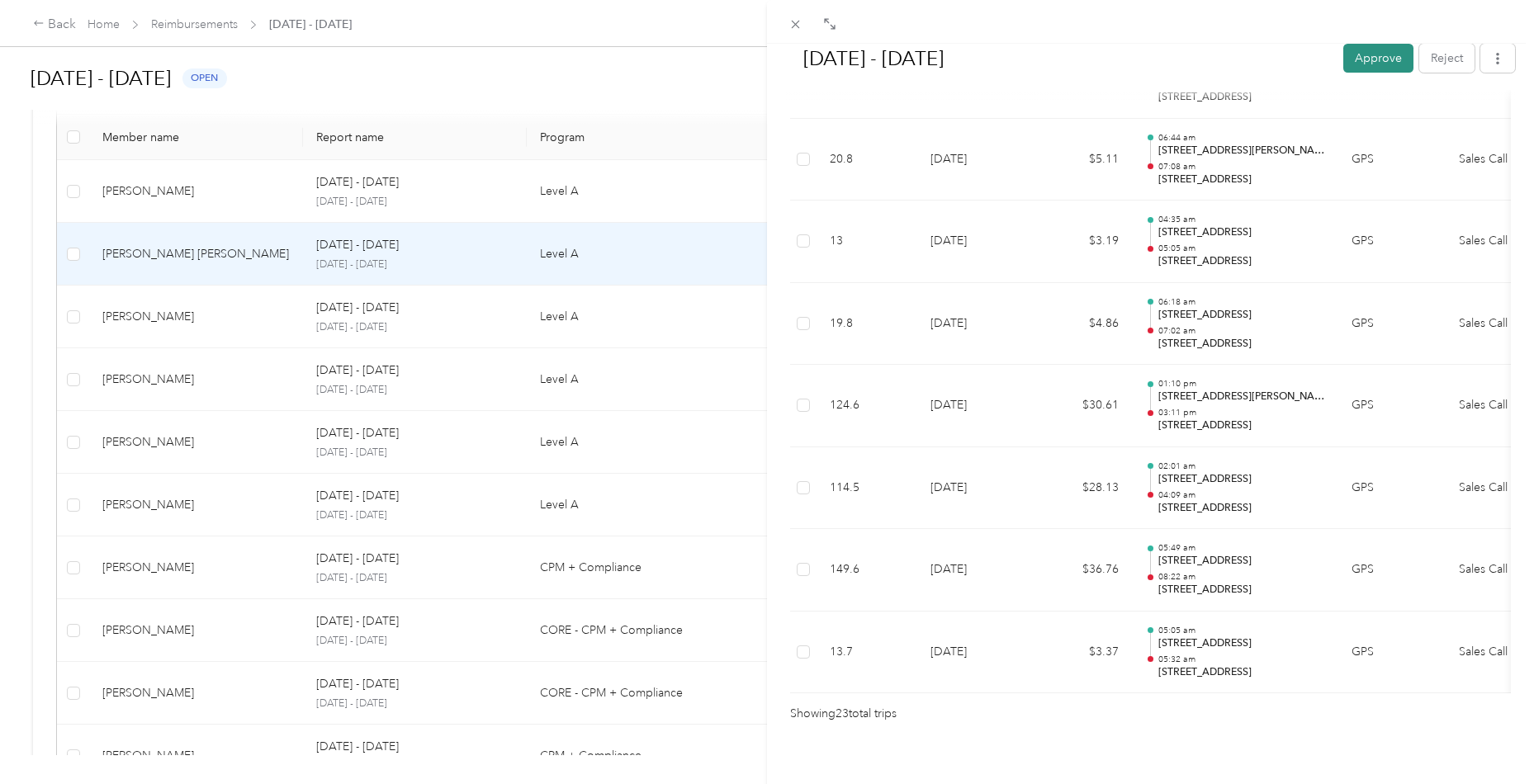
click at [1363, 51] on button "Approve" at bounding box center [1378, 59] width 71 height 29
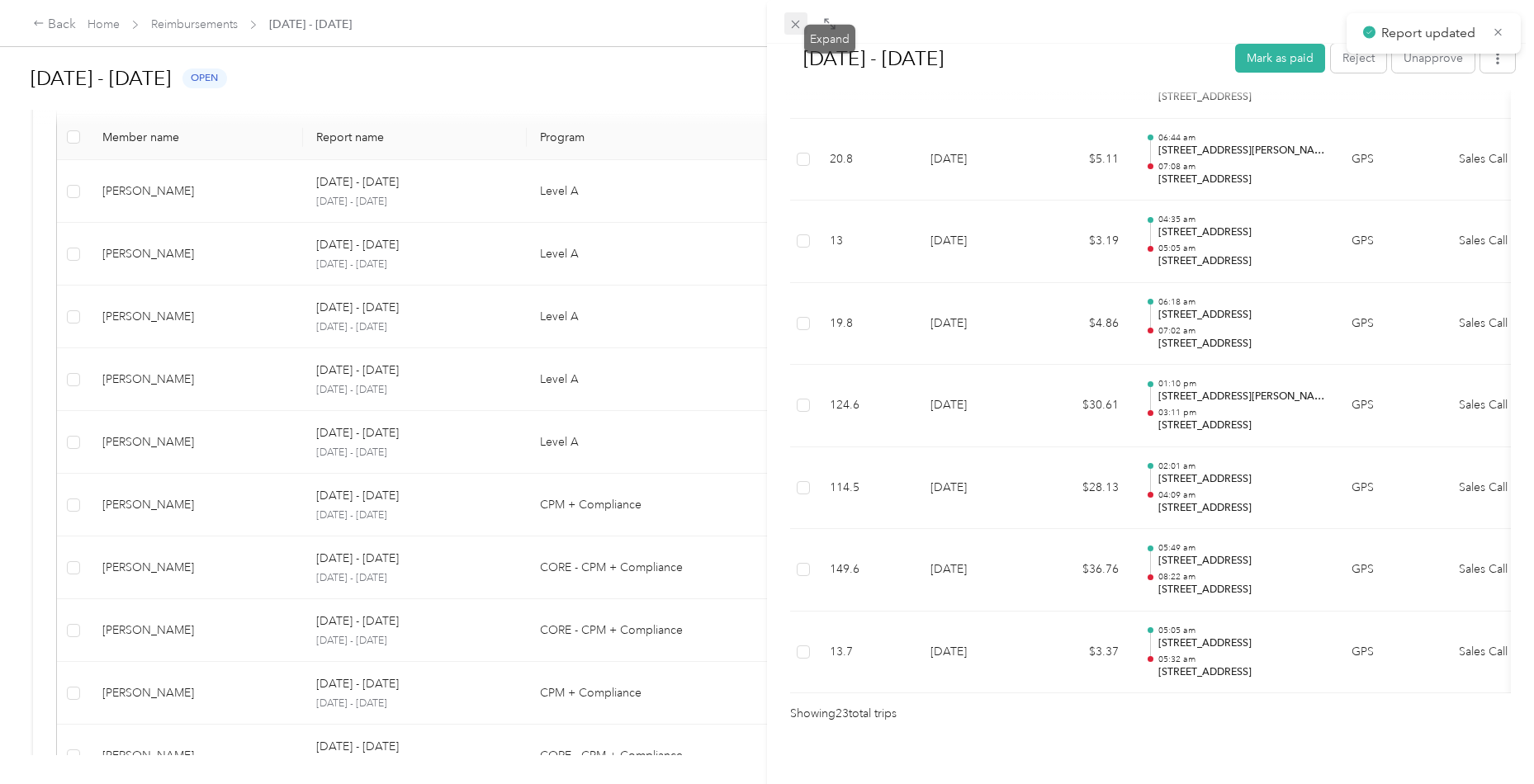
click at [792, 28] on icon at bounding box center [795, 24] width 14 height 14
